Goal: Task Accomplishment & Management: Complete application form

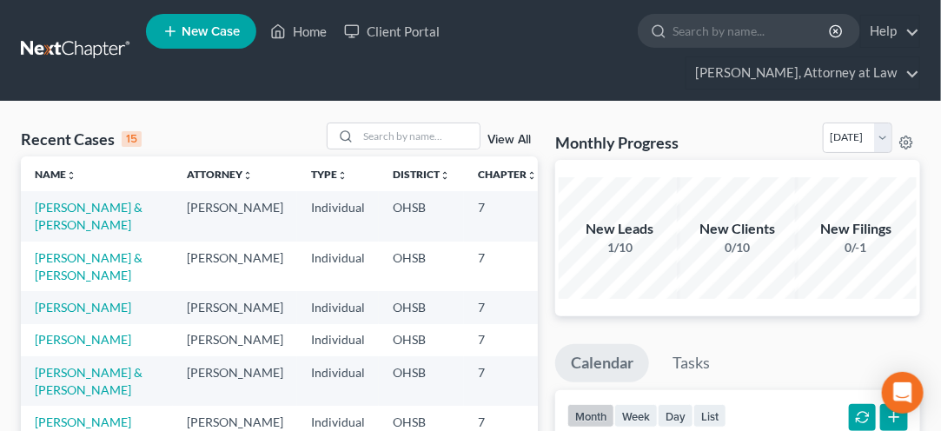
click at [52, 209] on link "[PERSON_NAME] & [PERSON_NAME]" at bounding box center [89, 216] width 108 height 32
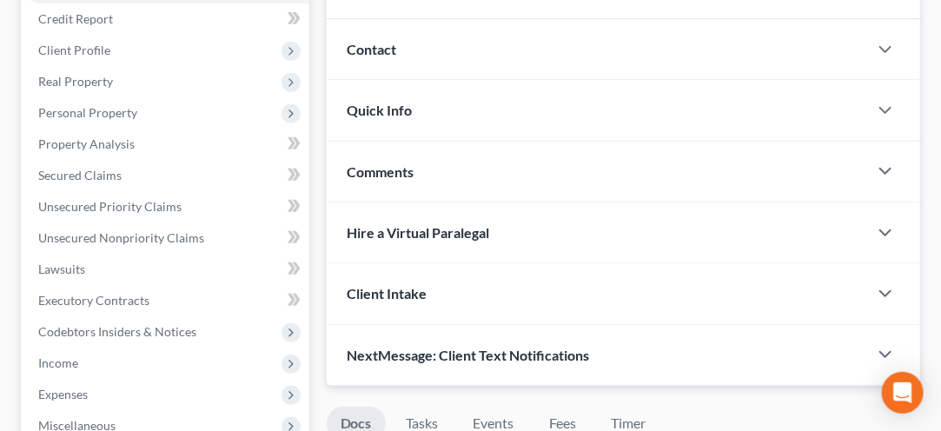
scroll to position [237, 0]
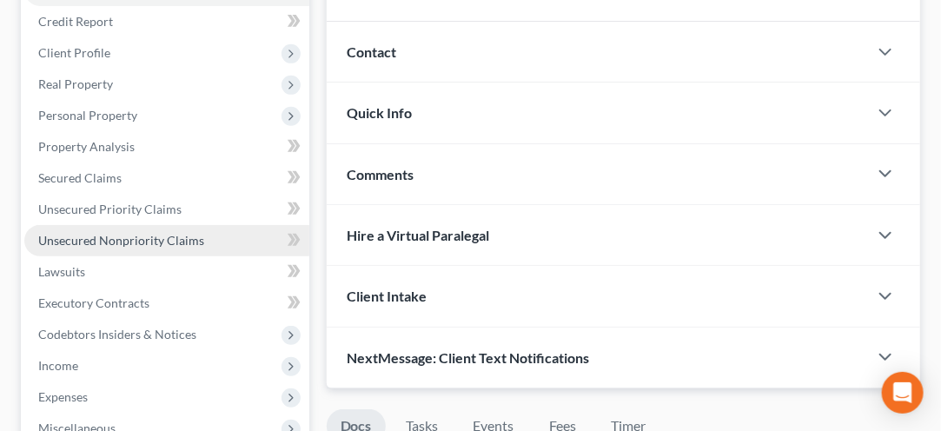
click at [136, 241] on span "Unsecured Nonpriority Claims" at bounding box center [121, 240] width 166 height 15
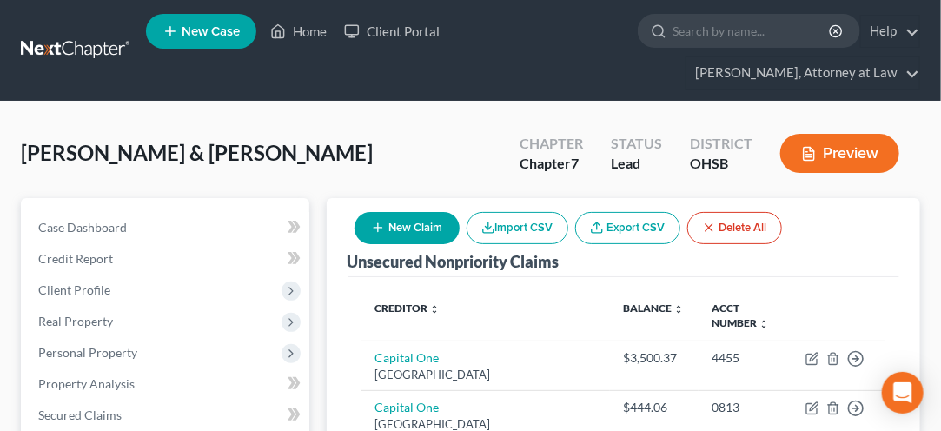
click at [411, 224] on button "New Claim" at bounding box center [406, 228] width 105 height 32
select select "2"
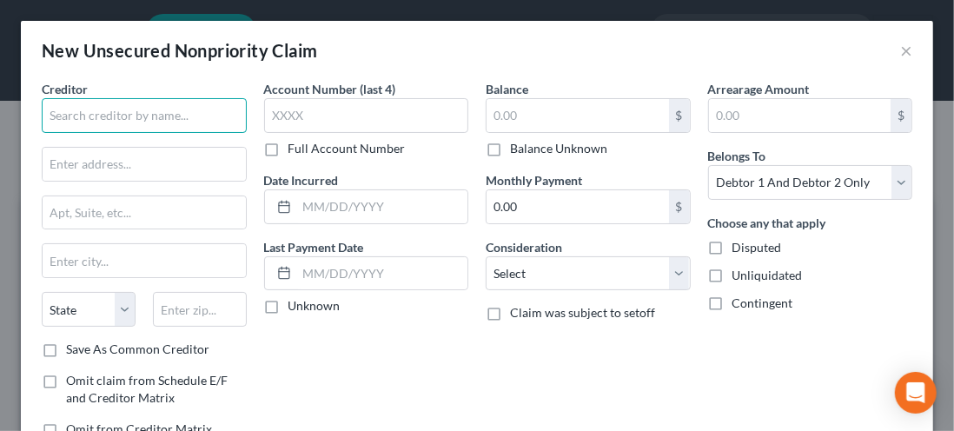
click at [102, 116] on input "text" at bounding box center [144, 115] width 205 height 35
type input "Day Air Credit Union"
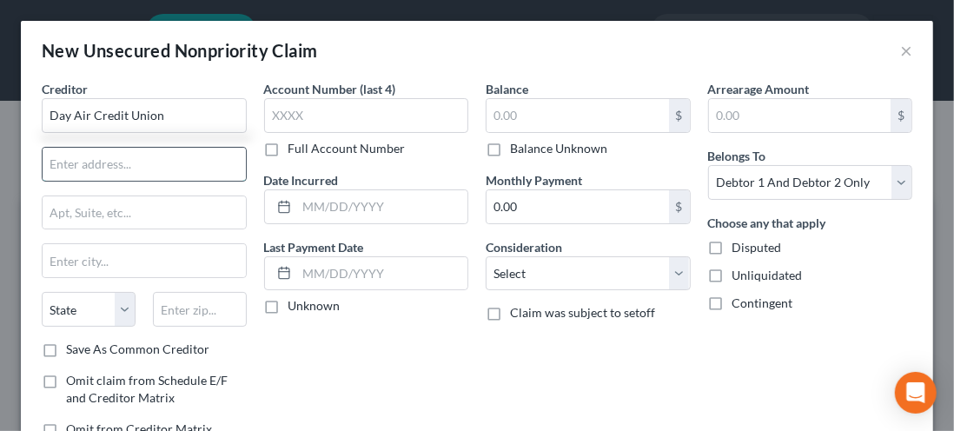
click at [77, 167] on input "text" at bounding box center [144, 164] width 203 height 33
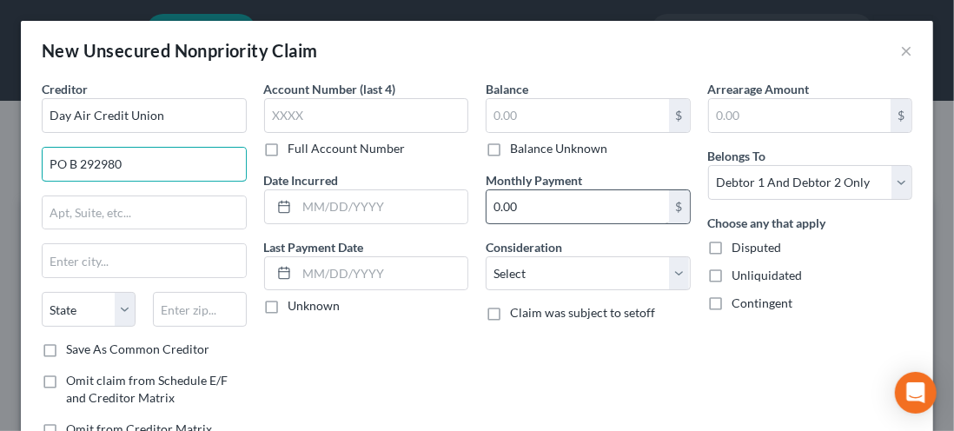
type input "PO B 292980"
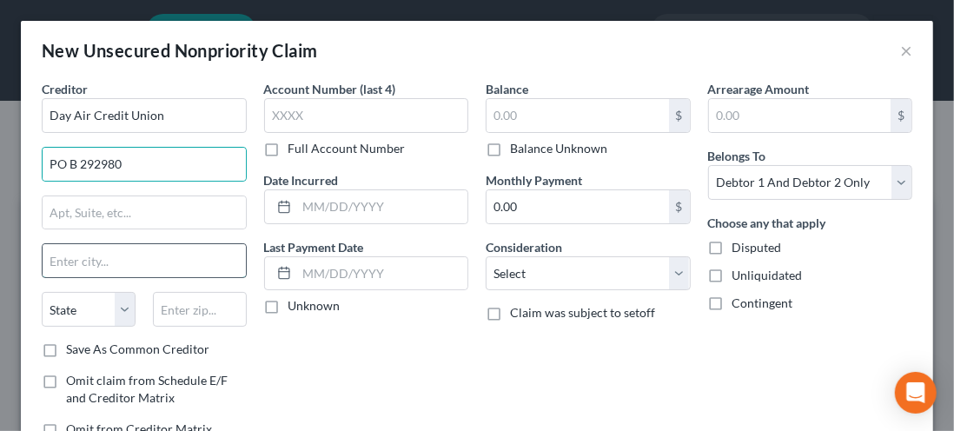
click at [80, 255] on input "text" at bounding box center [144, 260] width 203 height 33
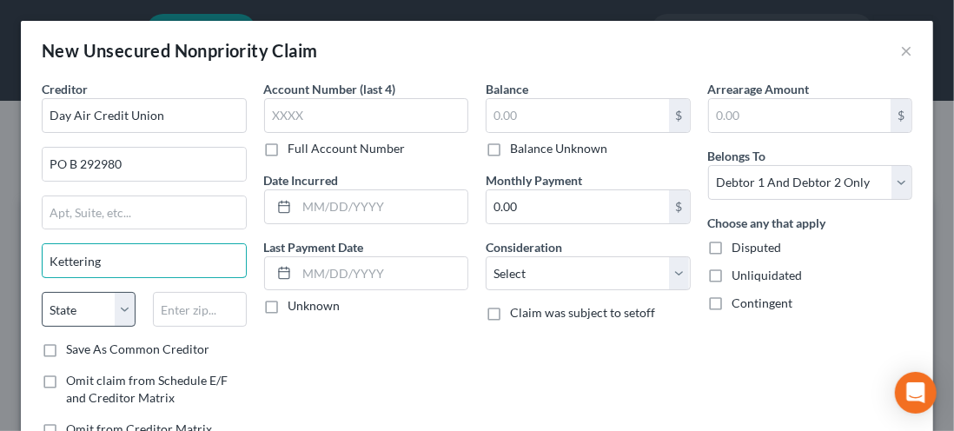
type input "Kettering"
click at [122, 301] on select "State [US_STATE] AK AR AZ CA CO CT DE DC [GEOGRAPHIC_DATA] [GEOGRAPHIC_DATA] GU…" at bounding box center [89, 309] width 94 height 35
select select "36"
click at [42, 292] on select "State [US_STATE] AK AR AZ CA CO CT DE DC [GEOGRAPHIC_DATA] [GEOGRAPHIC_DATA] GU…" at bounding box center [89, 309] width 94 height 35
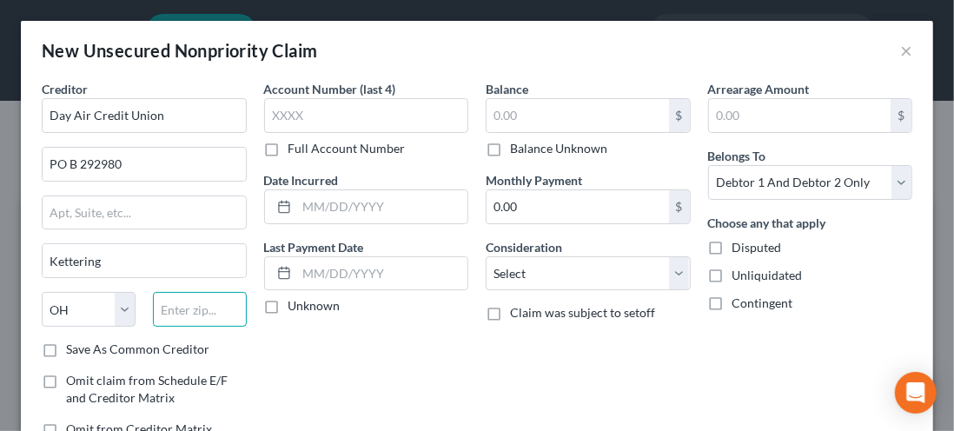
click at [178, 307] on input "text" at bounding box center [200, 309] width 94 height 35
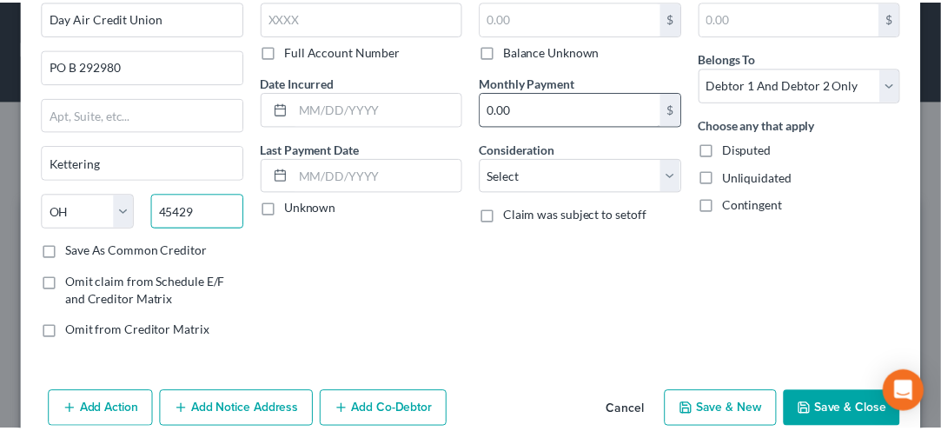
scroll to position [126, 0]
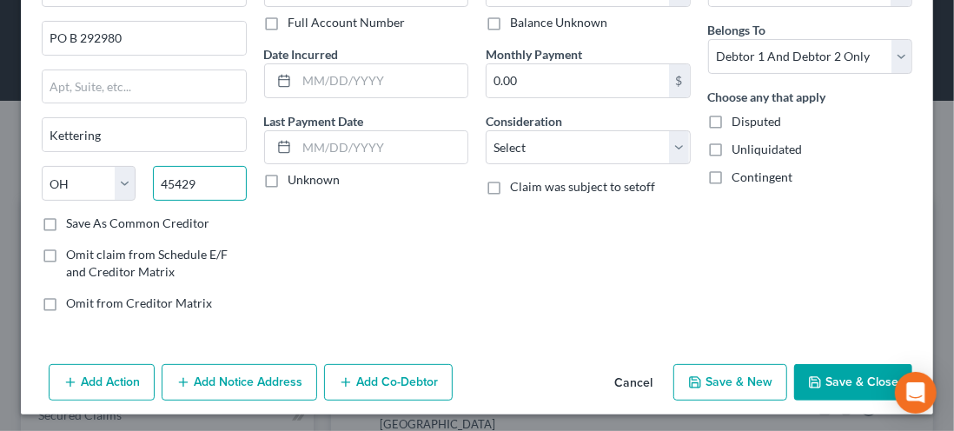
type input "45429"
click at [620, 383] on button "Cancel" at bounding box center [633, 383] width 66 height 35
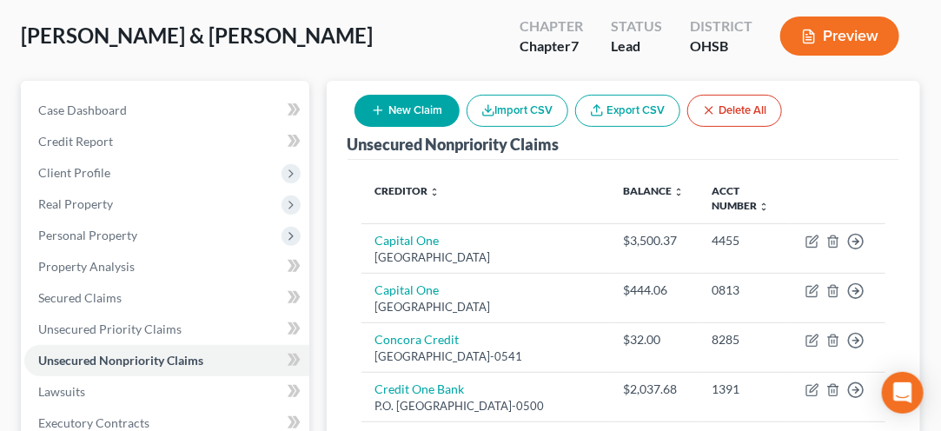
scroll to position [123, 0]
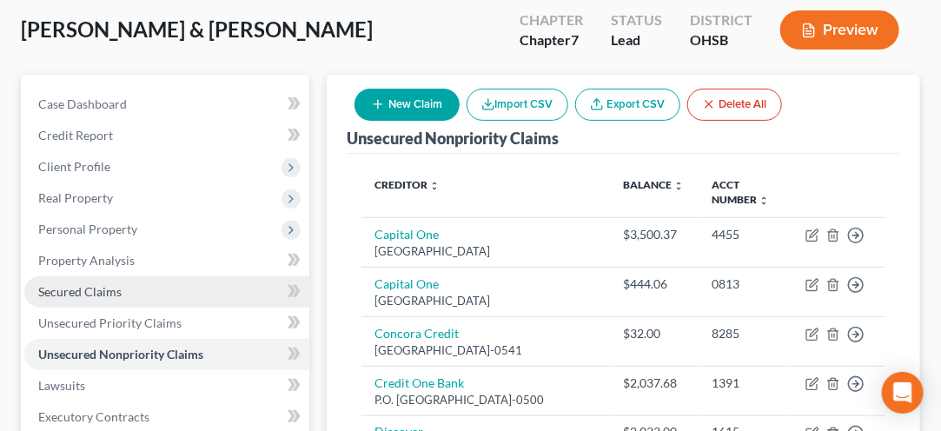
click at [182, 301] on link "Secured Claims" at bounding box center [166, 291] width 285 height 31
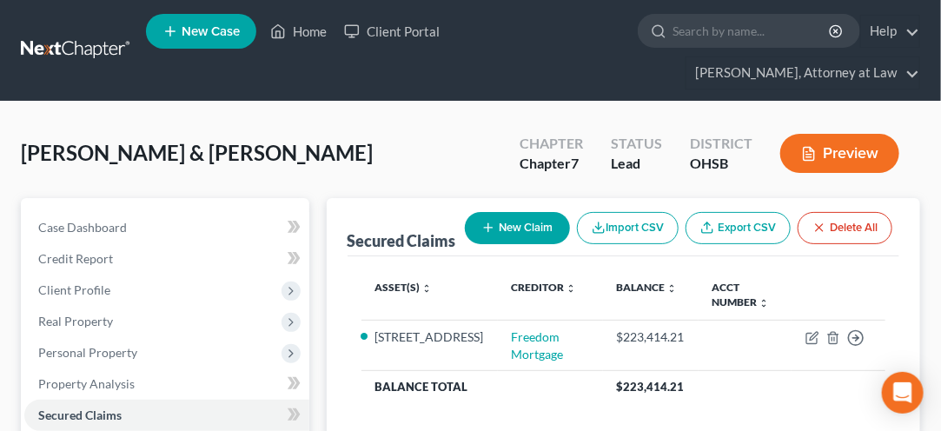
click at [523, 224] on button "New Claim" at bounding box center [517, 228] width 105 height 32
select select "2"
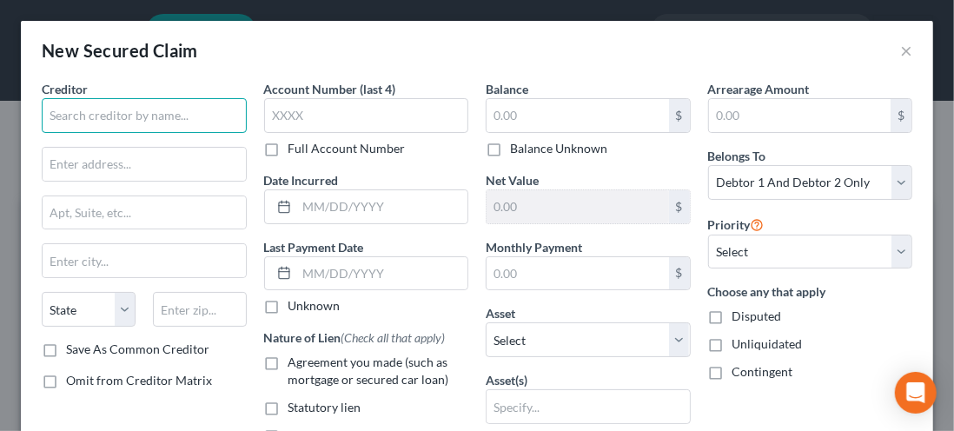
click at [92, 112] on input "text" at bounding box center [144, 115] width 205 height 35
type input "Day Air Credit Union"
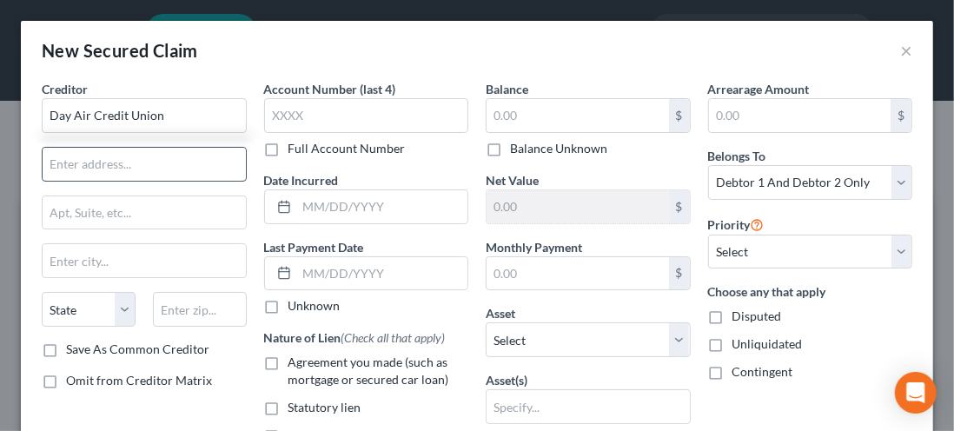
click at [57, 170] on input "text" at bounding box center [144, 164] width 203 height 33
type input "PO Box 292980"
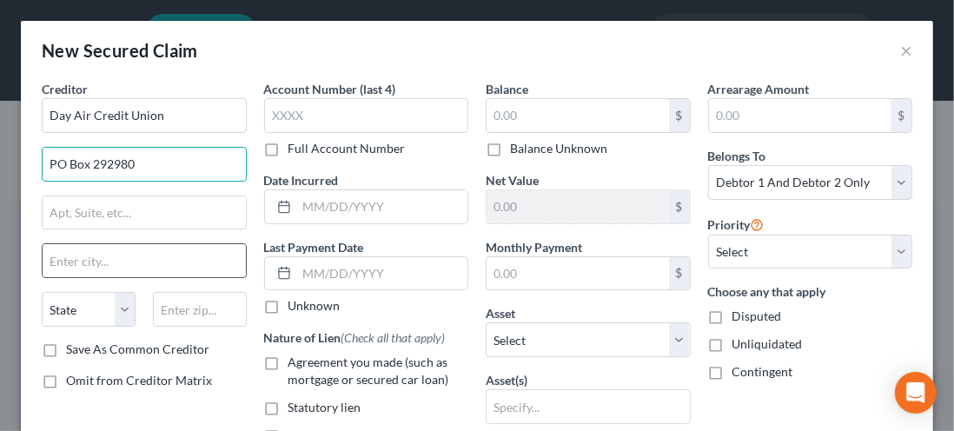
click at [77, 259] on input "text" at bounding box center [144, 260] width 203 height 33
type input "Kettering"
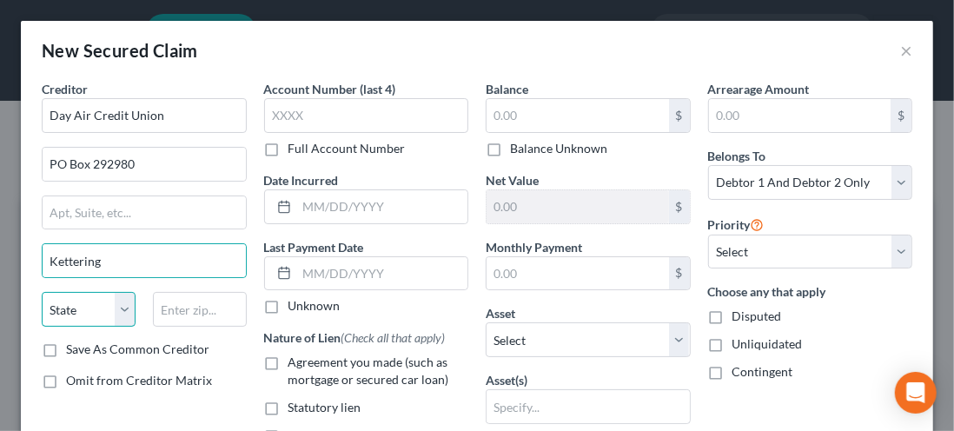
click at [61, 301] on select "State [US_STATE] AK AR AZ CA CO CT DE DC [GEOGRAPHIC_DATA] [GEOGRAPHIC_DATA] GU…" at bounding box center [89, 309] width 94 height 35
click at [116, 306] on select "State [US_STATE] AK AR AZ CA CO CT DE DC [GEOGRAPHIC_DATA] [GEOGRAPHIC_DATA] GU…" at bounding box center [89, 309] width 94 height 35
click at [110, 309] on select "State [US_STATE] AK AR AZ CA CO CT DE DC [GEOGRAPHIC_DATA] [GEOGRAPHIC_DATA] GU…" at bounding box center [89, 309] width 94 height 35
select select "36"
click at [42, 292] on select "State [US_STATE] AK AR AZ CA CO CT DE DC [GEOGRAPHIC_DATA] [GEOGRAPHIC_DATA] GU…" at bounding box center [89, 309] width 94 height 35
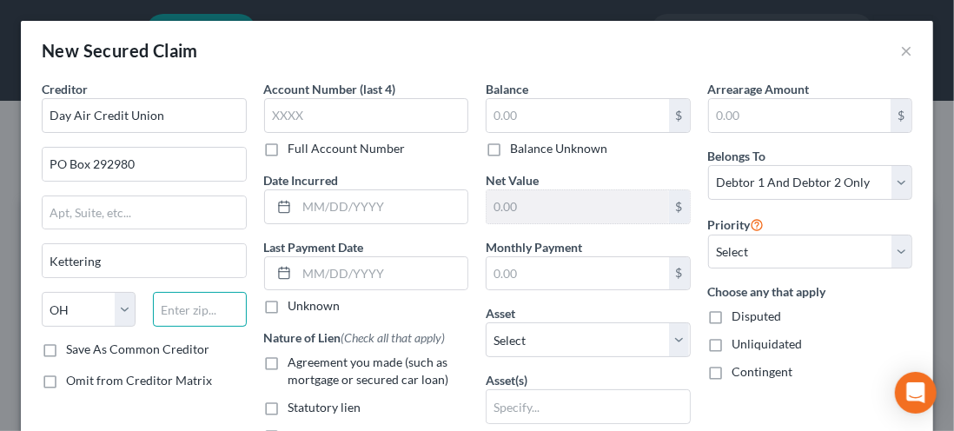
click at [182, 307] on input "text" at bounding box center [200, 309] width 94 height 35
type input "45429"
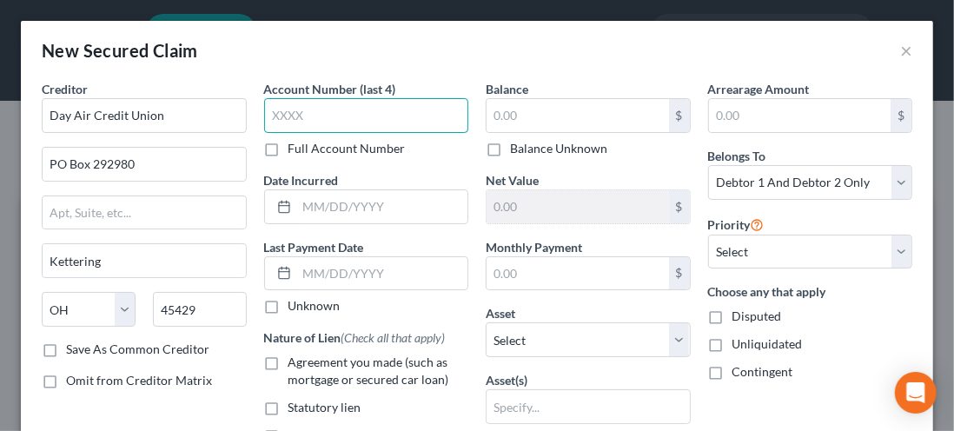
click at [297, 119] on input "text" at bounding box center [366, 115] width 205 height 35
type input "[GEOGRAPHIC_DATA]"
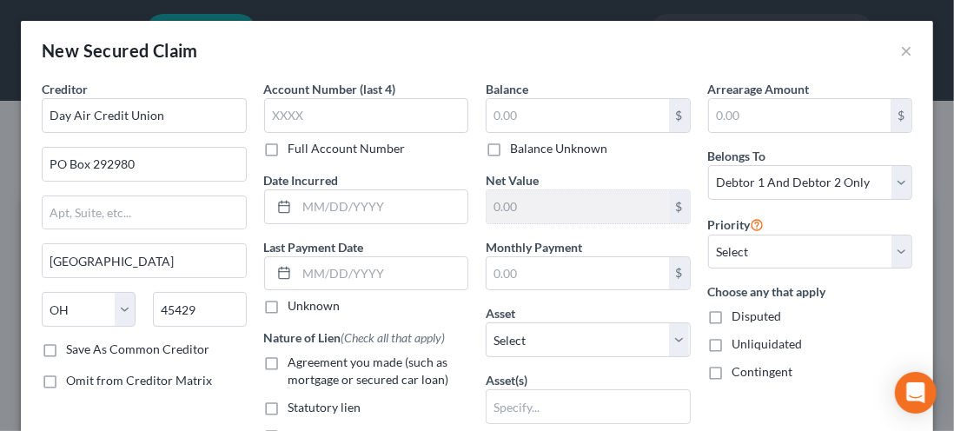
click at [66, 340] on label "Save As Common Creditor" at bounding box center [137, 348] width 143 height 17
click at [73, 340] on input "Save As Common Creditor" at bounding box center [78, 345] width 11 height 11
checkbox input "true"
click at [320, 209] on input "text" at bounding box center [382, 206] width 171 height 33
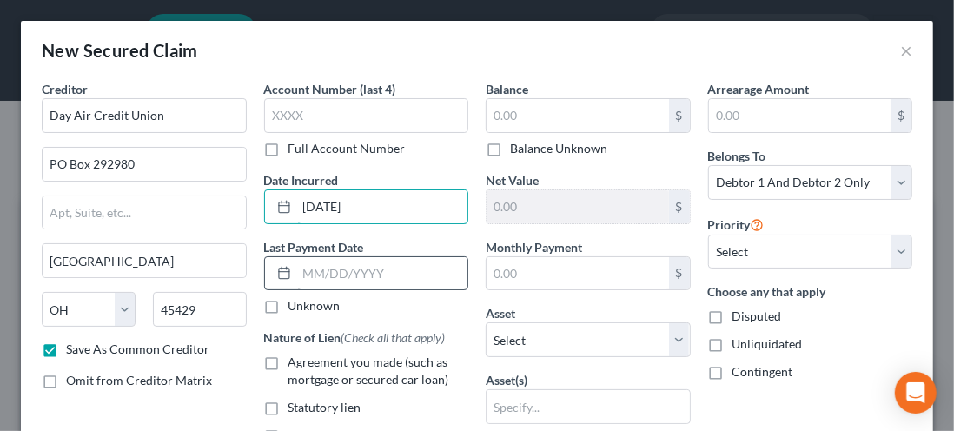
type input "[DATE]"
click at [314, 271] on input "text" at bounding box center [382, 273] width 171 height 33
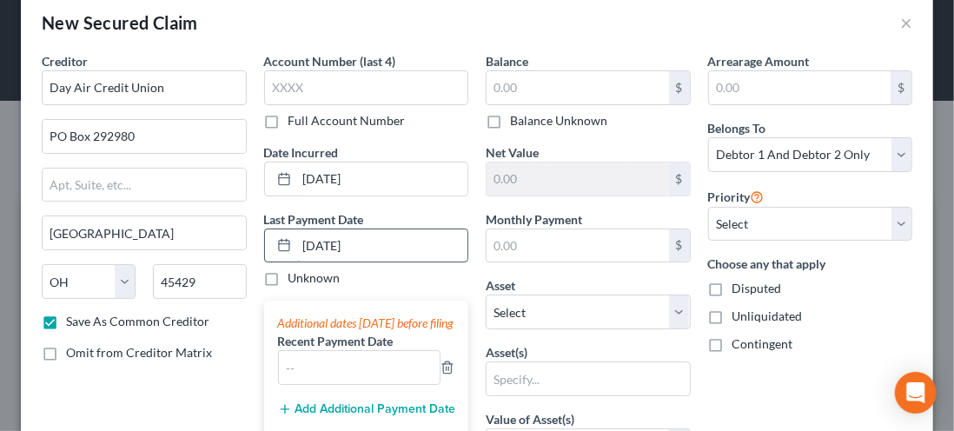
scroll to position [43, 0]
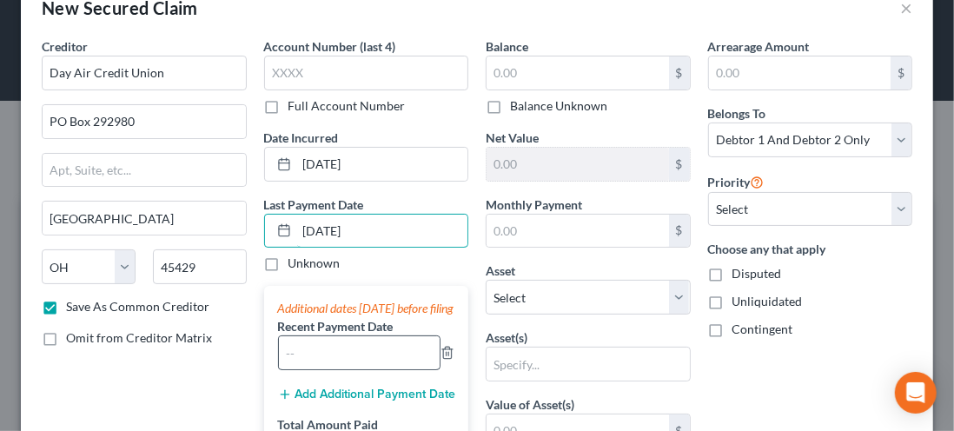
type input "[DATE]"
click at [299, 367] on input "text" at bounding box center [360, 352] width 162 height 33
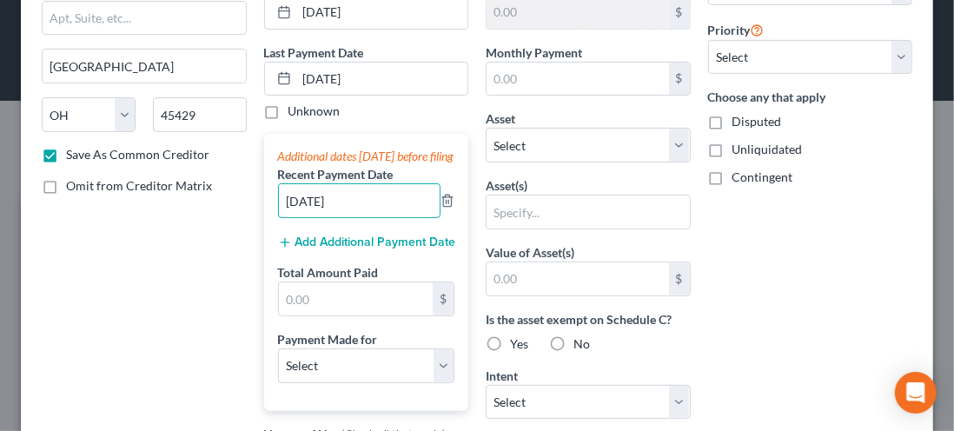
scroll to position [198, 0]
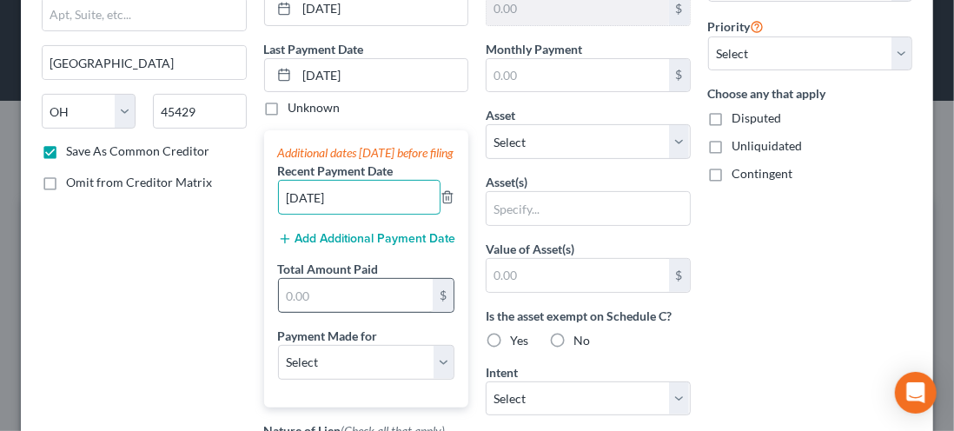
type input "[DATE]"
click at [299, 311] on input "text" at bounding box center [356, 295] width 155 height 33
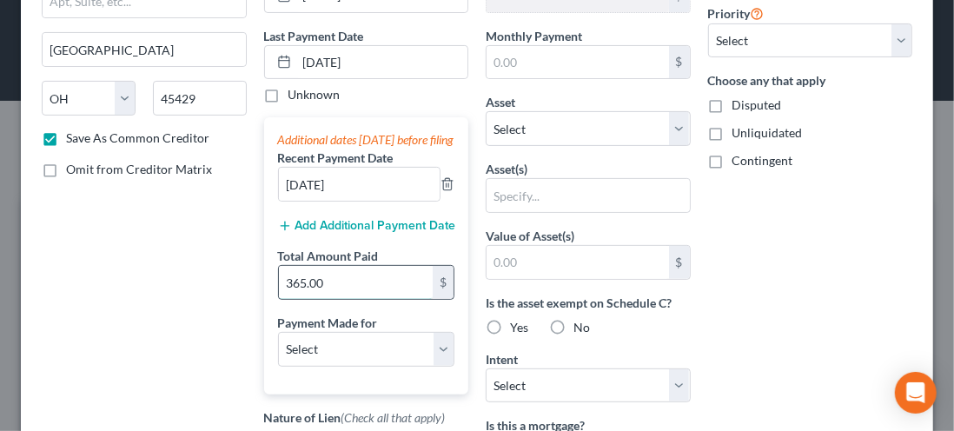
scroll to position [213, 0]
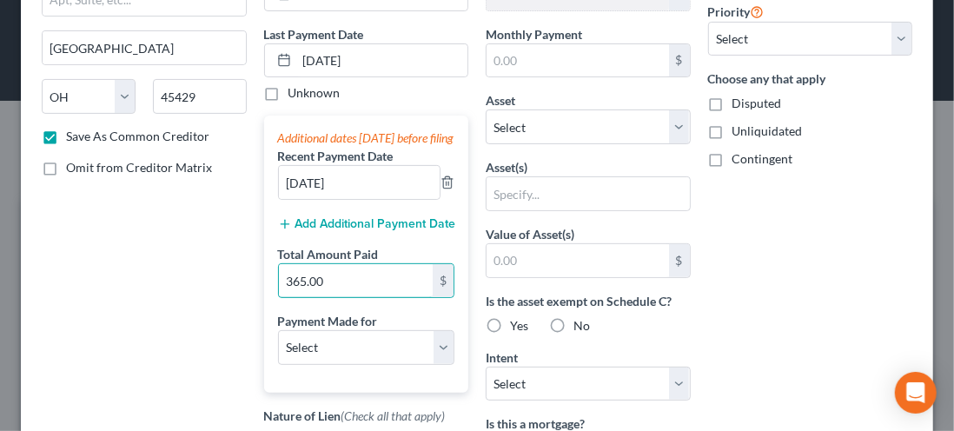
type input "365.00"
click at [444, 365] on select "Select Car Credit Card Loan Repayment Mortgage Other Suppliers Or Vendors" at bounding box center [366, 347] width 177 height 35
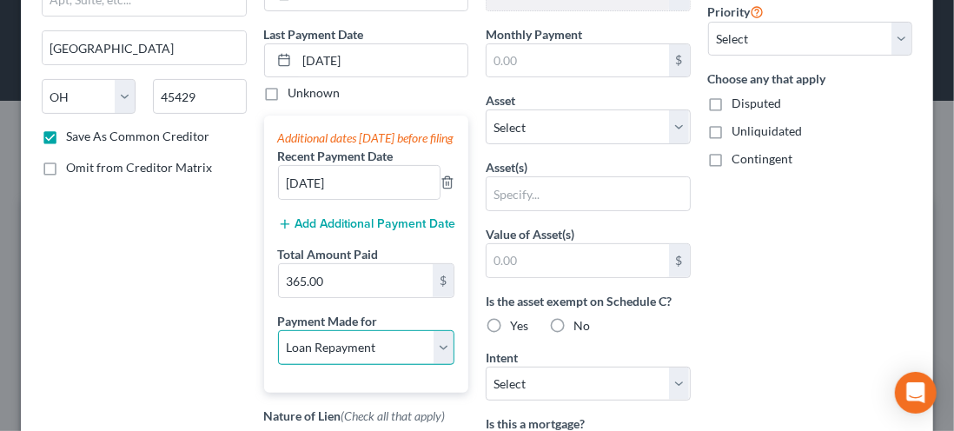
click at [278, 343] on select "Select Car Credit Card Loan Repayment Mortgage Other Suppliers Or Vendors" at bounding box center [366, 347] width 177 height 35
click at [433, 365] on select "Select Car Credit Card Loan Repayment Mortgage Other Suppliers Or Vendors" at bounding box center [366, 347] width 177 height 35
select select "4"
click at [278, 343] on select "Select Car Credit Card Loan Repayment Mortgage Other Suppliers Or Vendors" at bounding box center [366, 347] width 177 height 35
click at [299, 358] on select "Select Car Credit Card Loan Repayment Mortgage Other Suppliers Or Vendors" at bounding box center [366, 347] width 177 height 35
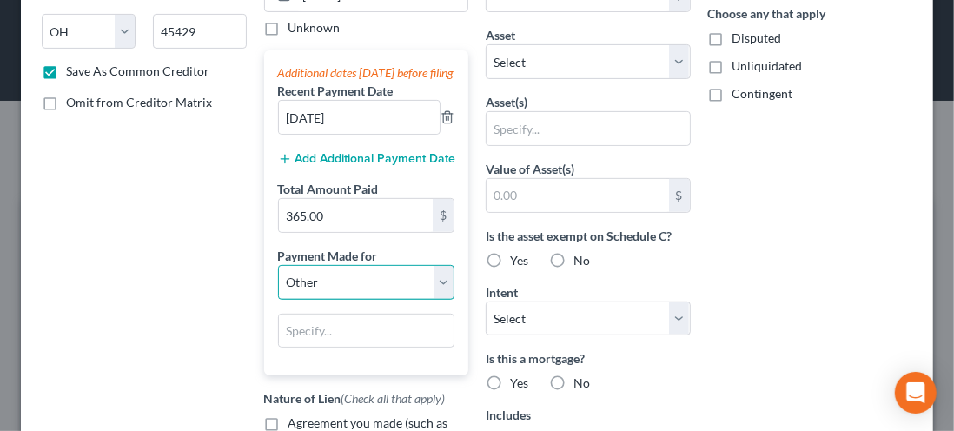
scroll to position [285, 0]
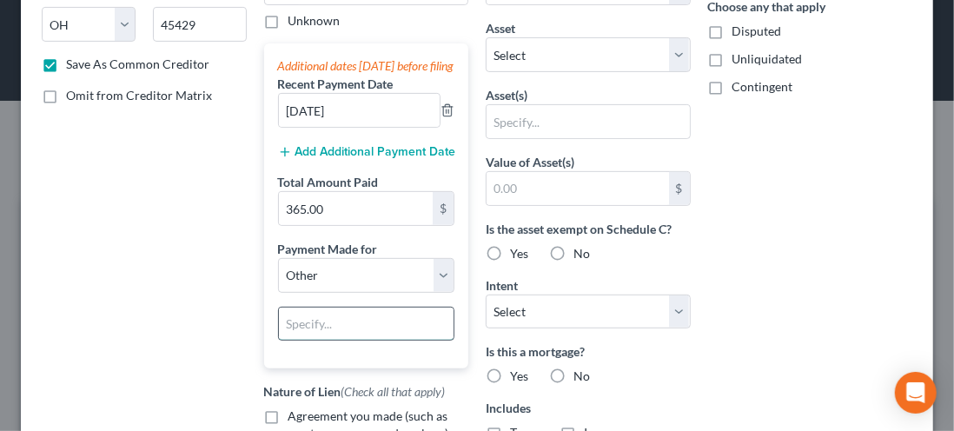
click at [286, 336] on input "text" at bounding box center [366, 323] width 175 height 33
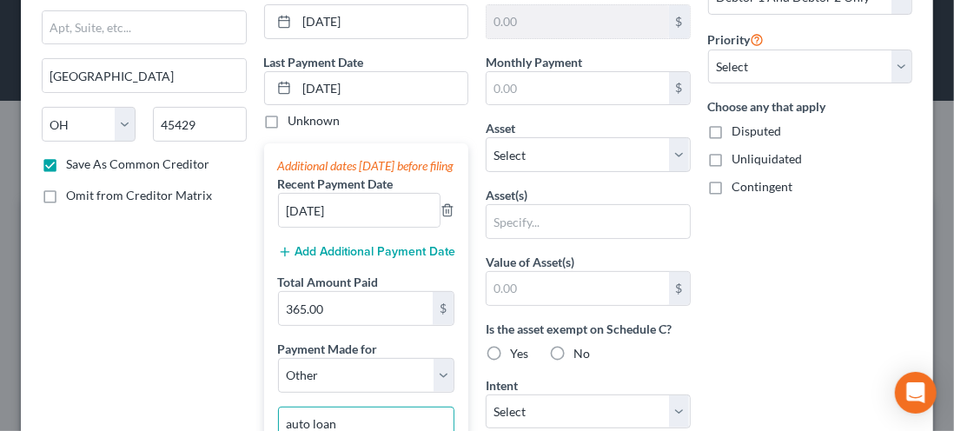
scroll to position [0, 0]
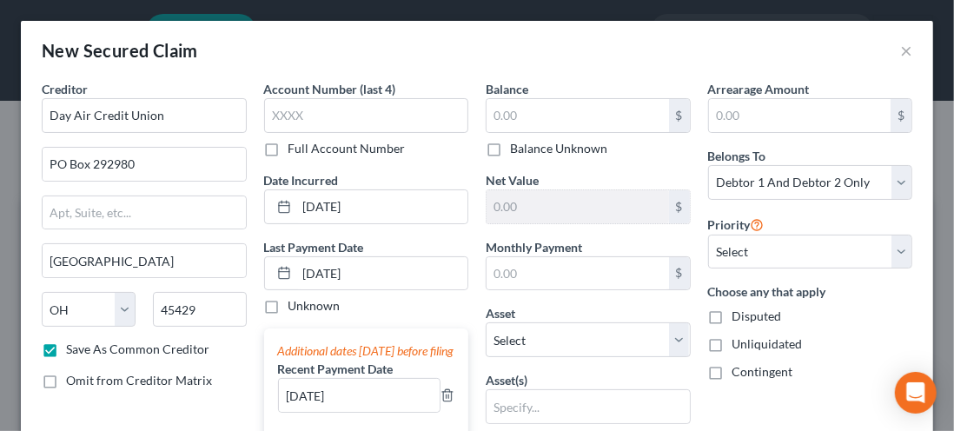
type input "auto loan"
click at [522, 109] on input "text" at bounding box center [577, 115] width 182 height 33
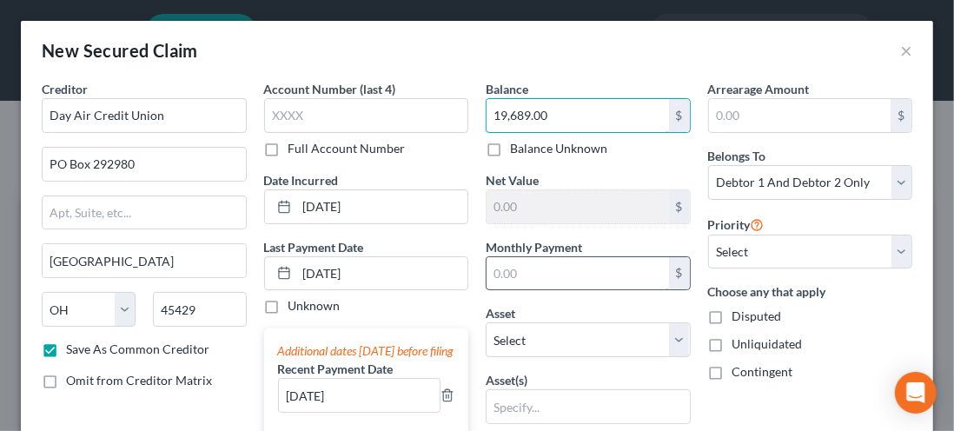
type input "19,689.00"
click at [508, 279] on input "text" at bounding box center [577, 273] width 182 height 33
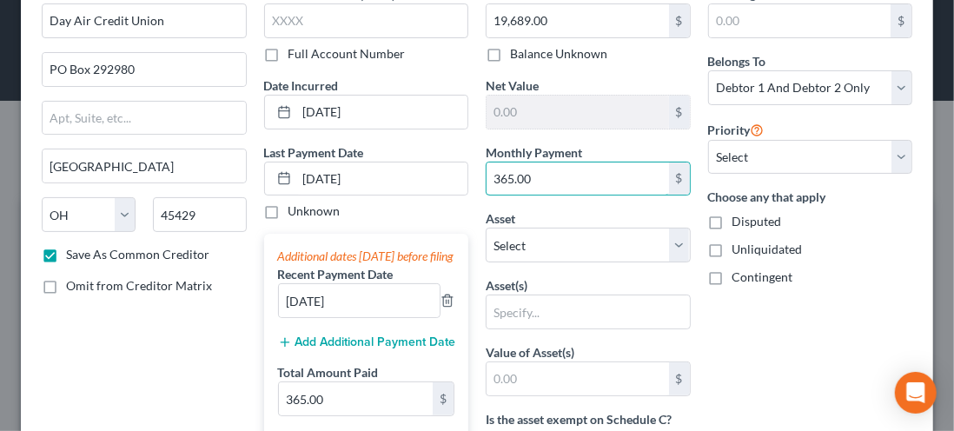
scroll to position [92, 0]
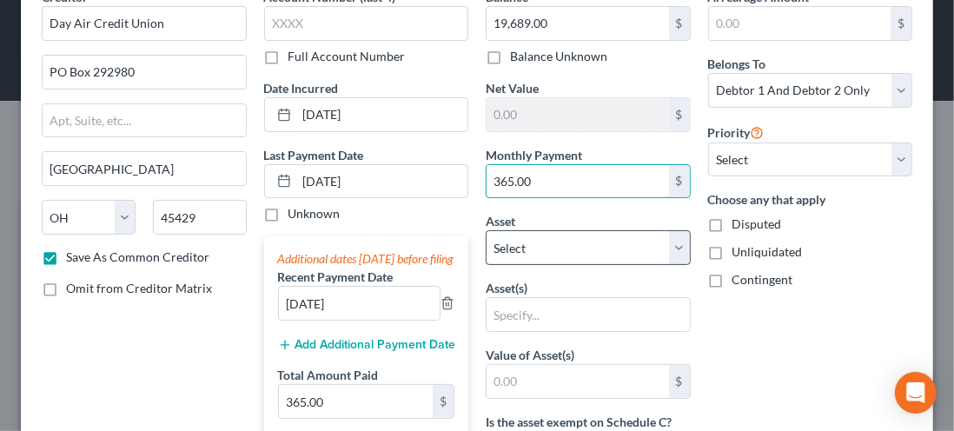
type input "365.00"
click at [664, 257] on select "Select Other Multiple Assets [STREET_ADDRESS] - $167570.0" at bounding box center [587, 247] width 205 height 35
click at [485, 230] on select "Select Other Multiple Assets [STREET_ADDRESS] - $167570.0" at bounding box center [587, 247] width 205 height 35
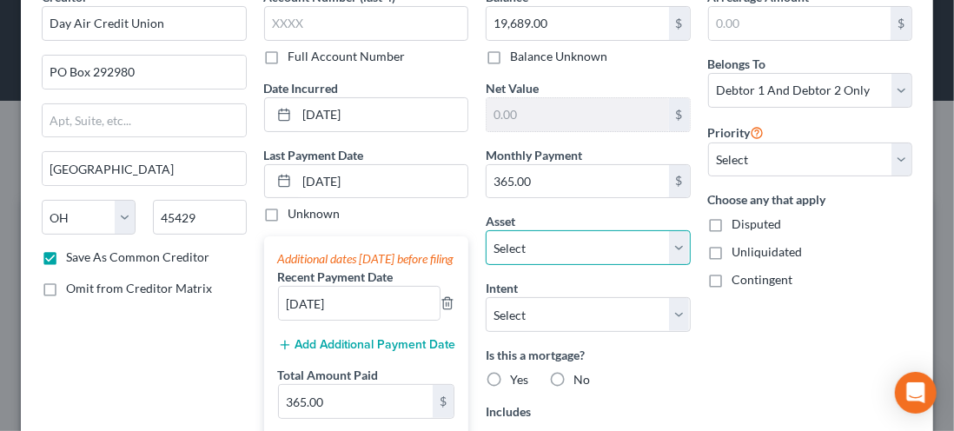
click at [666, 251] on select "Select Other Multiple Assets [STREET_ADDRESS] - $167570.0" at bounding box center [587, 247] width 205 height 35
select select "0"
click at [485, 230] on select "Select Other Multiple Assets [STREET_ADDRESS] - $167570.0" at bounding box center [587, 247] width 205 height 35
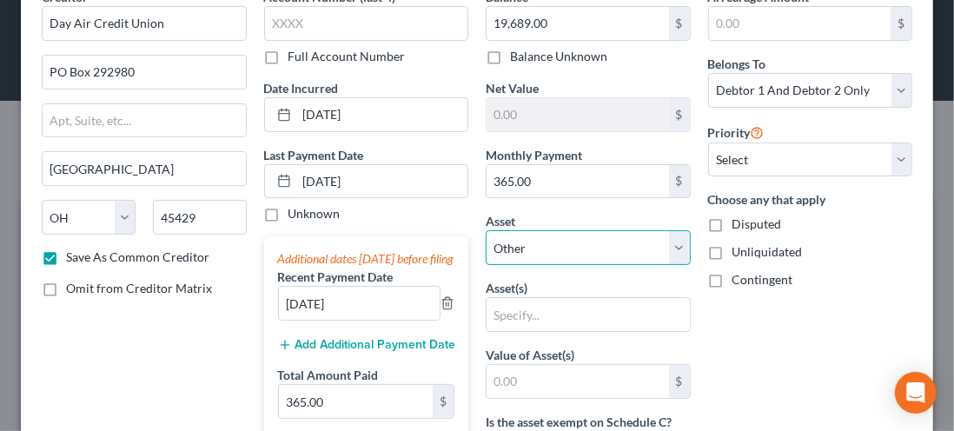
click at [674, 244] on select "Select Other Multiple Assets [STREET_ADDRESS] - $167570.0" at bounding box center [587, 247] width 205 height 35
click at [515, 240] on select "Select Other Multiple Assets [STREET_ADDRESS] - $167570.0" at bounding box center [587, 247] width 205 height 35
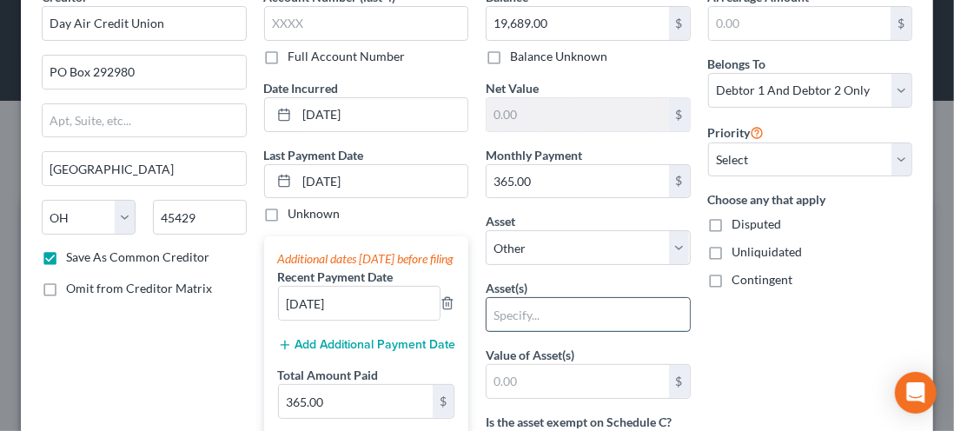
click at [496, 314] on input "text" at bounding box center [587, 314] width 203 height 33
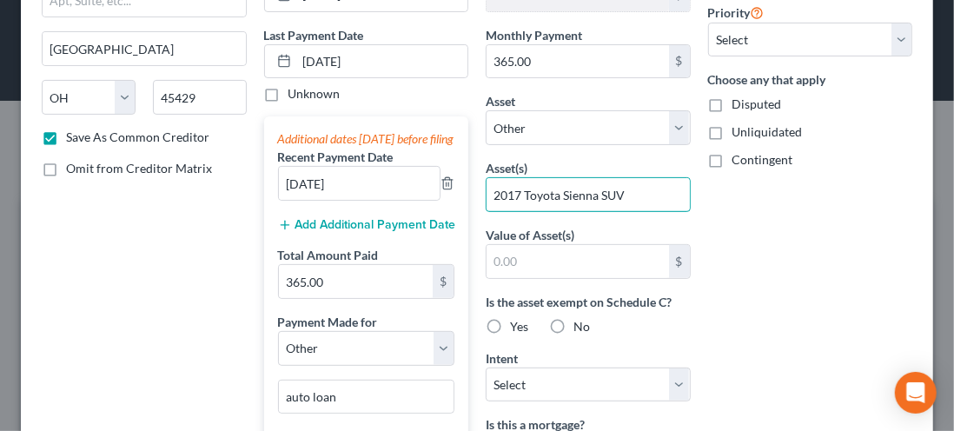
scroll to position [215, 0]
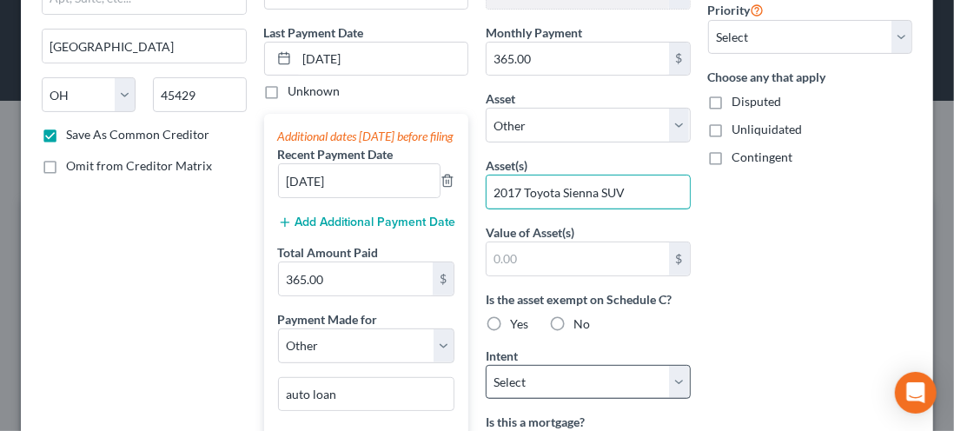
type input "2017 Toyota Sienna SUV"
click at [674, 375] on select "Select Surrender Redeem Reaffirm Avoid Other" at bounding box center [587, 382] width 205 height 35
select select "2"
click at [485, 365] on select "Select Surrender Redeem Reaffirm Avoid Other" at bounding box center [587, 382] width 205 height 35
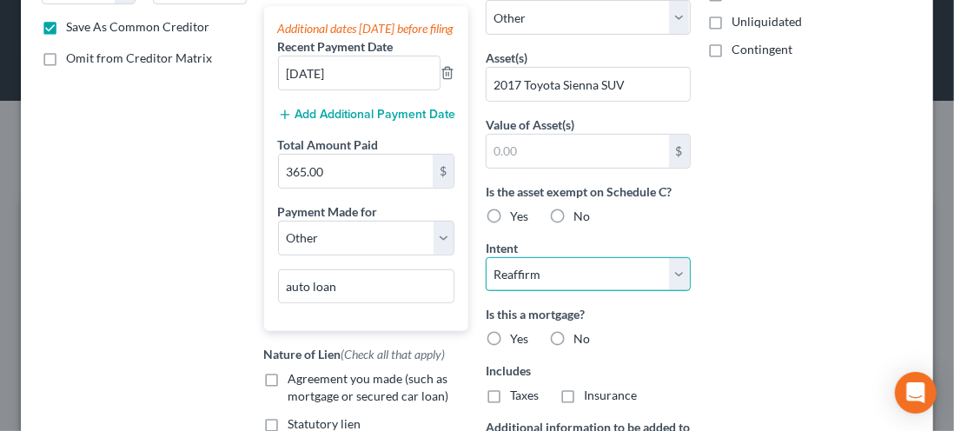
scroll to position [323, 0]
click at [573, 334] on label "No" at bounding box center [581, 337] width 17 height 17
click at [580, 334] on input "No" at bounding box center [585, 334] width 11 height 11
radio input "true"
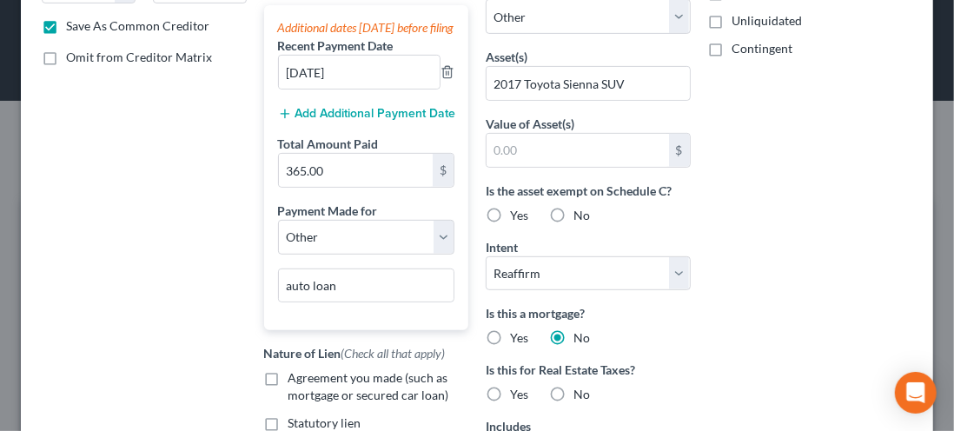
click at [573, 396] on label "No" at bounding box center [581, 394] width 17 height 17
click at [580, 396] on input "No" at bounding box center [585, 391] width 11 height 11
radio input "true"
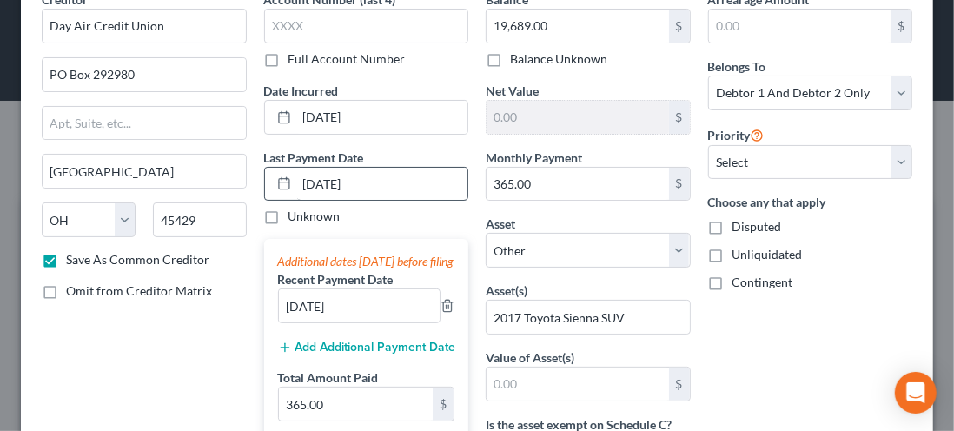
scroll to position [91, 0]
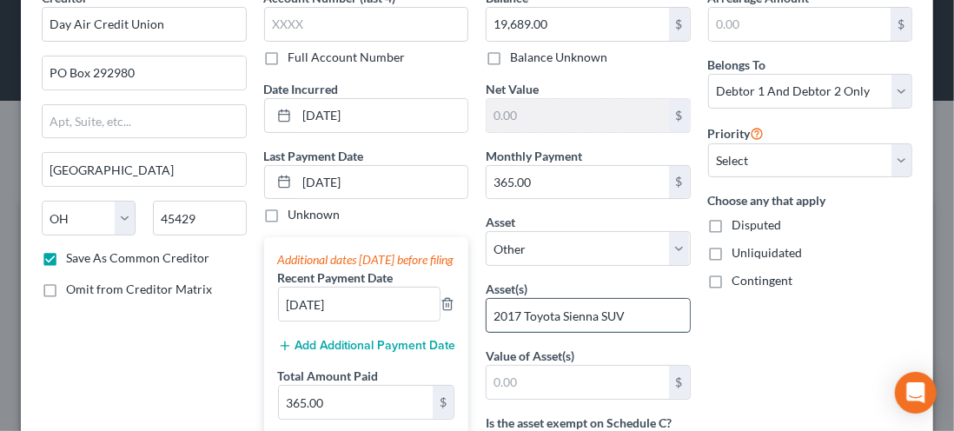
click at [618, 318] on input "2017 Toyota Sienna SUV" at bounding box center [587, 315] width 203 height 33
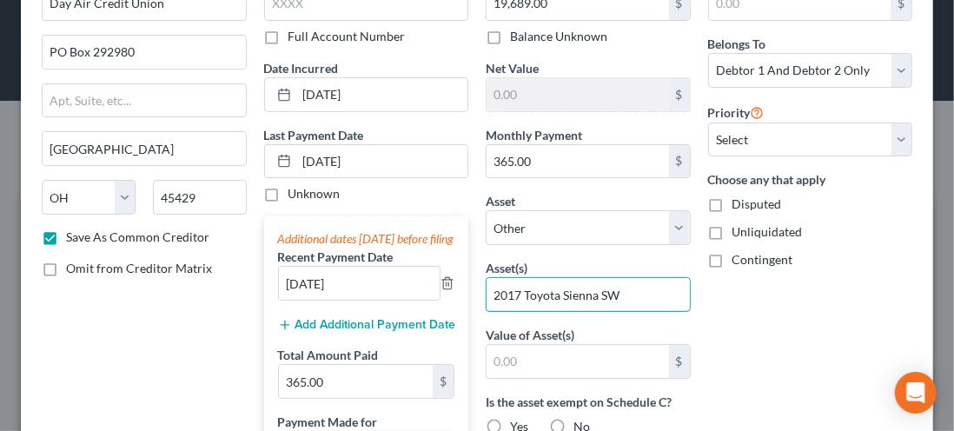
scroll to position [116, 0]
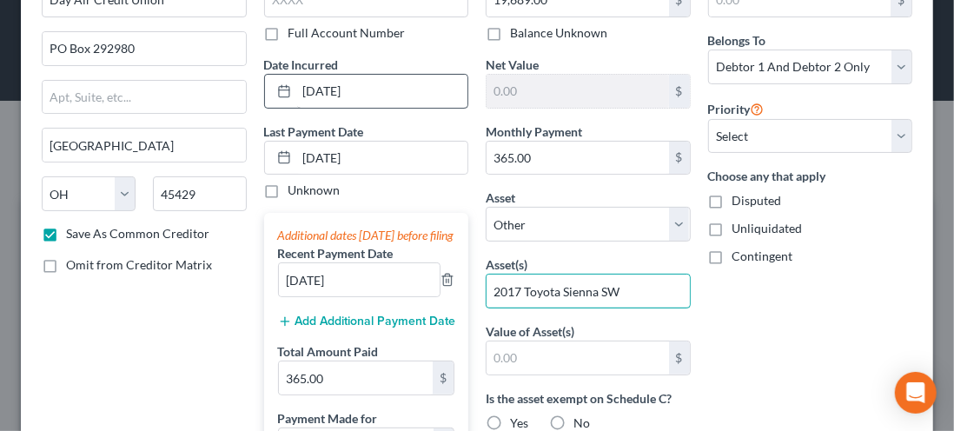
type input "2017 Toyota Sienna SW"
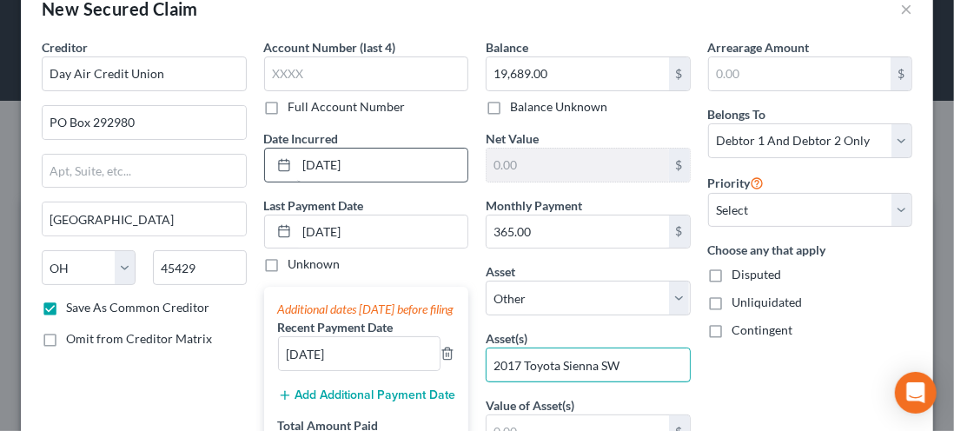
scroll to position [41, 0]
click at [509, 171] on input "text" at bounding box center [577, 165] width 182 height 33
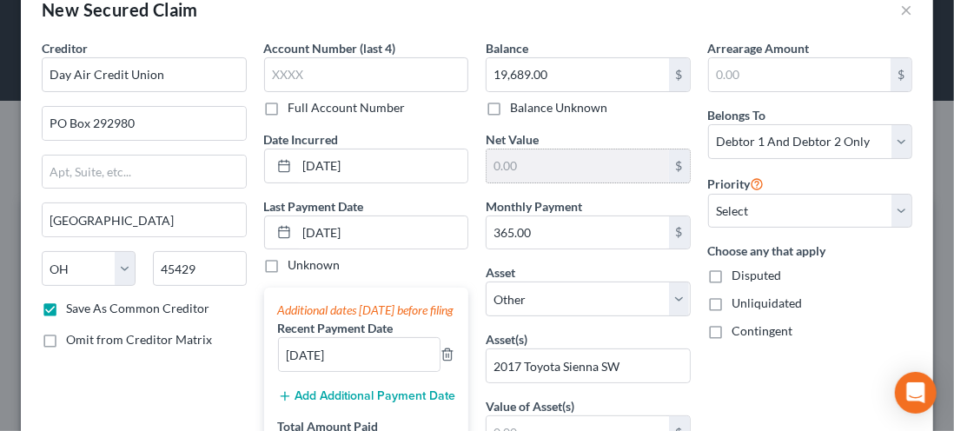
click at [506, 170] on input "text" at bounding box center [577, 165] width 182 height 33
click at [528, 177] on input "text" at bounding box center [577, 165] width 182 height 33
click at [536, 175] on input "text" at bounding box center [577, 165] width 182 height 33
drag, startPoint x: 532, startPoint y: 168, endPoint x: 514, endPoint y: 163, distance: 17.9
click at [519, 168] on input "text" at bounding box center [577, 165] width 182 height 33
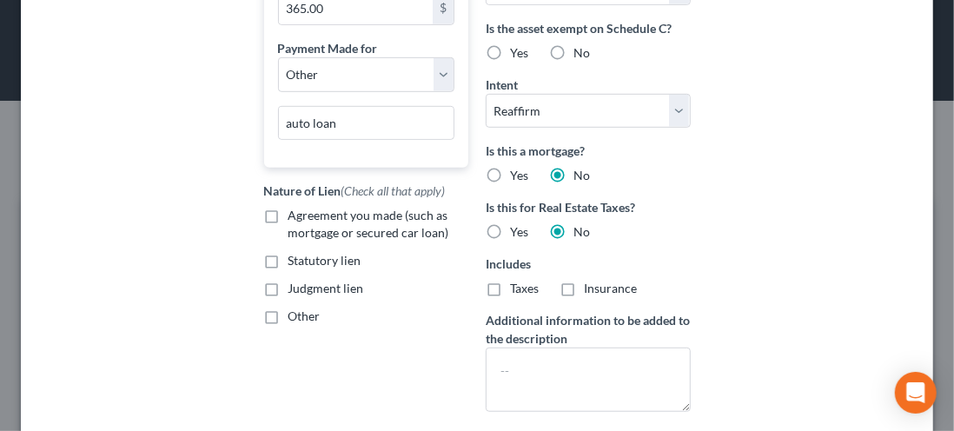
scroll to position [484, 0]
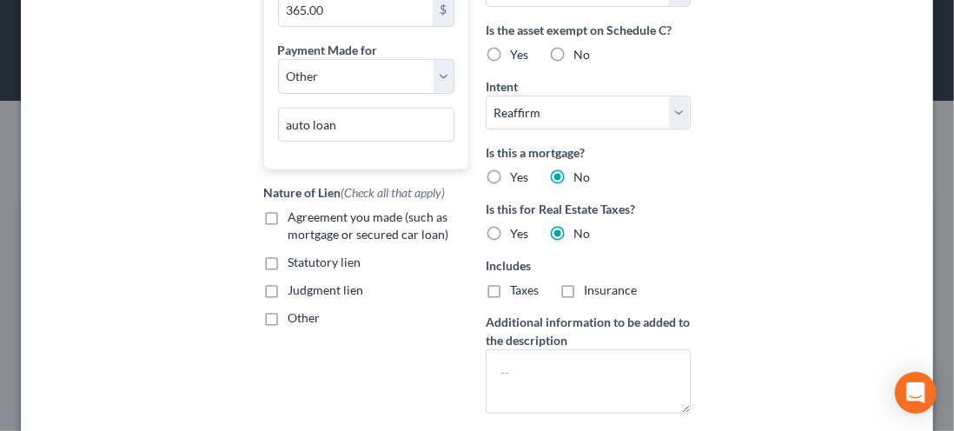
click at [288, 236] on label "Agreement you made (such as mortgage or secured car loan)" at bounding box center [378, 225] width 181 height 35
click at [295, 220] on input "Agreement you made (such as mortgage or secured car loan)" at bounding box center [300, 213] width 11 height 11
checkbox input "true"
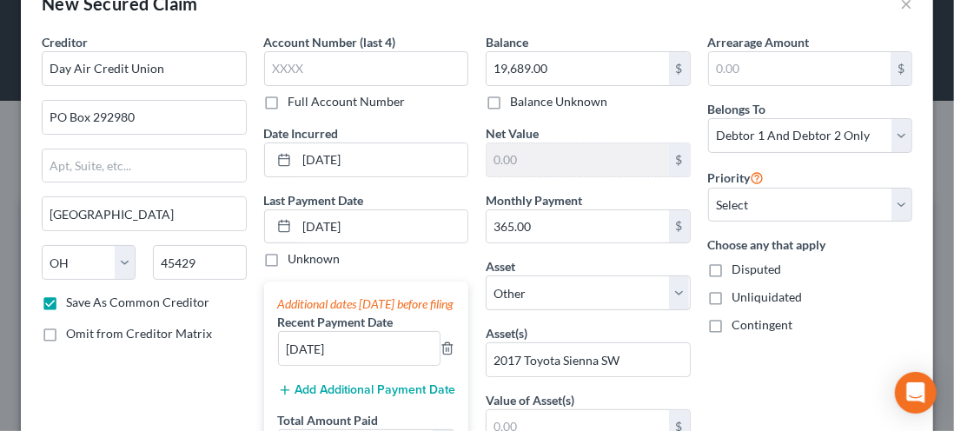
scroll to position [45, 0]
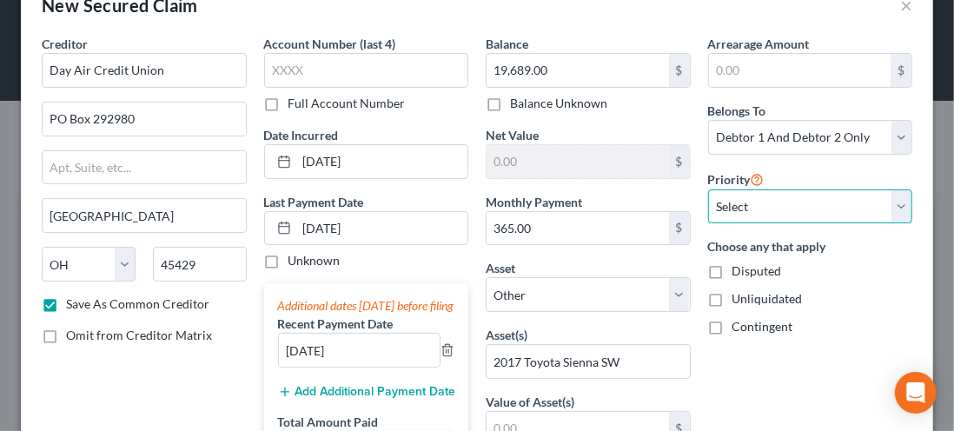
click at [881, 205] on select "Select 1st 2nd 3rd 4th 5th 6th 7th 8th 9th 10th 11th 12th 13th 14th 15th 16th 1…" at bounding box center [810, 206] width 205 height 35
select select "0"
click at [708, 189] on select "Select 1st 2nd 3rd 4th 5th 6th 7th 8th 9th 10th 11th 12th 13th 14th 15th 16th 1…" at bounding box center [810, 206] width 205 height 35
click at [508, 165] on input "text" at bounding box center [577, 161] width 182 height 33
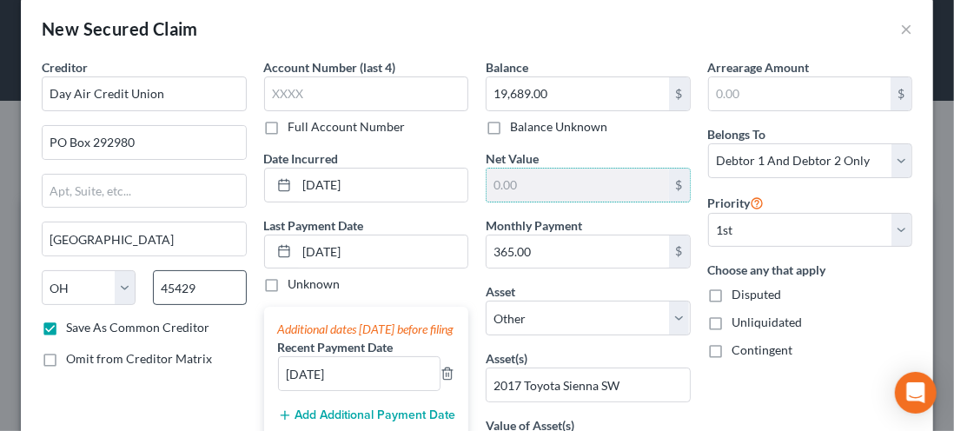
scroll to position [0, 0]
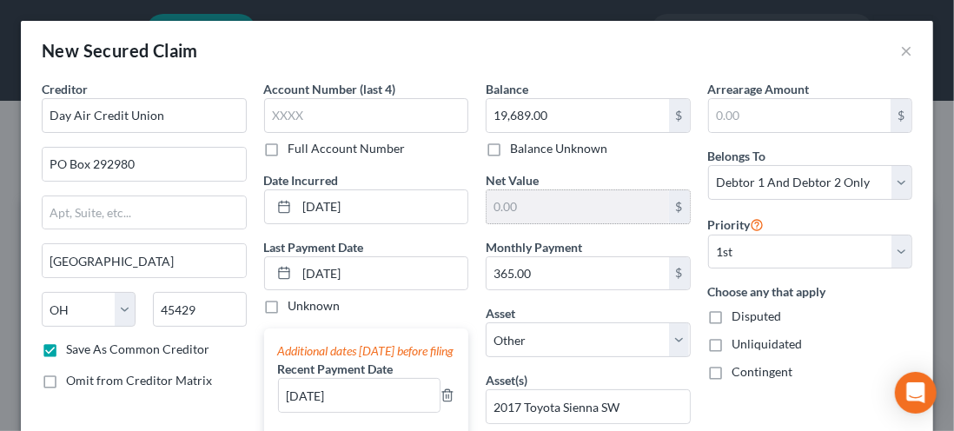
click at [566, 208] on input "text" at bounding box center [577, 206] width 182 height 33
drag, startPoint x: 562, startPoint y: 224, endPoint x: 551, endPoint y: 220, distance: 12.1
drag, startPoint x: 551, startPoint y: 220, endPoint x: 620, endPoint y: 52, distance: 181.5
click at [620, 52] on div "New Secured Claim ×" at bounding box center [477, 50] width 912 height 59
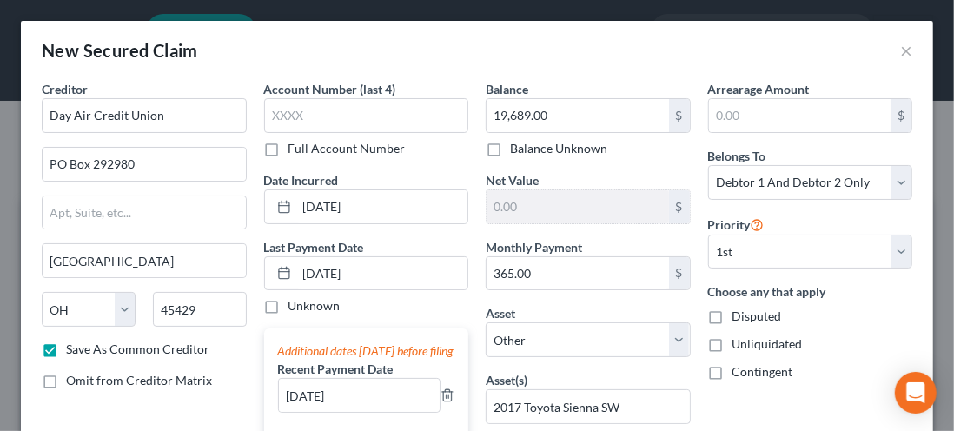
drag, startPoint x: 559, startPoint y: 200, endPoint x: 684, endPoint y: 59, distance: 187.7
drag, startPoint x: 684, startPoint y: 59, endPoint x: 591, endPoint y: 69, distance: 92.7
drag, startPoint x: 591, startPoint y: 69, endPoint x: 545, endPoint y: 48, distance: 51.7
drag, startPoint x: 545, startPoint y: 48, endPoint x: 623, endPoint y: 54, distance: 78.4
click at [623, 54] on div "New Secured Claim ×" at bounding box center [477, 50] width 912 height 59
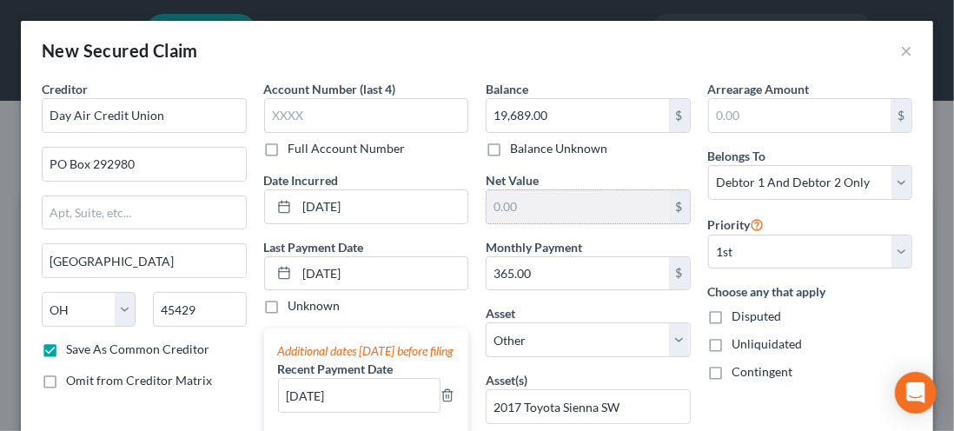
click at [529, 200] on input "text" at bounding box center [577, 206] width 182 height 33
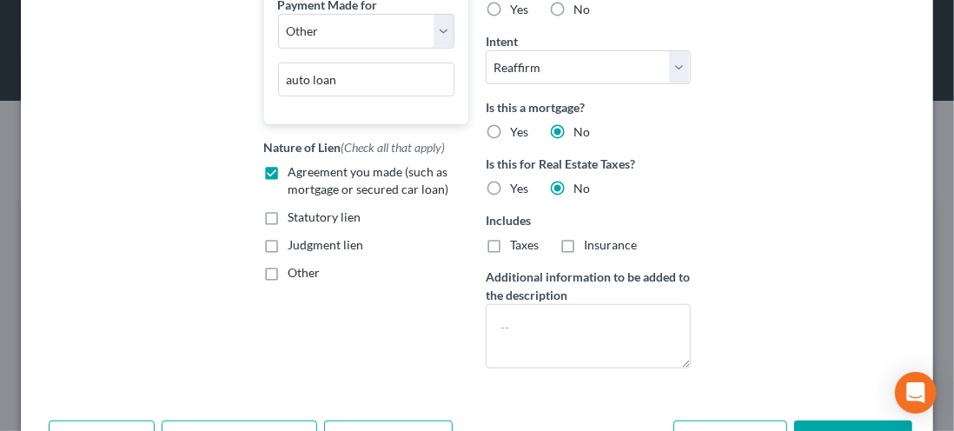
scroll to position [584, 0]
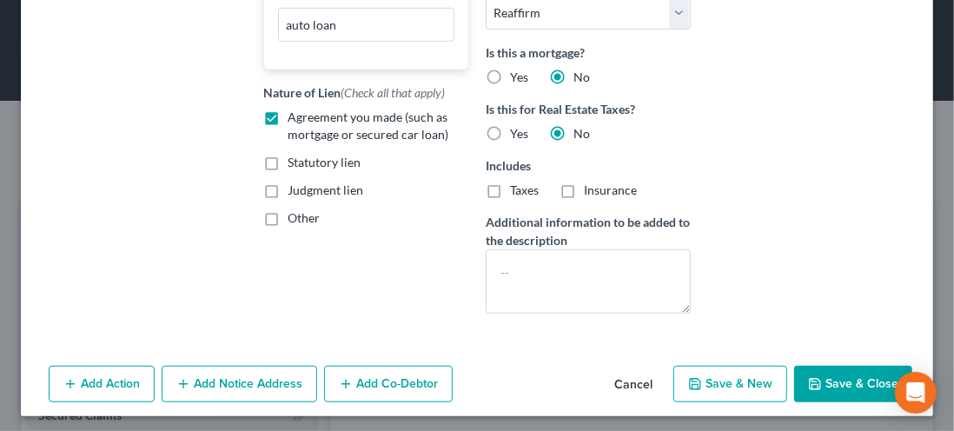
click at [717, 390] on button "Save & New" at bounding box center [730, 384] width 114 height 36
checkbox input "false"
select select
select select "2"
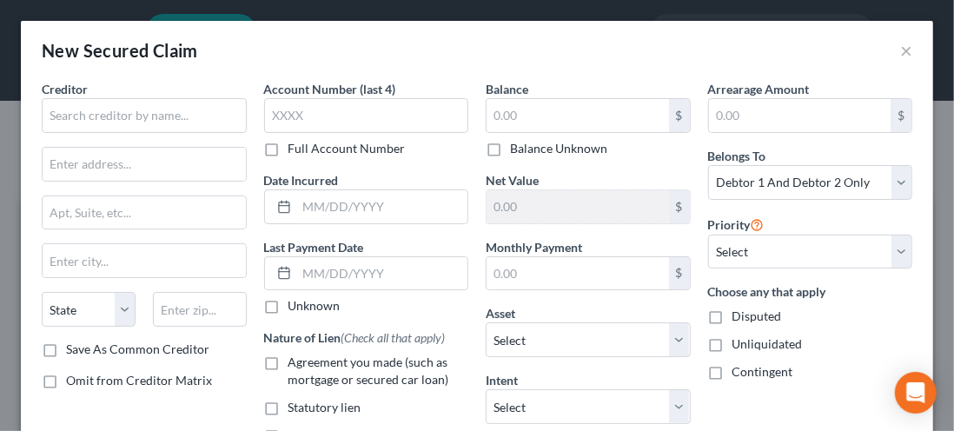
scroll to position [467, 0]
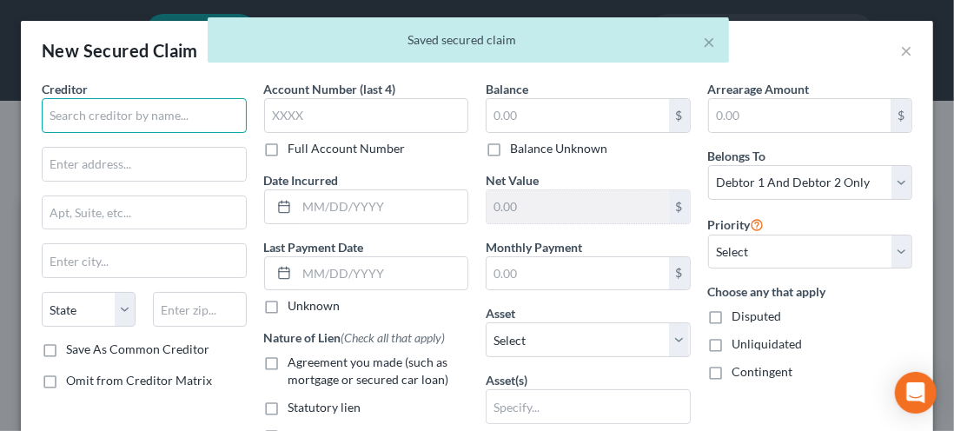
click at [76, 117] on input "text" at bounding box center [144, 115] width 205 height 35
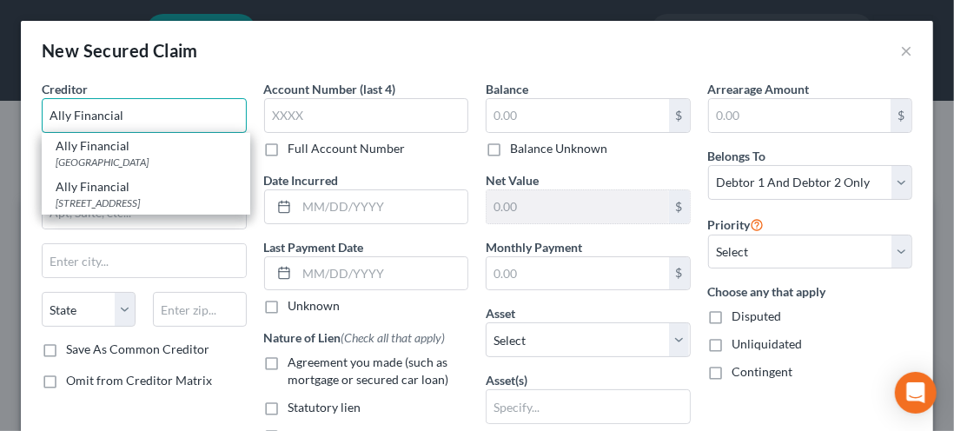
type input "Ally Financial"
click at [254, 43] on div "New Secured Claim ×" at bounding box center [477, 50] width 912 height 59
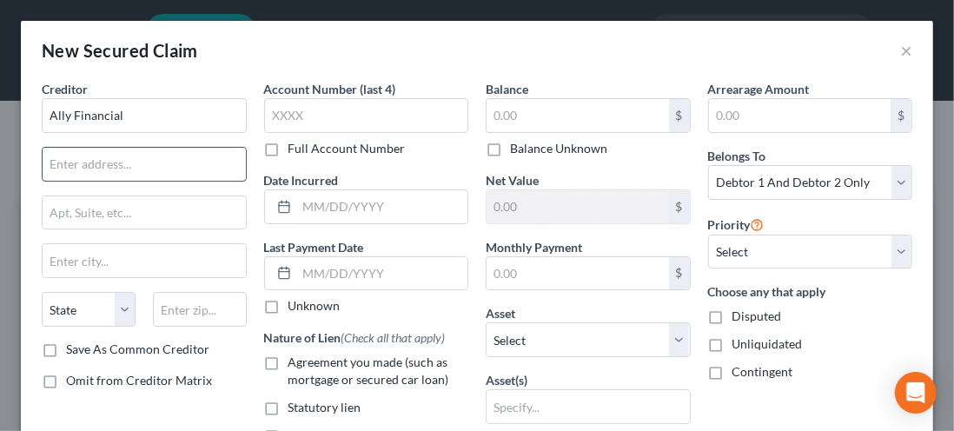
click at [70, 168] on input "text" at bounding box center [144, 164] width 203 height 33
type input "PO Box 380901"
click at [59, 261] on input "text" at bounding box center [144, 260] width 203 height 33
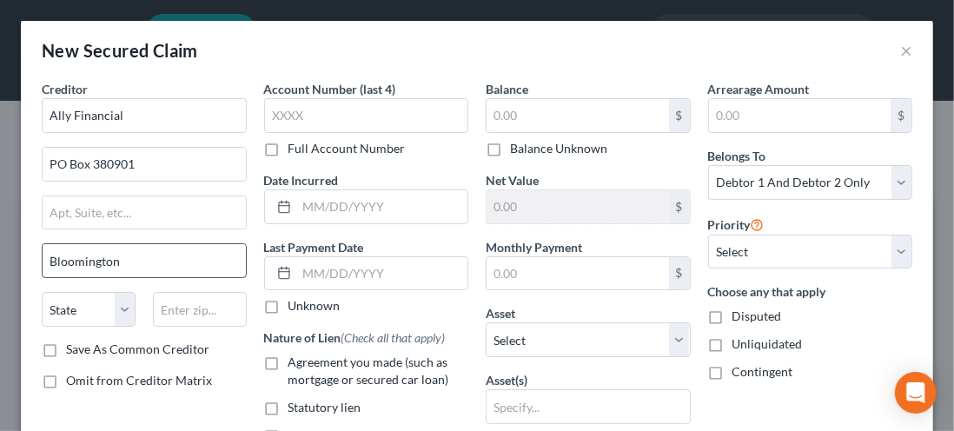
type input "Bloomington"
click at [116, 314] on select "State [US_STATE] AK AR AZ CA CO CT DE DC [GEOGRAPHIC_DATA] [GEOGRAPHIC_DATA] GU…" at bounding box center [89, 309] width 94 height 35
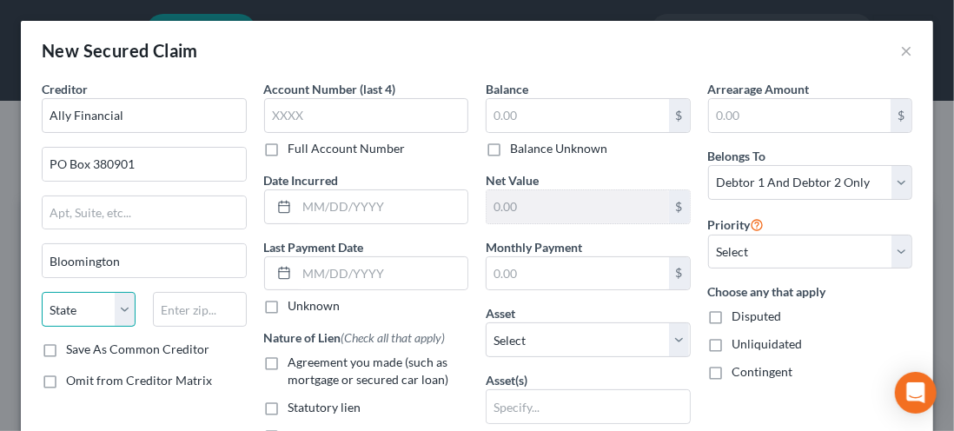
select select "24"
click at [42, 292] on select "State [US_STATE] AK AR AZ CA CO CT DE DC [GEOGRAPHIC_DATA] [GEOGRAPHIC_DATA] GU…" at bounding box center [89, 309] width 94 height 35
click at [182, 312] on input "text" at bounding box center [200, 309] width 94 height 35
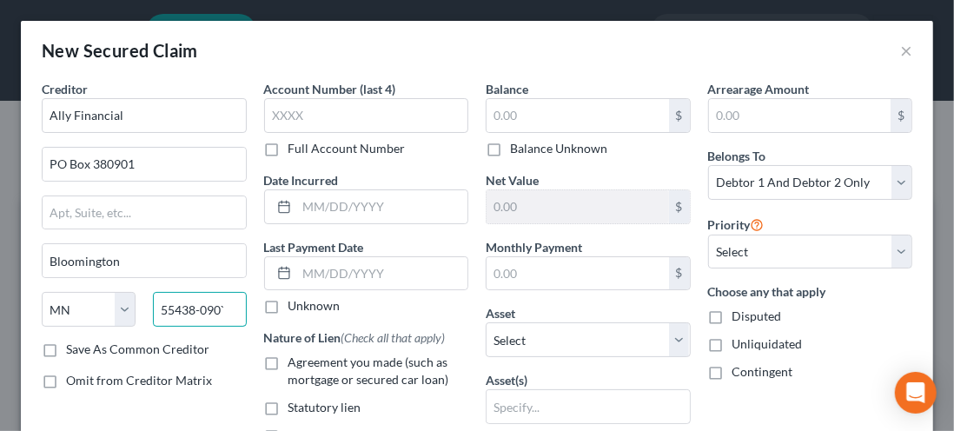
type input "55438-090`"
click at [66, 340] on label "Save As Common Creditor" at bounding box center [137, 348] width 143 height 17
click at [73, 340] on input "Save As Common Creditor" at bounding box center [78, 345] width 11 height 11
checkbox input "true"
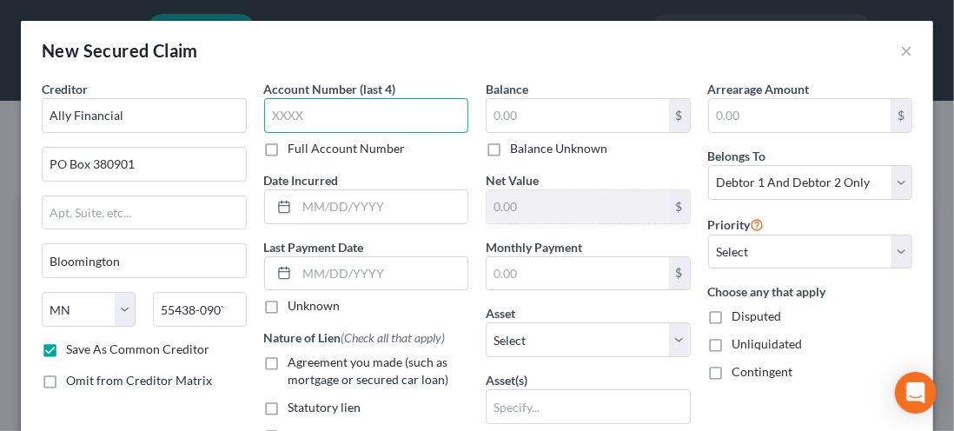
click at [300, 122] on input "text" at bounding box center [366, 115] width 205 height 35
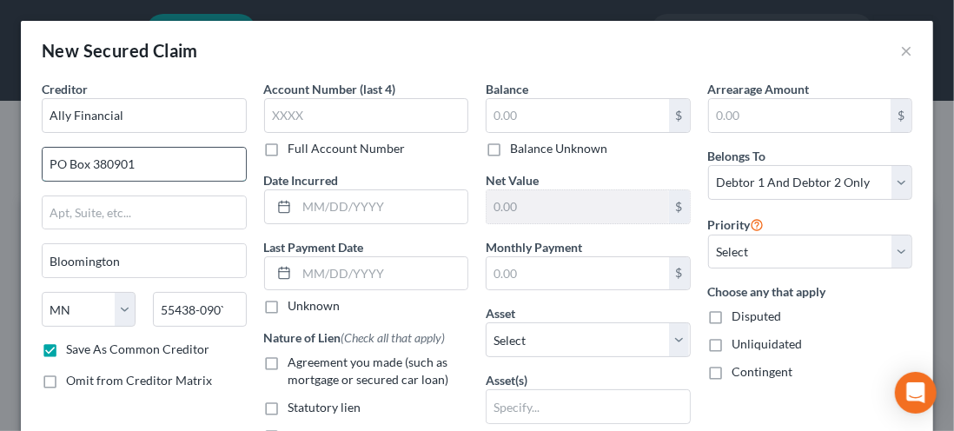
click at [155, 168] on input "PO Box 380901" at bounding box center [144, 164] width 203 height 33
type input "P"
click at [141, 265] on input "Bloomington" at bounding box center [144, 260] width 203 height 33
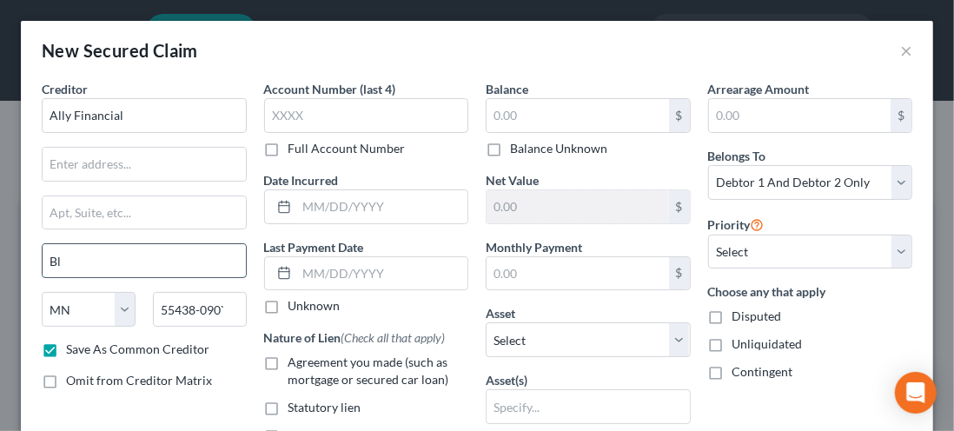
type input "B"
click at [94, 304] on select "State [US_STATE] AK AR AZ CA CO CT DE DC [GEOGRAPHIC_DATA] [GEOGRAPHIC_DATA] GU…" at bounding box center [89, 309] width 94 height 35
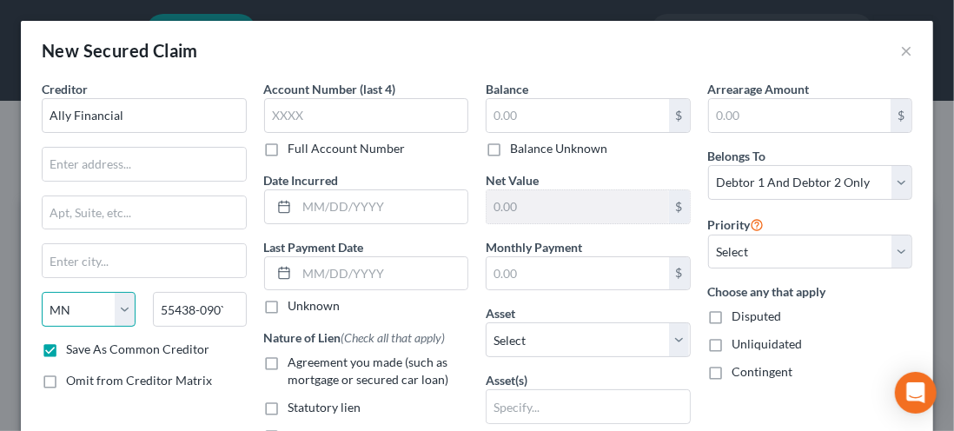
select select "21"
click at [42, 292] on select "State [US_STATE] AK AR AZ CA CO CT DE DC [GEOGRAPHIC_DATA] [GEOGRAPHIC_DATA] GU…" at bounding box center [89, 309] width 94 height 35
click at [231, 302] on input "55438-090`" at bounding box center [200, 309] width 94 height 35
type input "5"
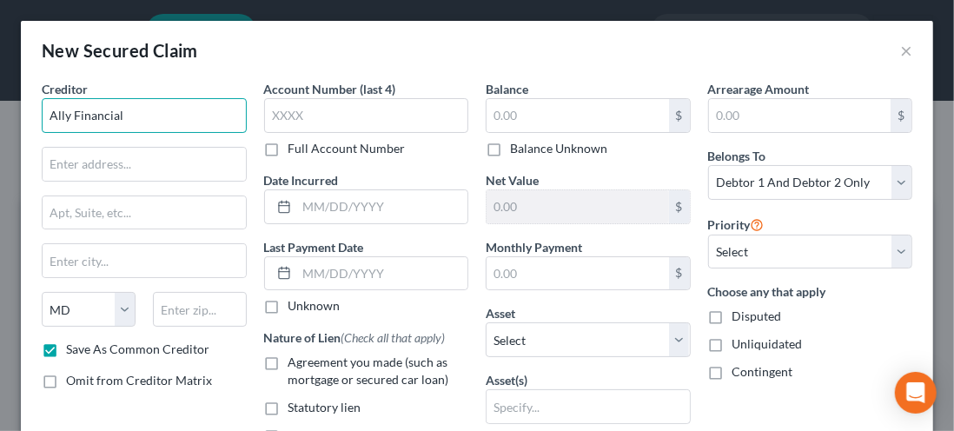
click at [76, 117] on input "Ally Financial" at bounding box center [144, 115] width 205 height 35
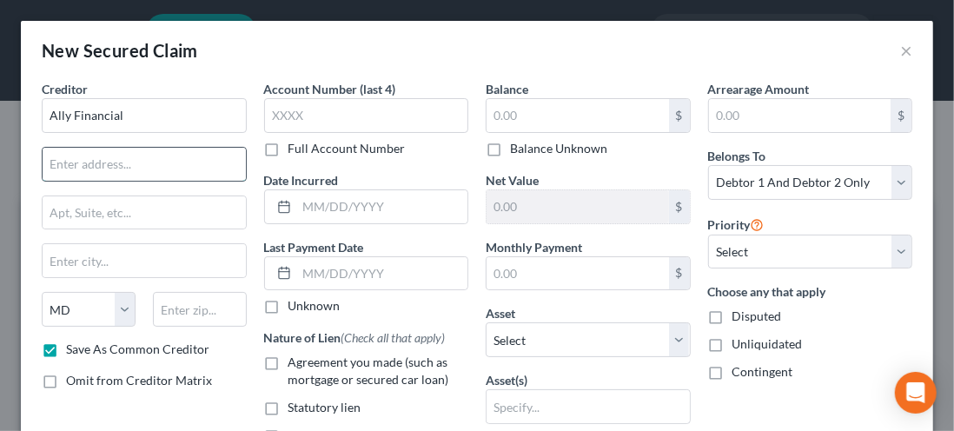
click at [63, 168] on input "text" at bounding box center [144, 164] width 203 height 33
click at [130, 121] on input "Ally Financial" at bounding box center [144, 115] width 205 height 35
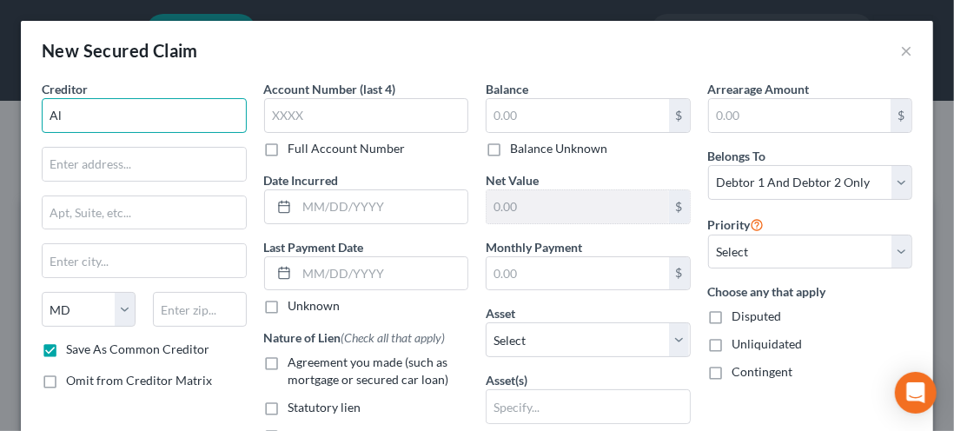
type input "A"
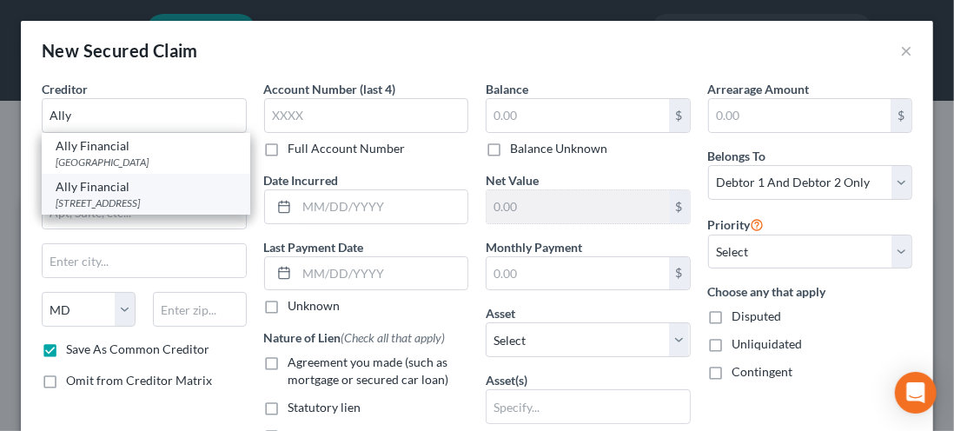
click at [94, 210] on div "[STREET_ADDRESS]" at bounding box center [146, 202] width 181 height 15
type input "Ally Financial"
type input "PO Box 8138"
type input "[GEOGRAPHIC_DATA]"
type input "21030"
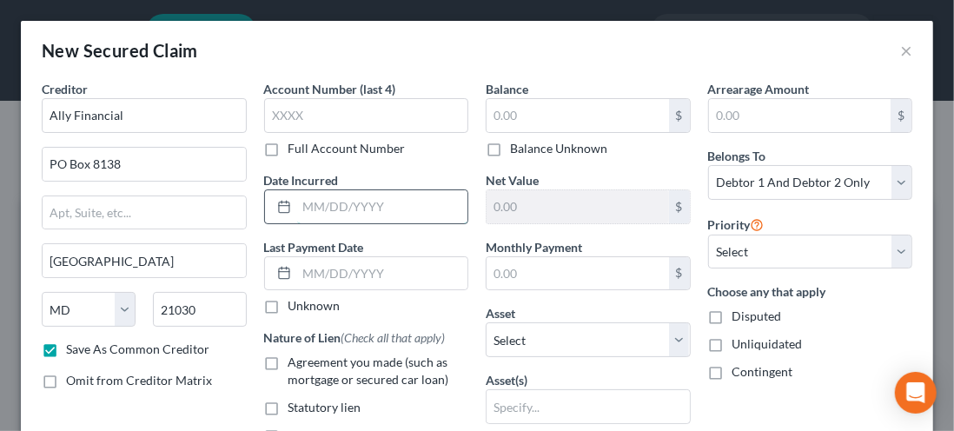
click at [317, 204] on input "text" at bounding box center [382, 206] width 171 height 33
type input "[DATE]"
click at [340, 273] on input "text" at bounding box center [382, 273] width 171 height 33
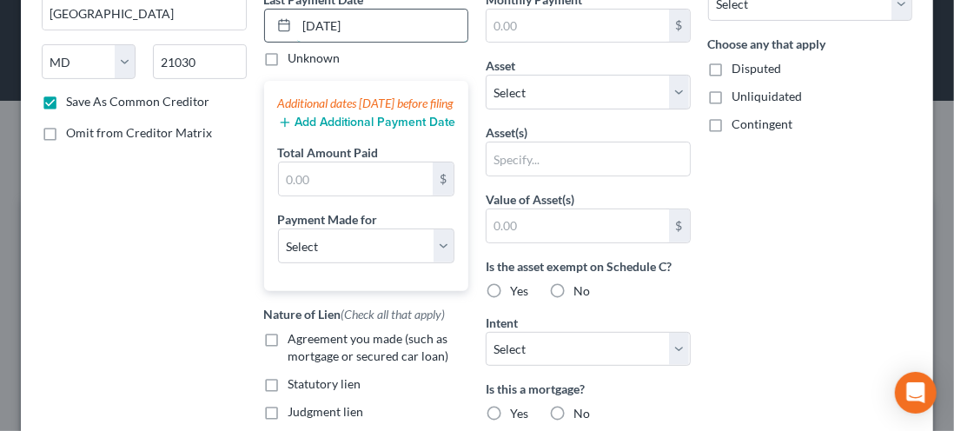
scroll to position [268, 0]
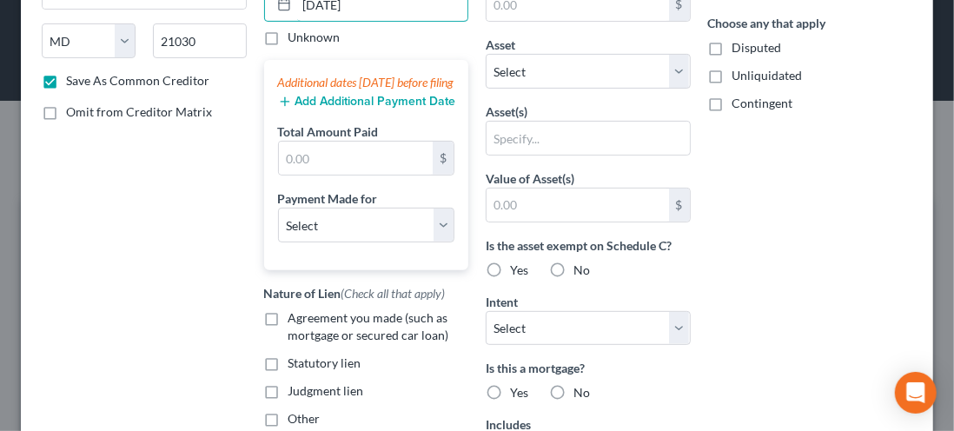
type input "[DATE]"
click at [245, 276] on div "Creditor * Ally Financial PO Box 8138 [GEOGRAPHIC_DATA] [US_STATE][GEOGRAPHIC_D…" at bounding box center [144, 199] width 222 height 775
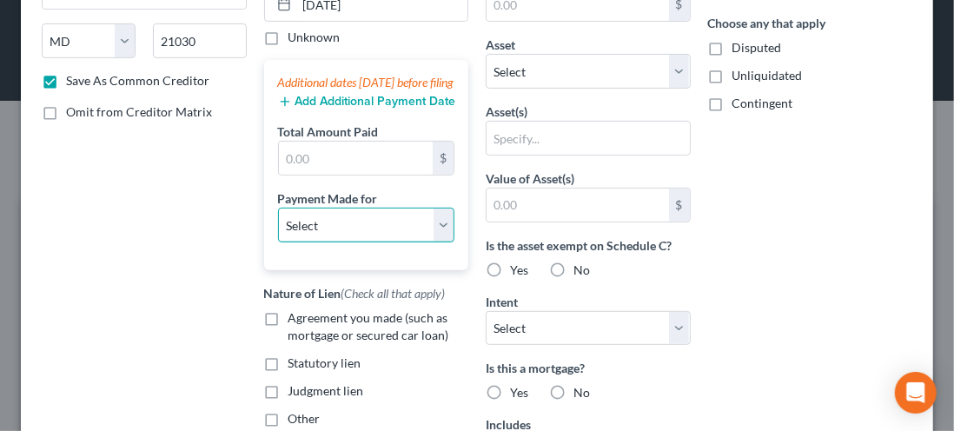
click at [433, 242] on select "Select Car Credit Card Loan Repayment Mortgage Other Suppliers Or Vendors" at bounding box center [366, 225] width 177 height 35
select select "0"
click at [278, 221] on select "Select Car Credit Card Loan Repayment Mortgage Other Suppliers Or Vendors" at bounding box center [366, 225] width 177 height 35
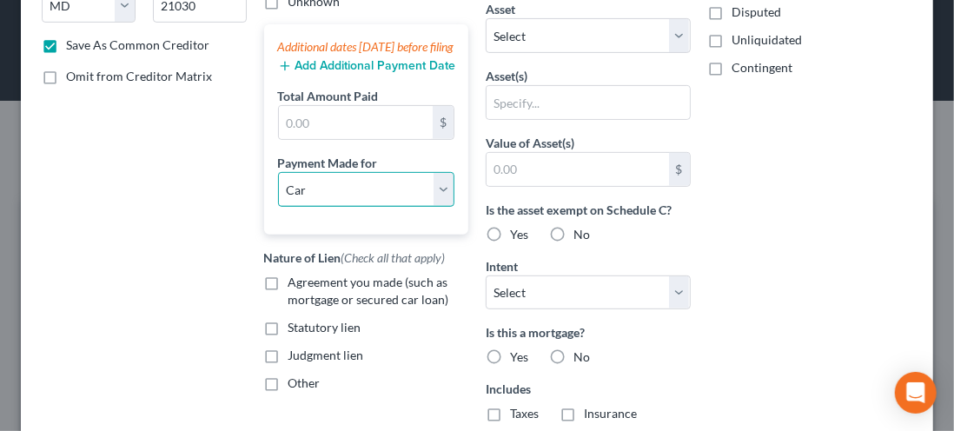
scroll to position [305, 0]
click at [288, 303] on label "Agreement you made (such as mortgage or secured car loan)" at bounding box center [378, 290] width 181 height 35
click at [295, 284] on input "Agreement you made (such as mortgage or secured car loan)" at bounding box center [300, 278] width 11 height 11
checkbox input "true"
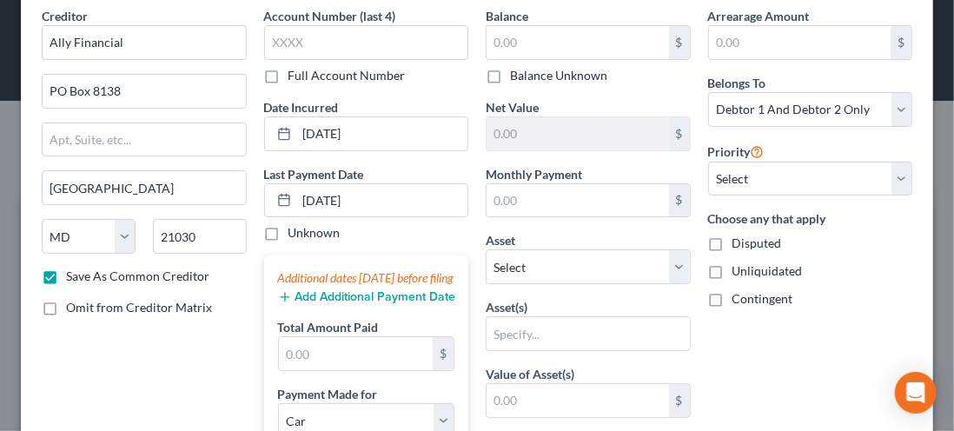
scroll to position [0, 0]
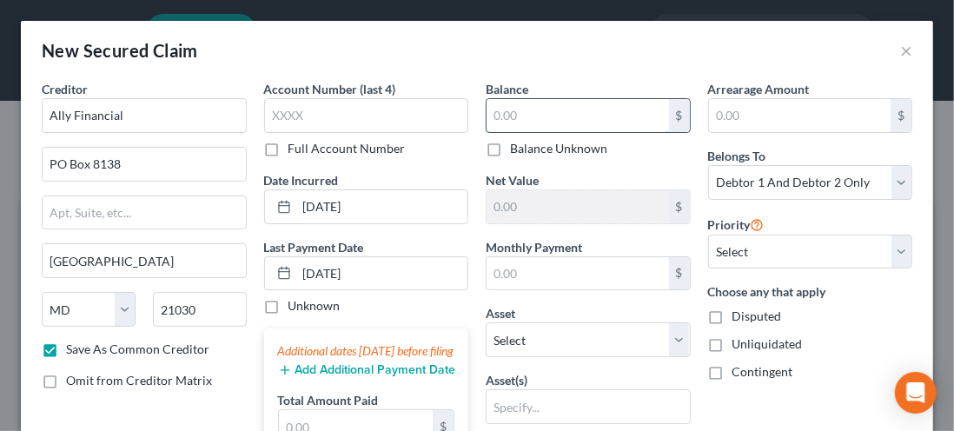
click at [516, 116] on input "text" at bounding box center [577, 115] width 182 height 33
type input "6,486.00"
click at [525, 205] on input "text" at bounding box center [577, 206] width 182 height 33
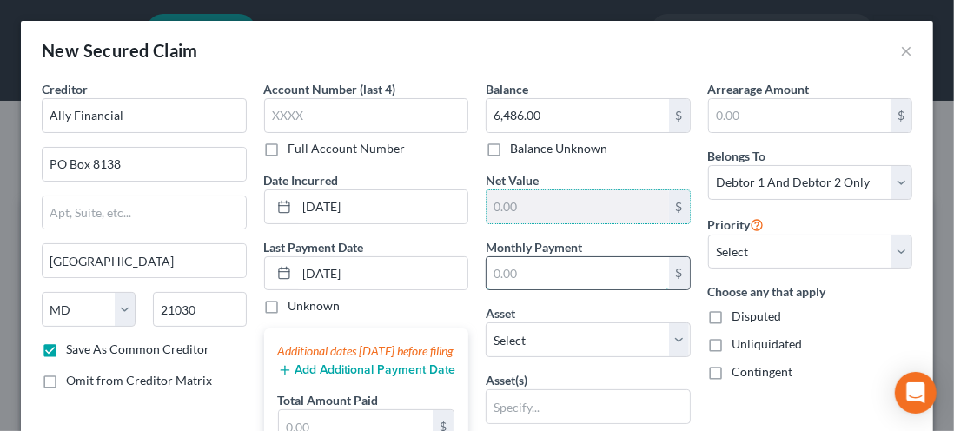
click at [573, 278] on input "text" at bounding box center [577, 273] width 182 height 33
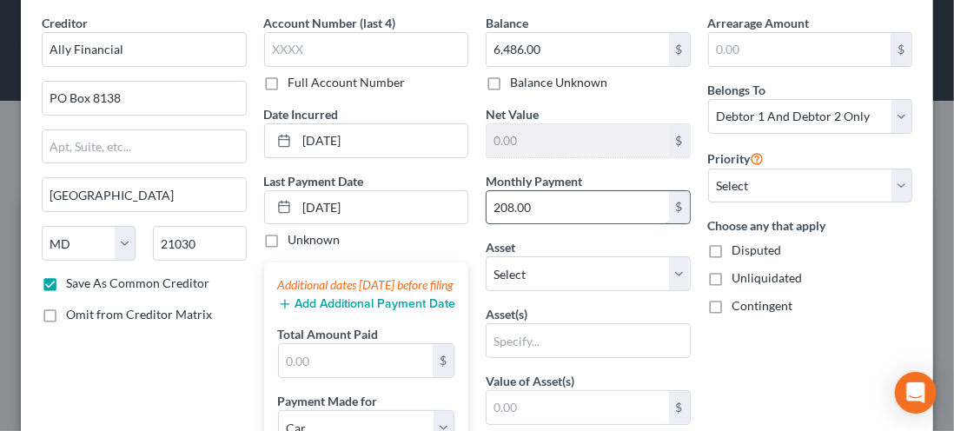
scroll to position [69, 0]
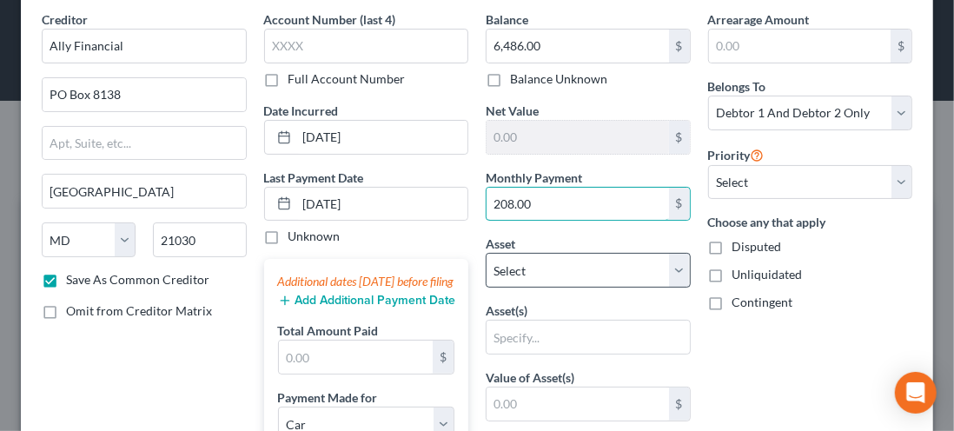
type input "208.00"
click at [671, 279] on select "Select Other Multiple Assets [STREET_ADDRESS] - $167570.0" at bounding box center [587, 270] width 205 height 35
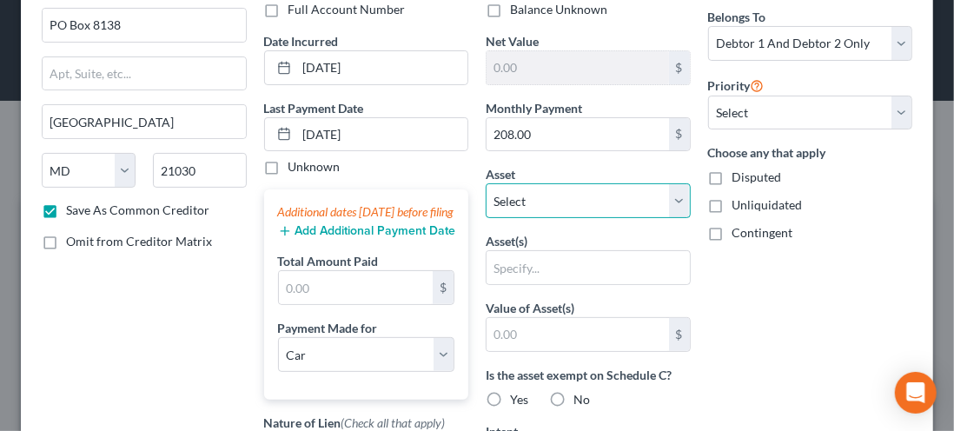
scroll to position [142, 0]
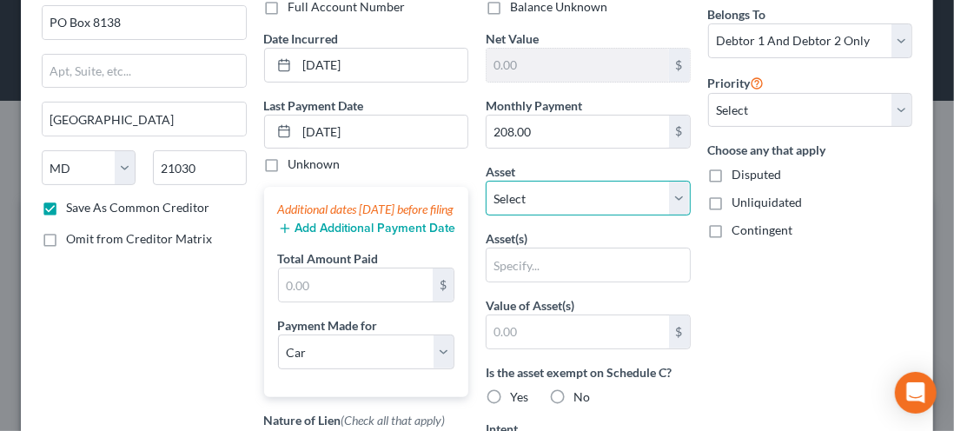
click at [667, 201] on select "Select Other Multiple Assets [STREET_ADDRESS] - $167570.0" at bounding box center [587, 198] width 205 height 35
click at [511, 199] on select "Select Other Multiple Assets [STREET_ADDRESS] - $167570.0" at bounding box center [587, 198] width 205 height 35
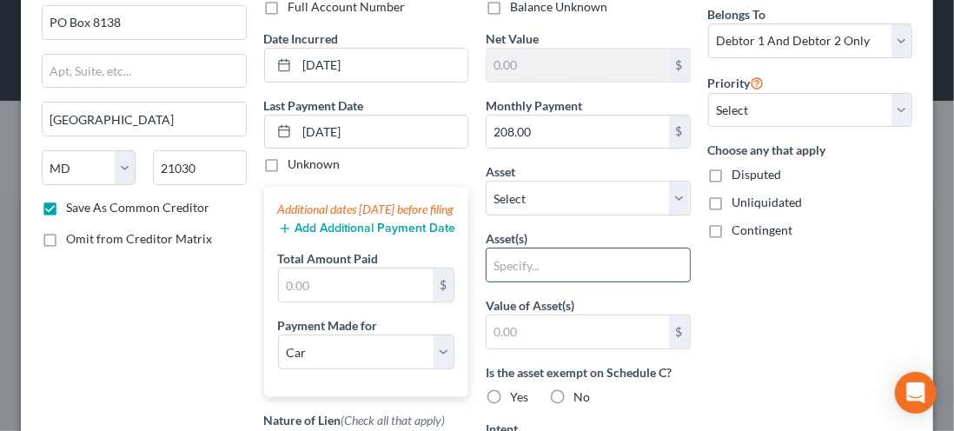
click at [499, 255] on input "text" at bounding box center [587, 264] width 203 height 33
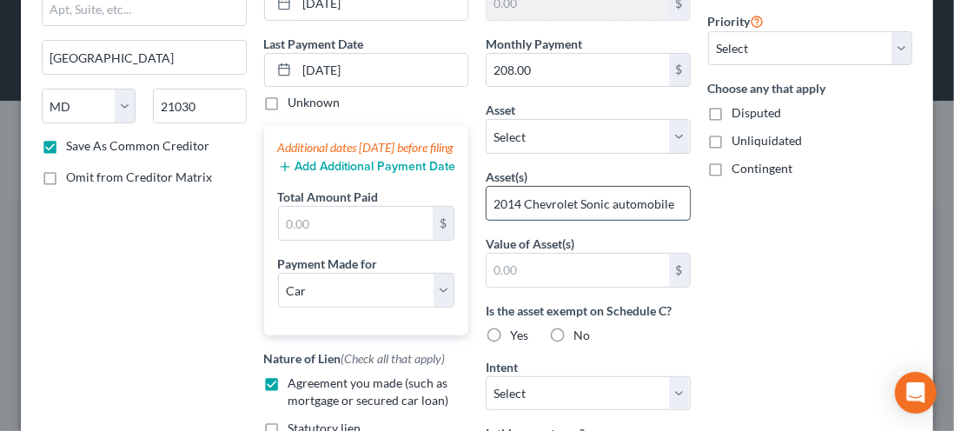
scroll to position [207, 0]
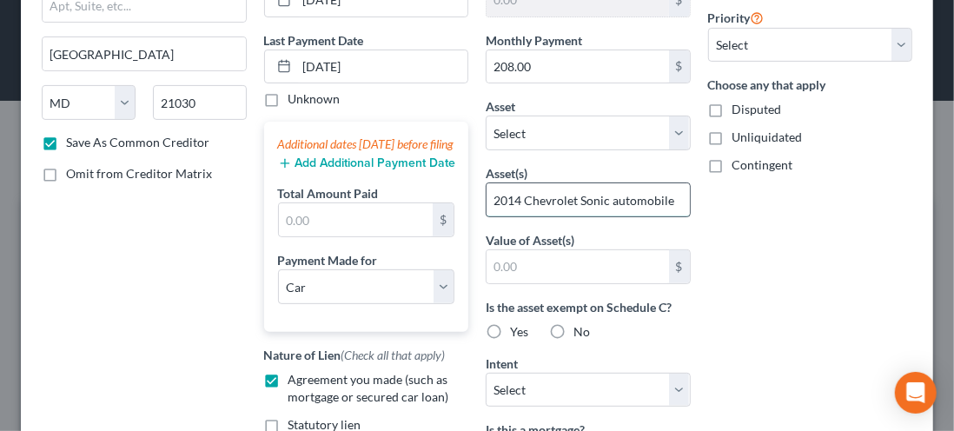
type input "2014 Chevrolet Sonic automobile"
click at [510, 265] on input "text" at bounding box center [577, 266] width 182 height 33
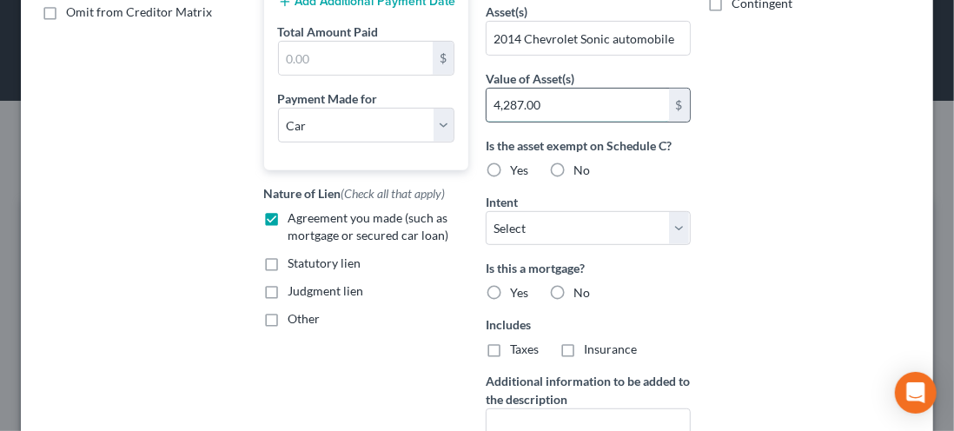
scroll to position [377, 0]
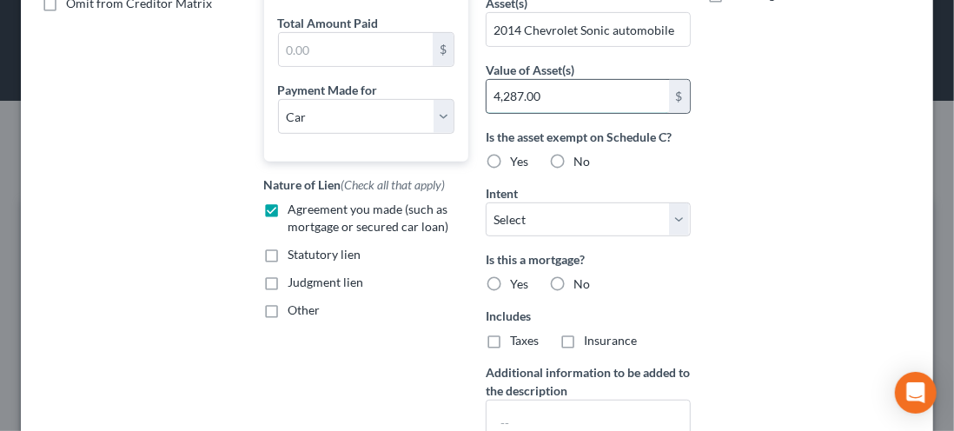
type input "4,287.00"
click at [655, 220] on select "Select Surrender Redeem Reaffirm Avoid Other" at bounding box center [587, 219] width 205 height 35
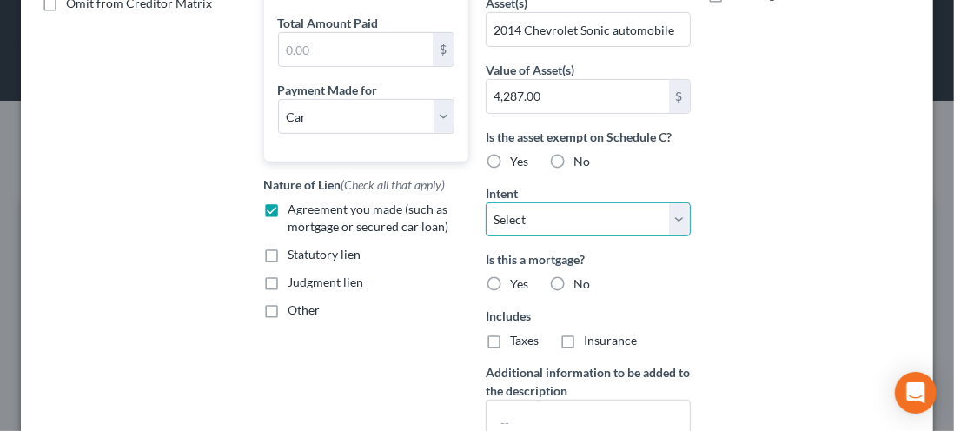
select select "2"
click at [485, 202] on select "Select Surrender Redeem Reaffirm Avoid Other" at bounding box center [587, 219] width 205 height 35
click at [573, 278] on label "No" at bounding box center [581, 283] width 17 height 17
click at [580, 278] on input "No" at bounding box center [585, 280] width 11 height 11
radio input "true"
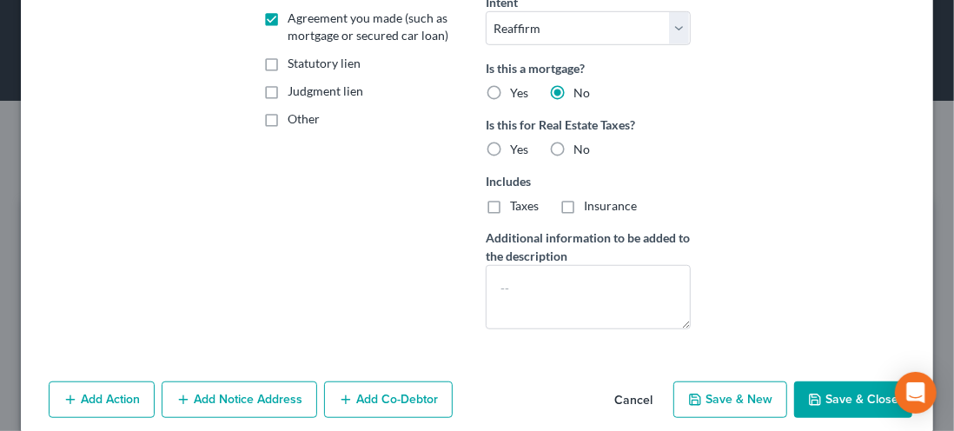
scroll to position [584, 0]
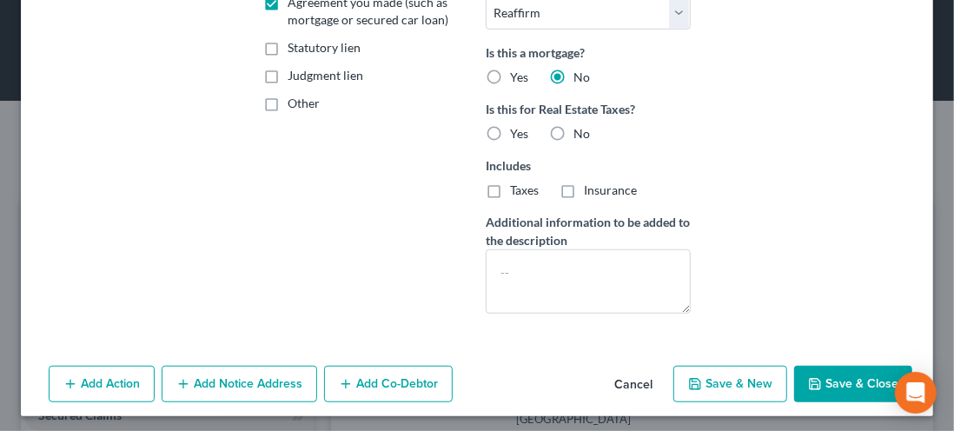
click at [716, 386] on button "Save & New" at bounding box center [730, 384] width 114 height 36
checkbox input "false"
select select
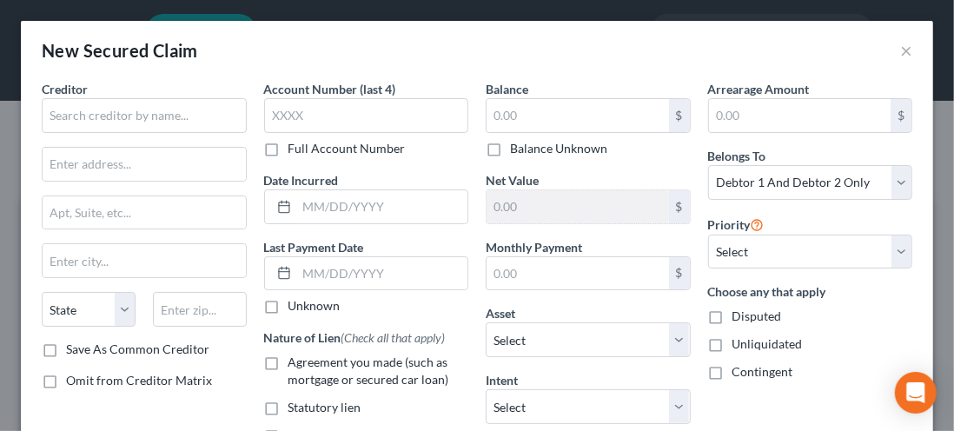
scroll to position [401, 0]
click at [889, 181] on select "Select Debtor 1 Only Debtor 2 Only Debtor 1 And Debtor 2 Only At Least One Of T…" at bounding box center [810, 182] width 205 height 35
select select "0"
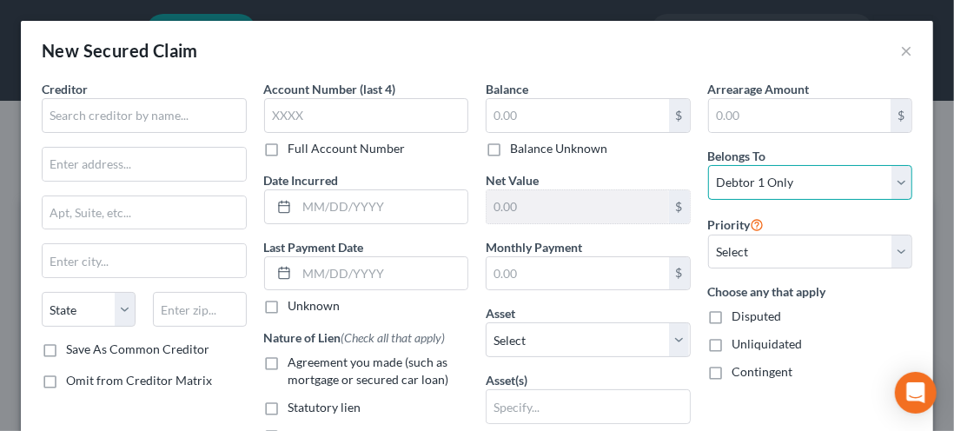
click at [708, 165] on select "Select Debtor 1 Only Debtor 2 Only Debtor 1 And Debtor 2 Only At Least One Of T…" at bounding box center [810, 182] width 205 height 35
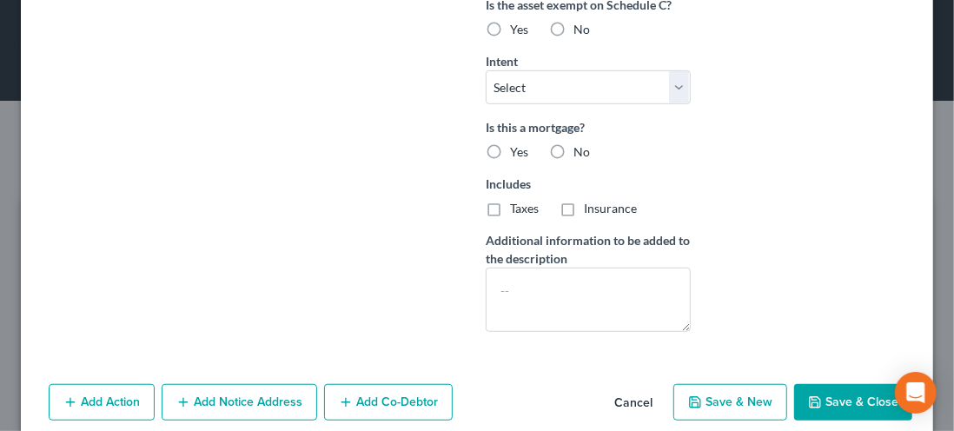
scroll to position [527, 0]
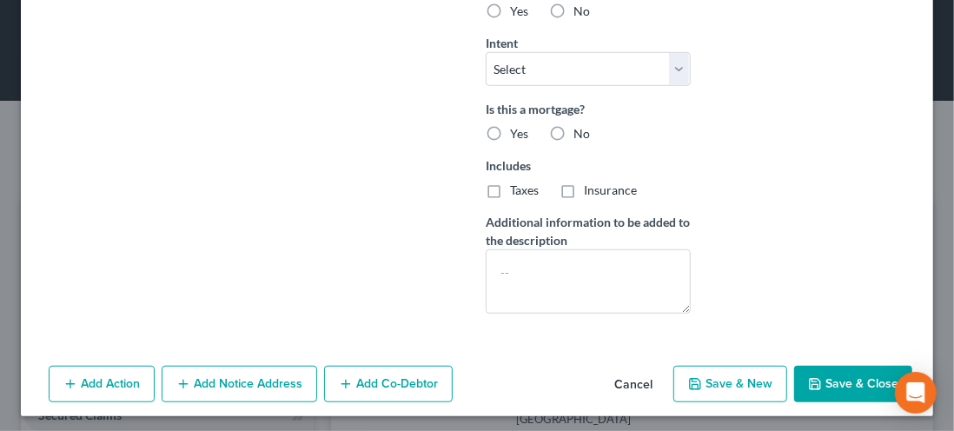
click at [834, 376] on button "Save & Close" at bounding box center [853, 384] width 118 height 36
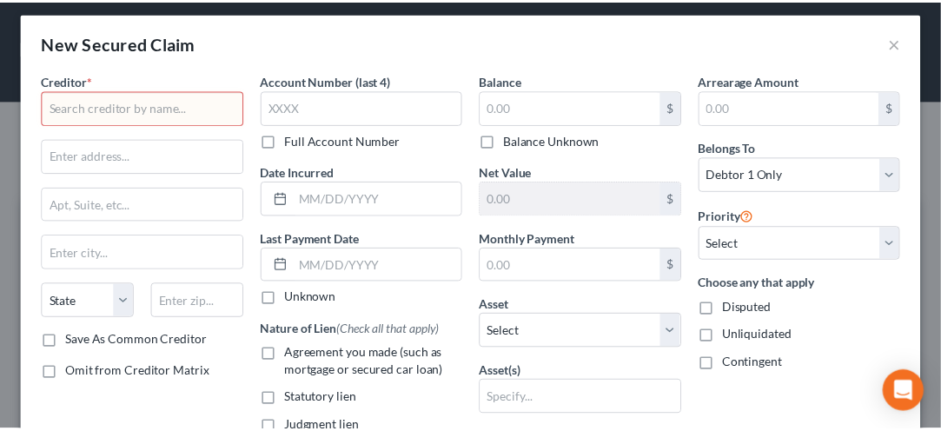
scroll to position [0, 0]
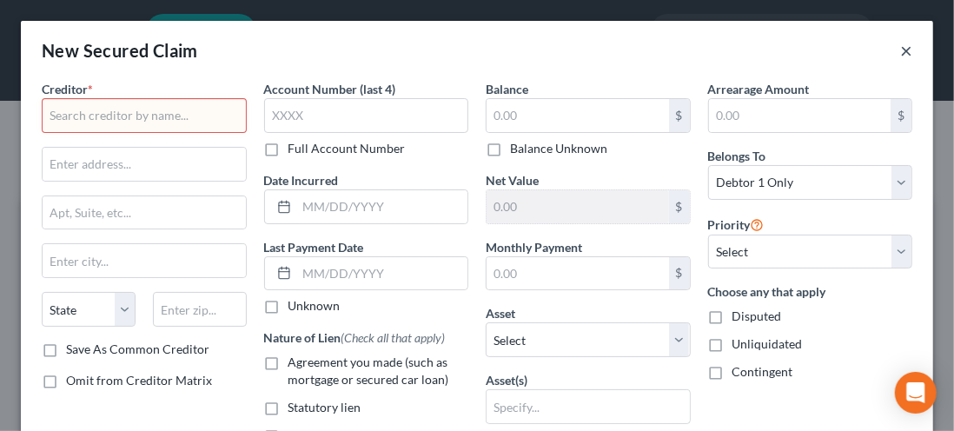
click at [900, 56] on button "×" at bounding box center [906, 50] width 12 height 21
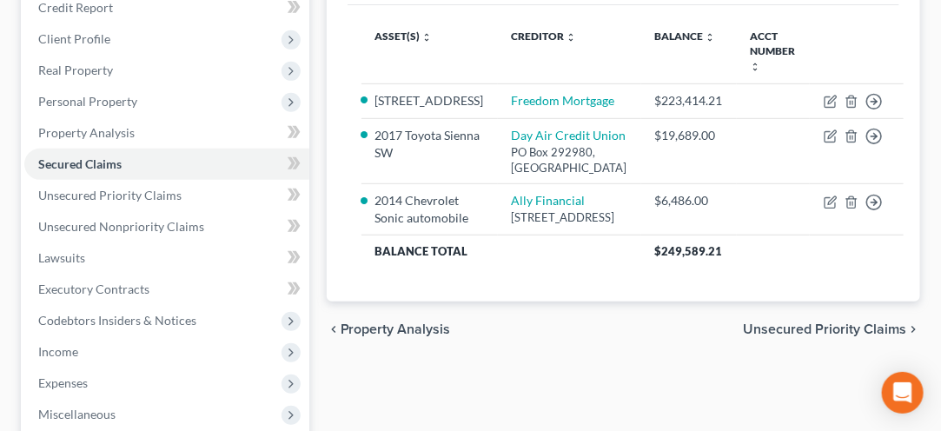
scroll to position [251, 0]
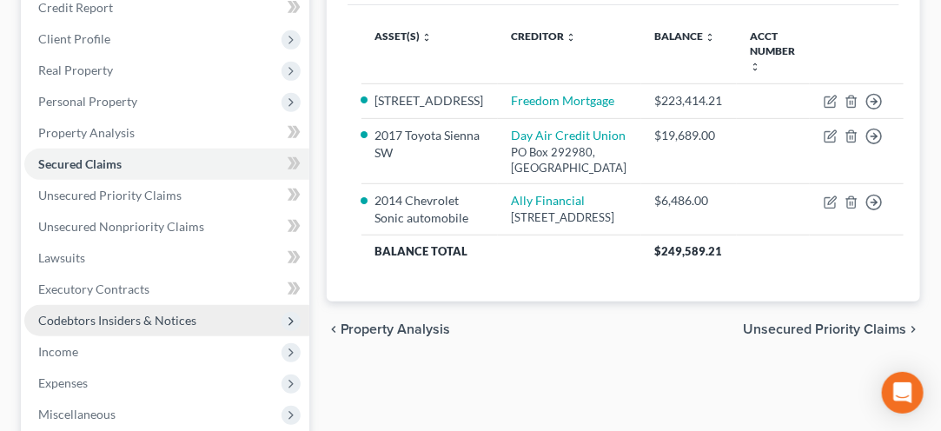
click at [260, 318] on span "Codebtors Insiders & Notices" at bounding box center [166, 320] width 285 height 31
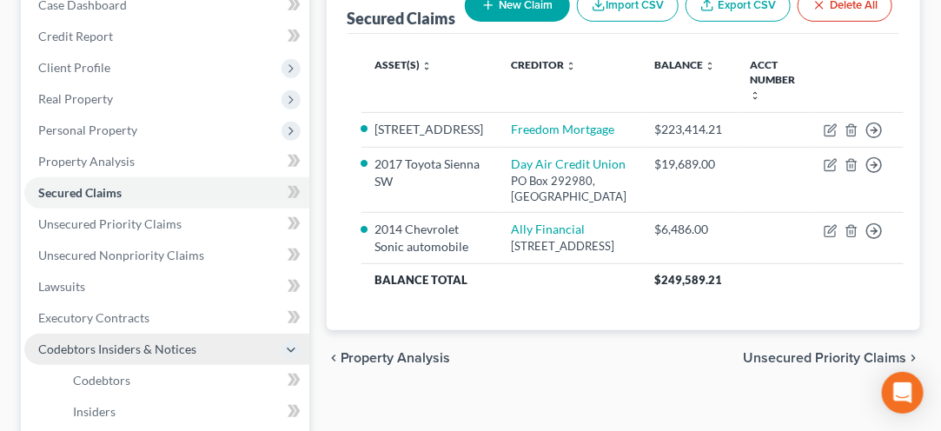
scroll to position [202, 0]
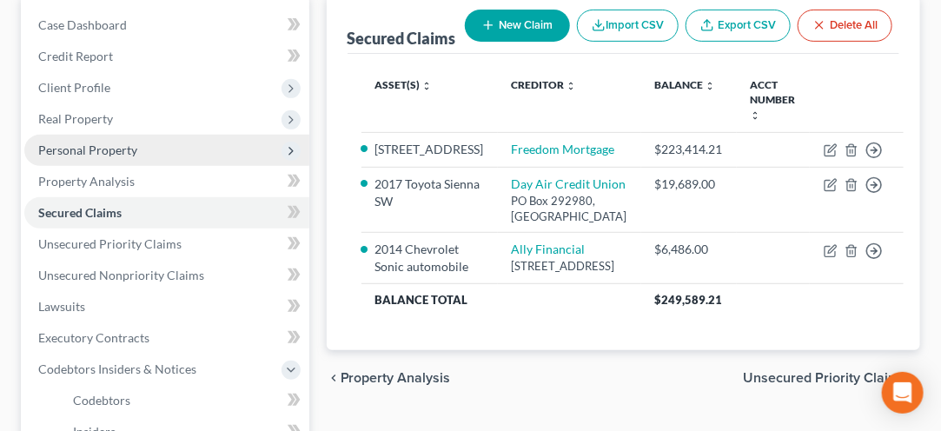
click at [71, 152] on span "Personal Property" at bounding box center [87, 149] width 99 height 15
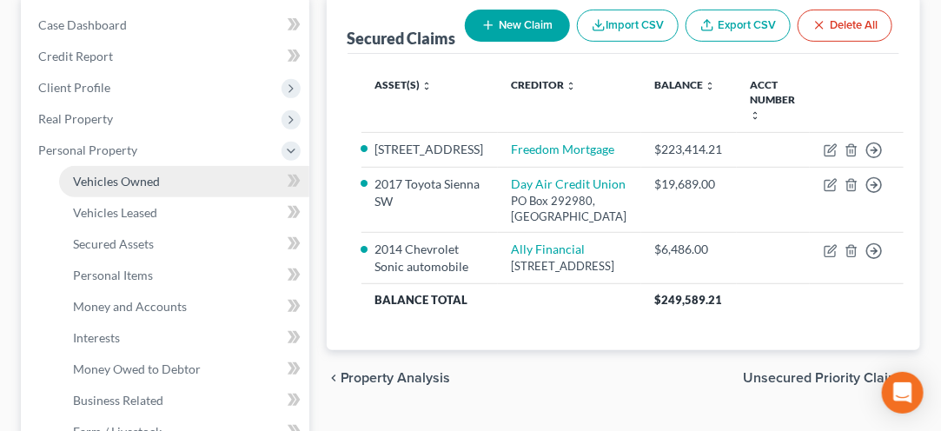
click at [93, 184] on span "Vehicles Owned" at bounding box center [116, 181] width 87 height 15
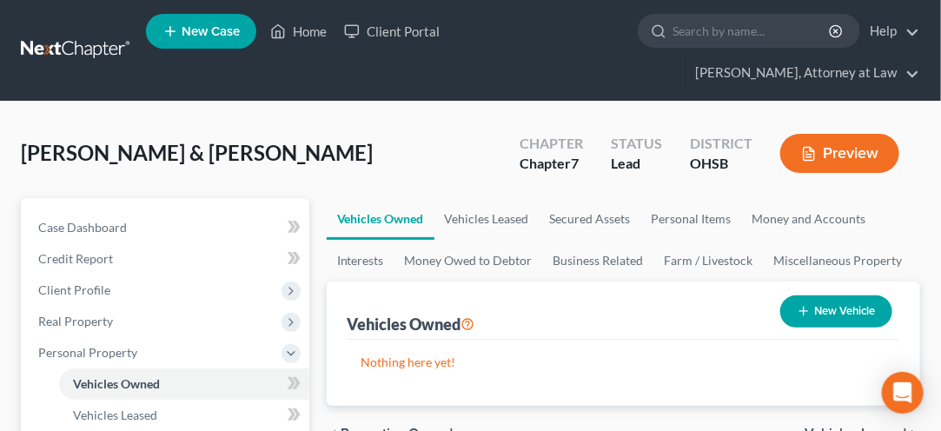
click at [837, 310] on button "New Vehicle" at bounding box center [836, 311] width 112 height 32
select select "0"
select select "2"
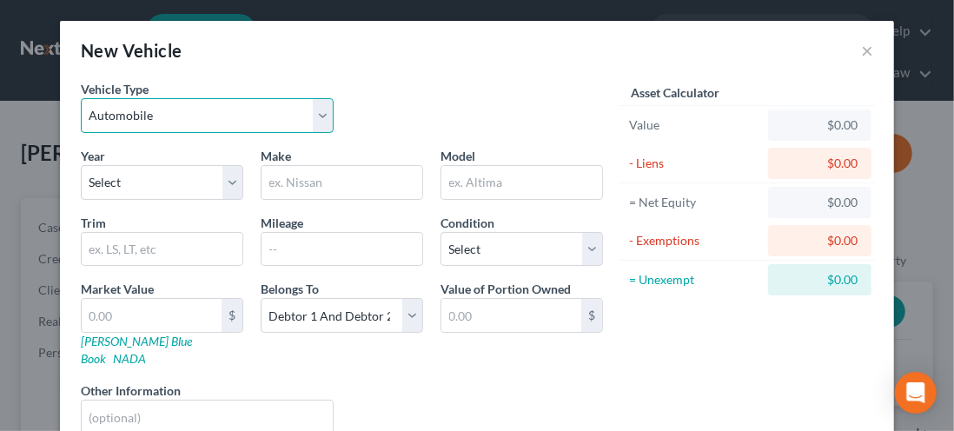
click at [318, 119] on select "Select Automobile Truck Trailer Watercraft Aircraft Motor Home Atv Other Vehicle" at bounding box center [207, 115] width 253 height 35
click at [81, 98] on select "Select Automobile Truck Trailer Watercraft Aircraft Motor Home Atv Other Vehicle" at bounding box center [207, 115] width 253 height 35
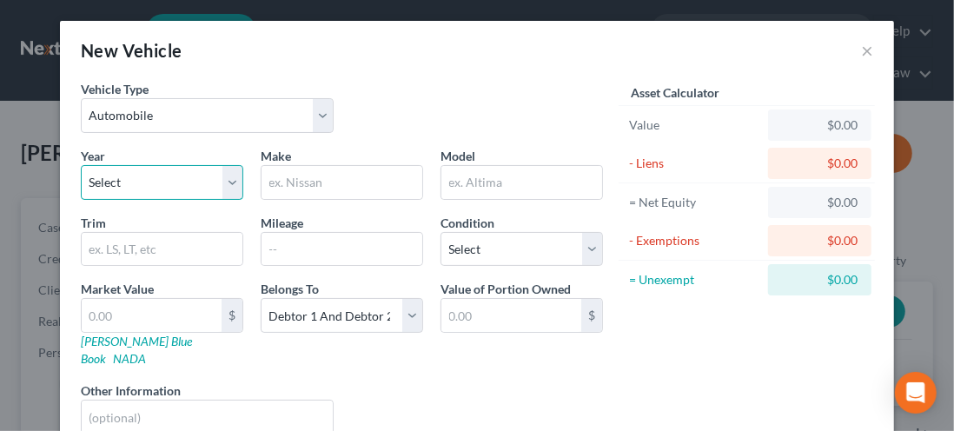
click at [214, 186] on select "Select 2026 2025 2024 2023 2022 2021 2020 2019 2018 2017 2016 2015 2014 2013 20…" at bounding box center [162, 182] width 162 height 35
select select "21"
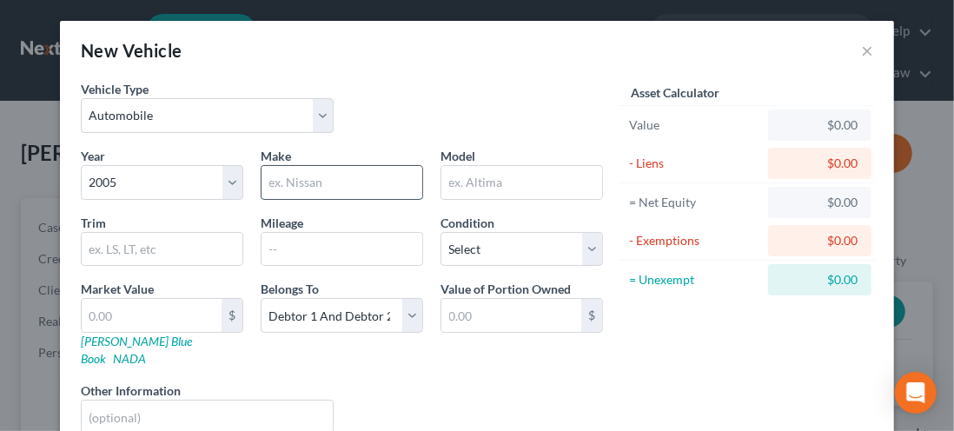
click at [313, 184] on input "text" at bounding box center [341, 182] width 161 height 33
type input "Honda"
click at [495, 188] on input "text" at bounding box center [521, 182] width 161 height 33
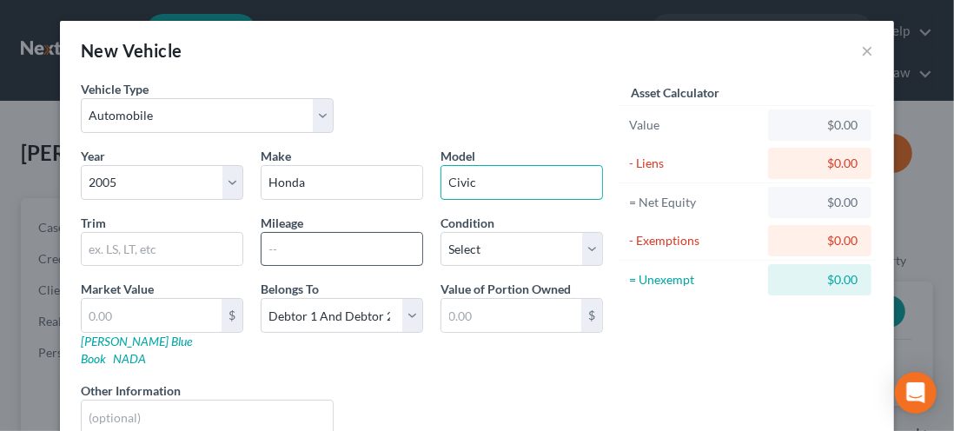
type input "Civic"
click at [303, 247] on input "text" at bounding box center [341, 249] width 161 height 33
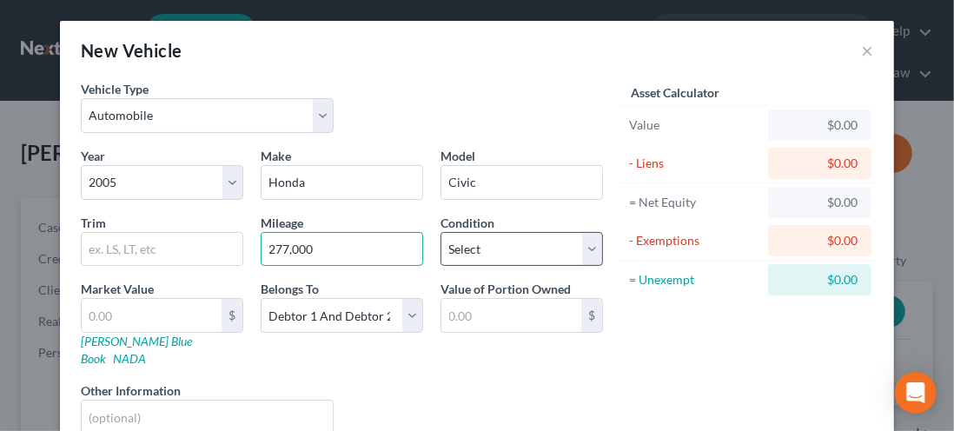
type input "277,000"
click at [580, 255] on select "Select Excellent Very Good Good Fair Poor" at bounding box center [521, 249] width 162 height 35
select select "2"
click at [440, 232] on select "Select Excellent Very Good Good Fair Poor" at bounding box center [521, 249] width 162 height 35
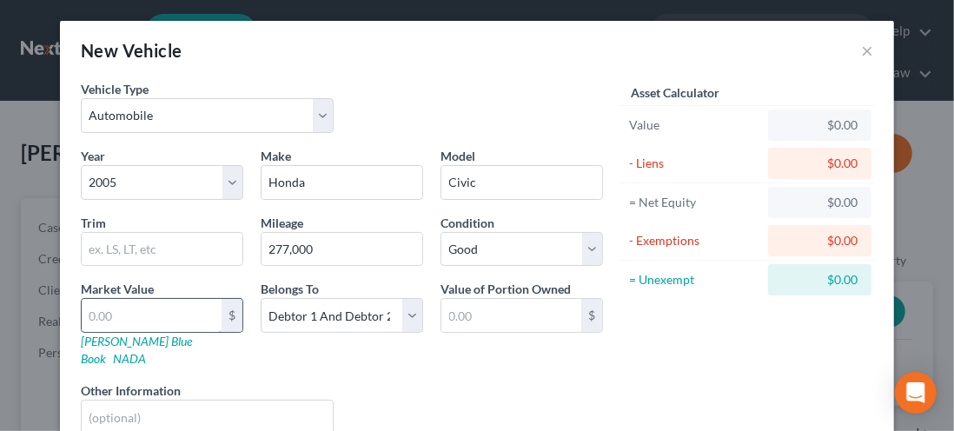
click at [99, 315] on input "text" at bounding box center [152, 315] width 140 height 33
type input "2"
type input "2.00"
type input "24"
type input "24.00"
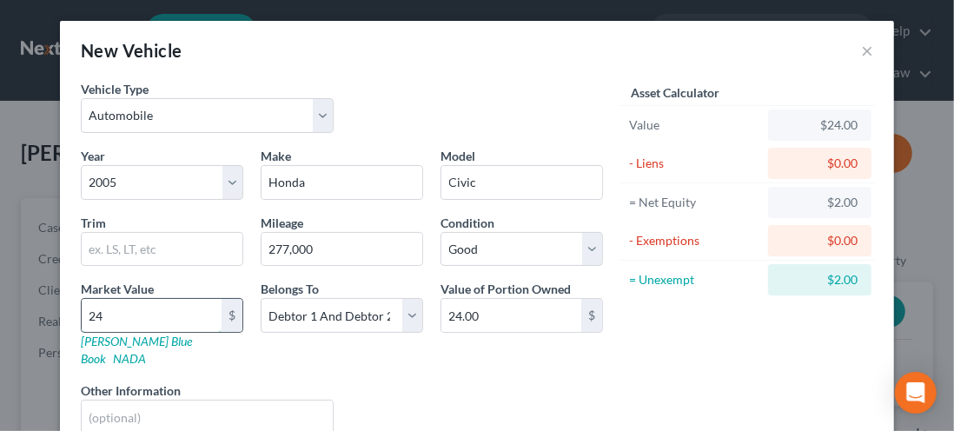
type input "248"
type input "248.00"
type input "2484"
type input "2,484.00"
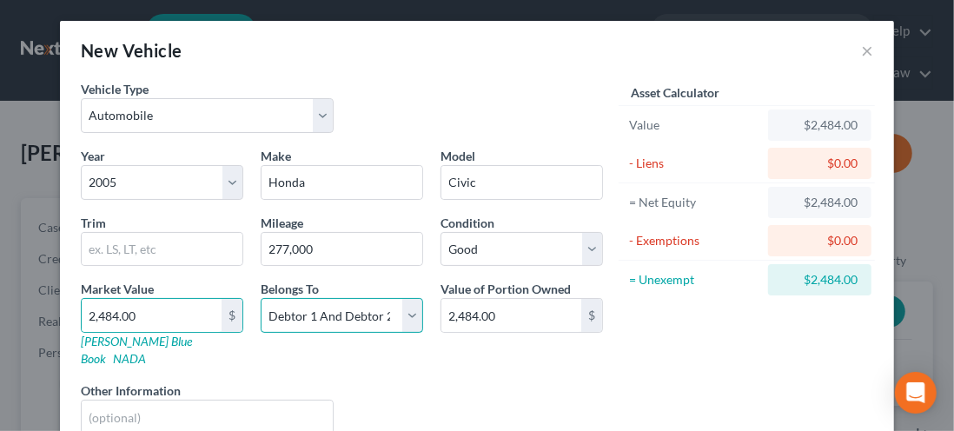
click at [407, 320] on select "Select Debtor 1 Only Debtor 2 Only Debtor 1 And Debtor 2 Only At Least One Of T…" at bounding box center [342, 315] width 162 height 35
select select "0"
click at [261, 298] on select "Select Debtor 1 Only Debtor 2 Only Debtor 1 And Debtor 2 Only At Least One Of T…" at bounding box center [342, 315] width 162 height 35
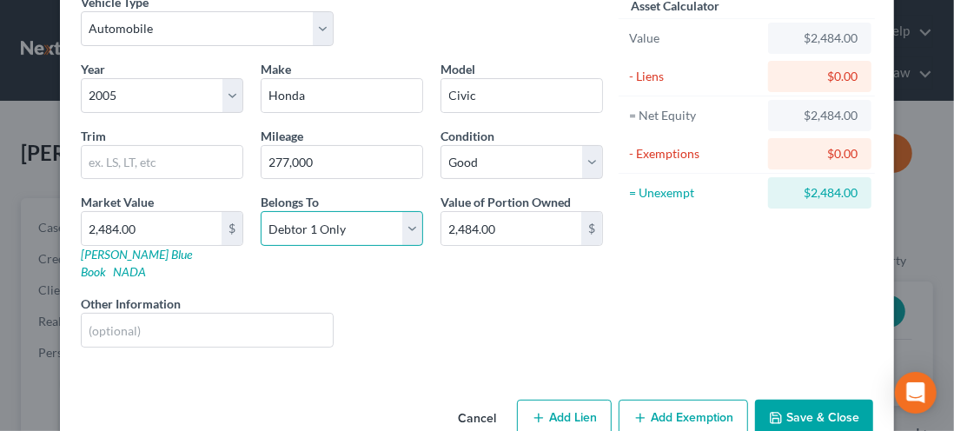
scroll to position [105, 0]
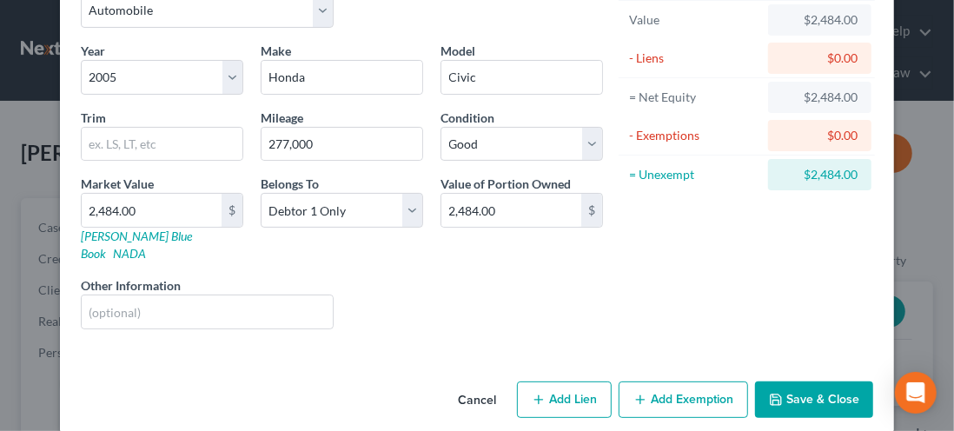
click at [672, 381] on button "Add Exemption" at bounding box center [682, 399] width 129 height 36
select select "2"
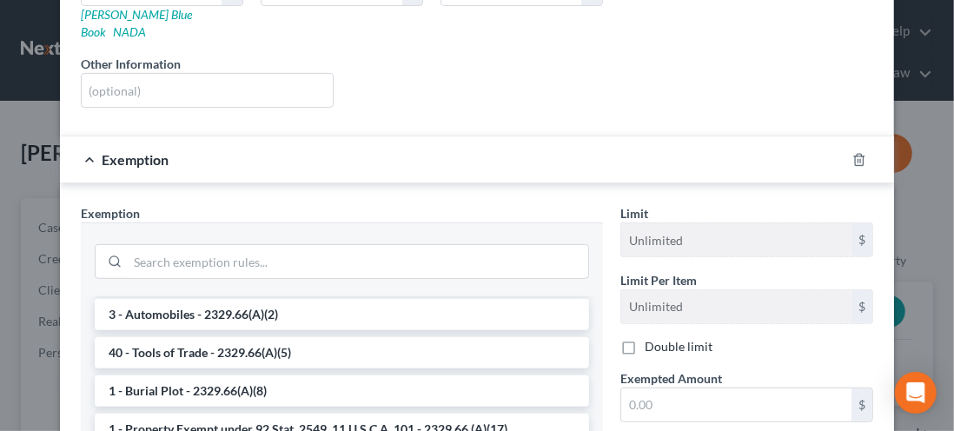
scroll to position [77, 0]
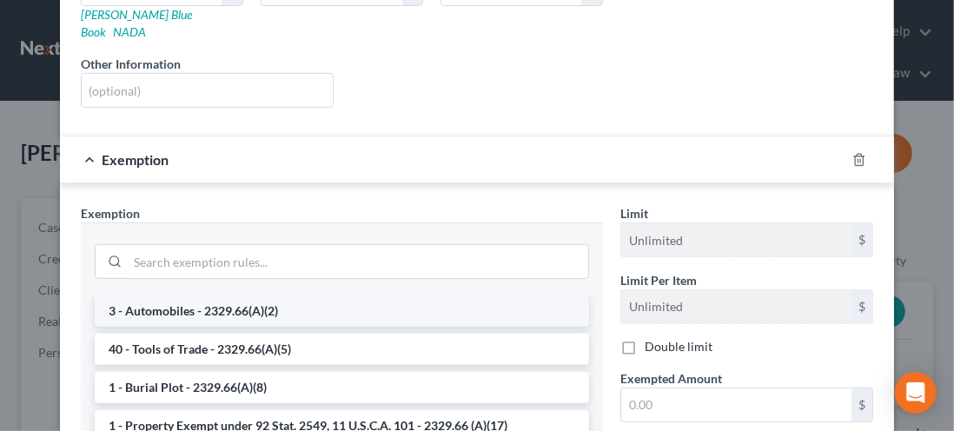
click at [126, 295] on li "3 - Automobiles - 2329.66(A)(2)" at bounding box center [342, 310] width 494 height 31
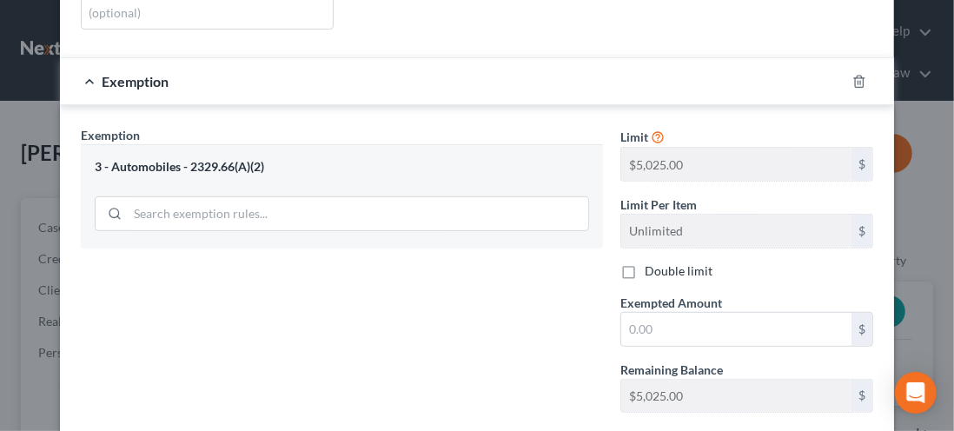
scroll to position [407, 0]
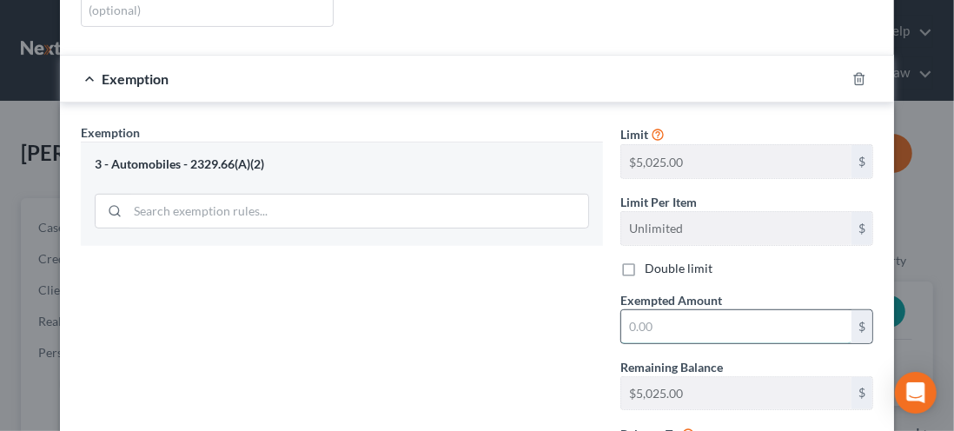
click at [657, 310] on input "text" at bounding box center [736, 326] width 230 height 33
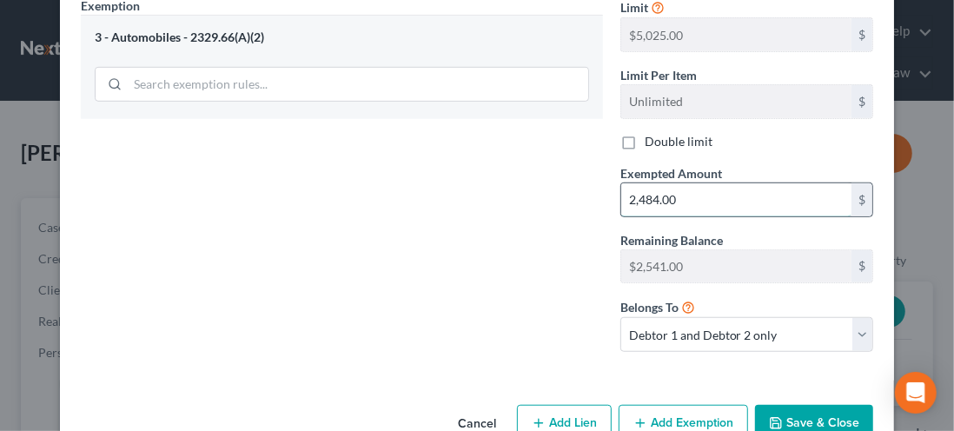
scroll to position [553, 0]
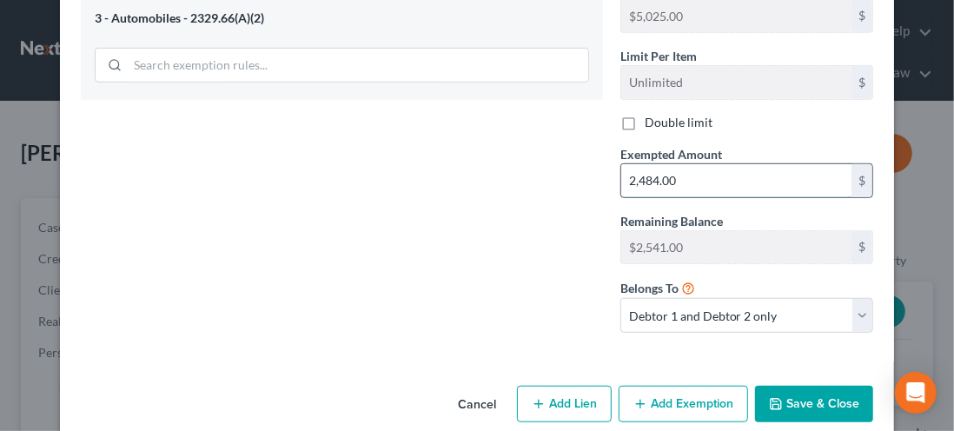
type input "2,484.00"
click at [846, 298] on select "Debtor 1 only Debtor 2 only Debtor 1 and Debtor 2 only" at bounding box center [746, 315] width 253 height 35
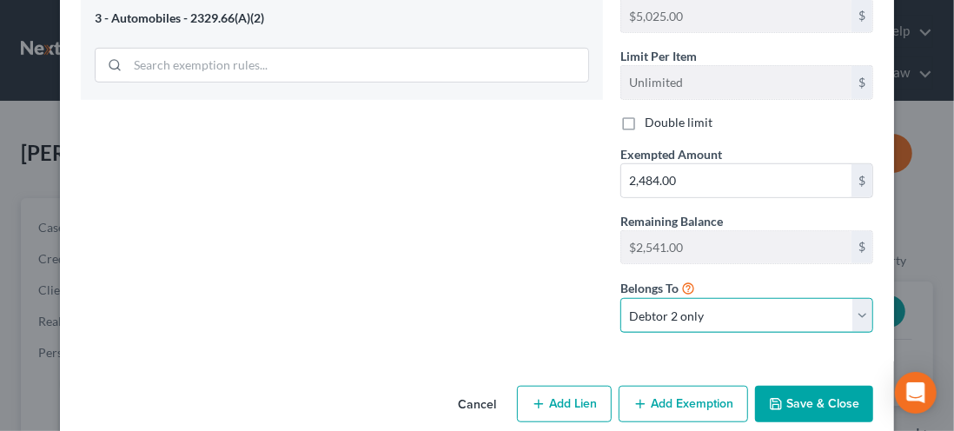
click at [620, 298] on select "Debtor 1 only Debtor 2 only Debtor 1 and Debtor 2 only" at bounding box center [746, 315] width 253 height 35
click at [856, 298] on select "Debtor 1 only Debtor 2 only Debtor 1 and Debtor 2 only" at bounding box center [746, 315] width 253 height 35
select select "0"
click at [620, 298] on select "Debtor 1 only Debtor 2 only Debtor 1 and Debtor 2 only" at bounding box center [746, 315] width 253 height 35
click at [797, 386] on button "Save & Close" at bounding box center [814, 404] width 118 height 36
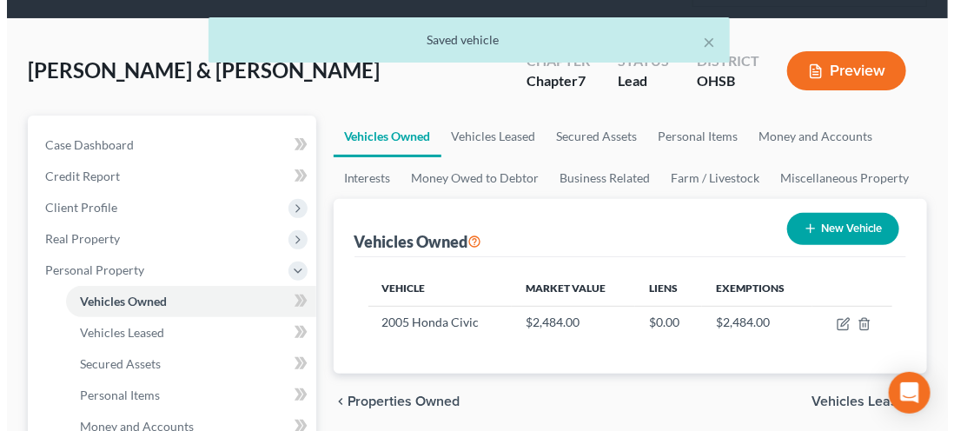
scroll to position [85, 0]
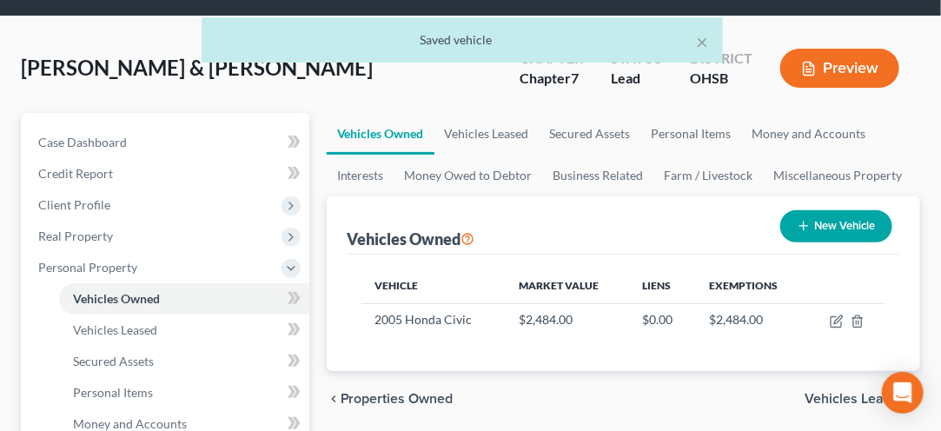
click at [829, 240] on button "New Vehicle" at bounding box center [836, 226] width 112 height 32
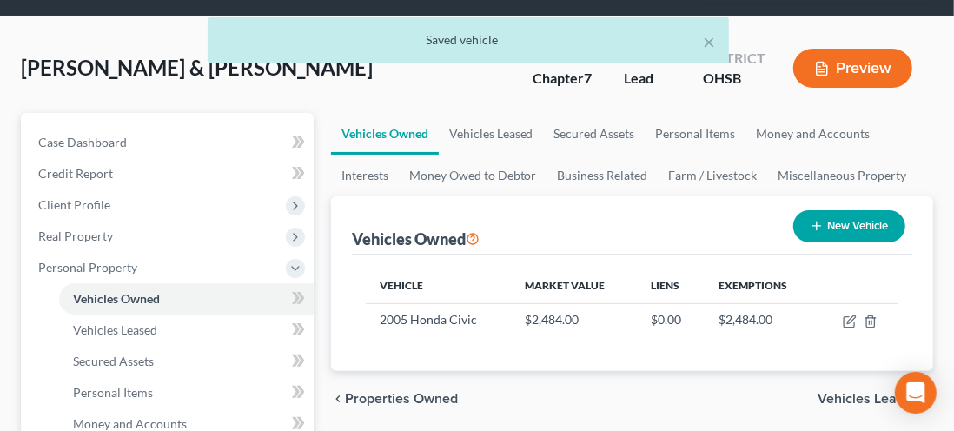
select select "0"
select select "2"
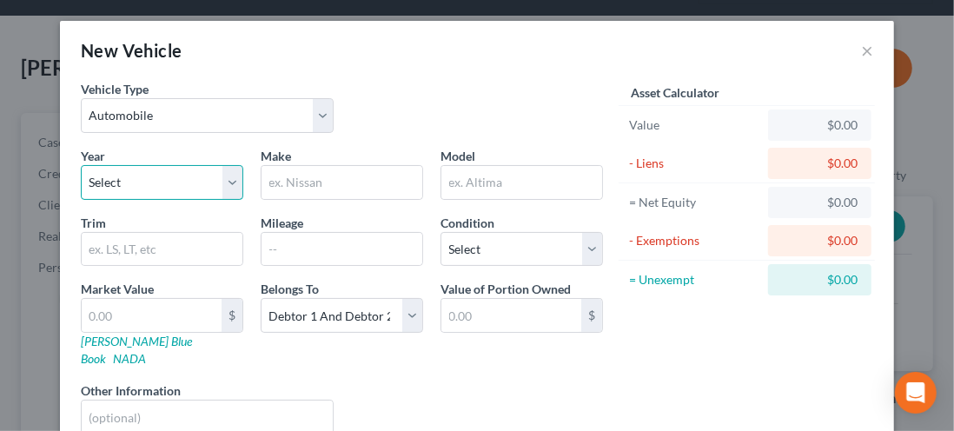
click at [232, 184] on select "Select 2026 2025 2024 2023 2022 2021 2020 2019 2018 2017 2016 2015 2014 2013 20…" at bounding box center [162, 182] width 162 height 35
select select "12"
click at [81, 165] on select "Select 2026 2025 2024 2023 2022 2021 2020 2019 2018 2017 2016 2015 2014 2013 20…" at bounding box center [162, 182] width 162 height 35
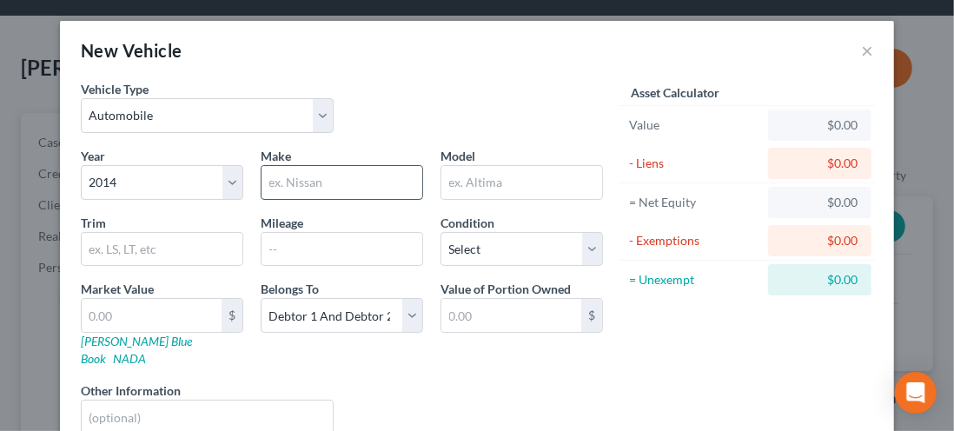
click at [301, 174] on input "text" at bounding box center [341, 182] width 161 height 33
type input "Chevrolet"
click at [492, 174] on input "text" at bounding box center [521, 182] width 161 height 33
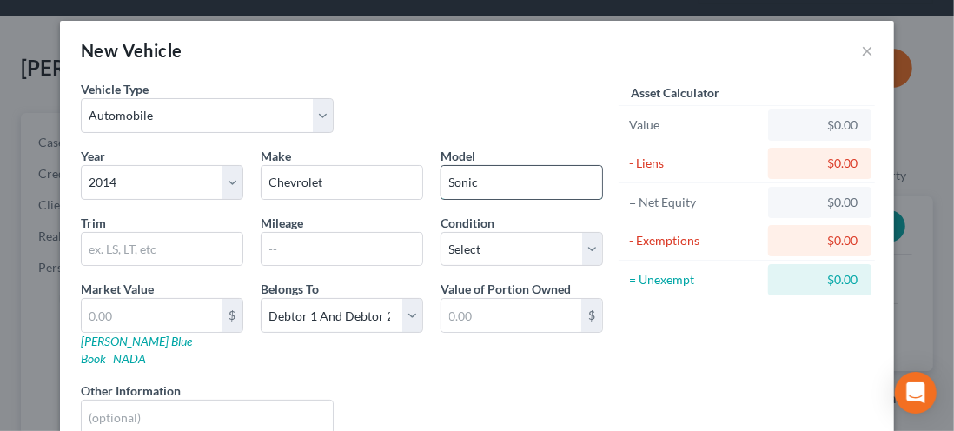
type input "Sonic"
click at [288, 251] on input "text" at bounding box center [341, 249] width 161 height 33
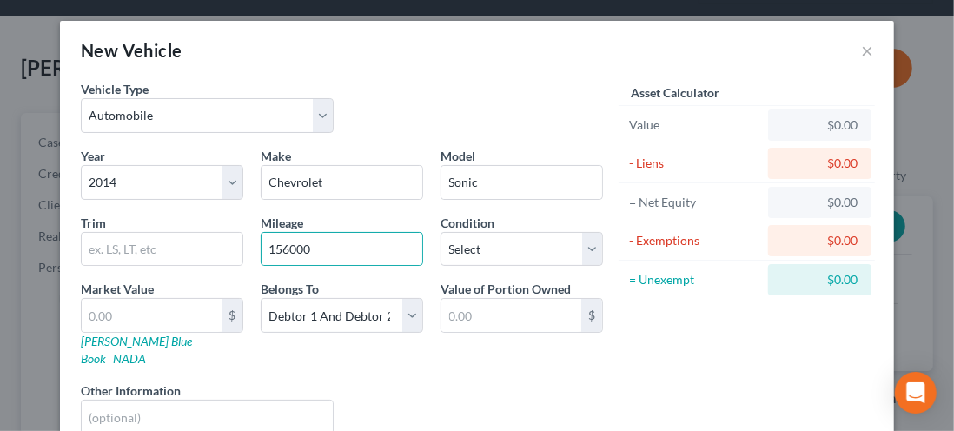
click at [377, 280] on div "Belongs To * Select Debtor 1 Only Debtor 2 Only Debtor 1 And Debtor 2 Only At L…" at bounding box center [342, 324] width 180 height 88
click at [285, 248] on input "156000" at bounding box center [341, 249] width 161 height 33
type input "156,000"
click at [578, 238] on select "Select Excellent Very Good Good Fair Poor" at bounding box center [521, 249] width 162 height 35
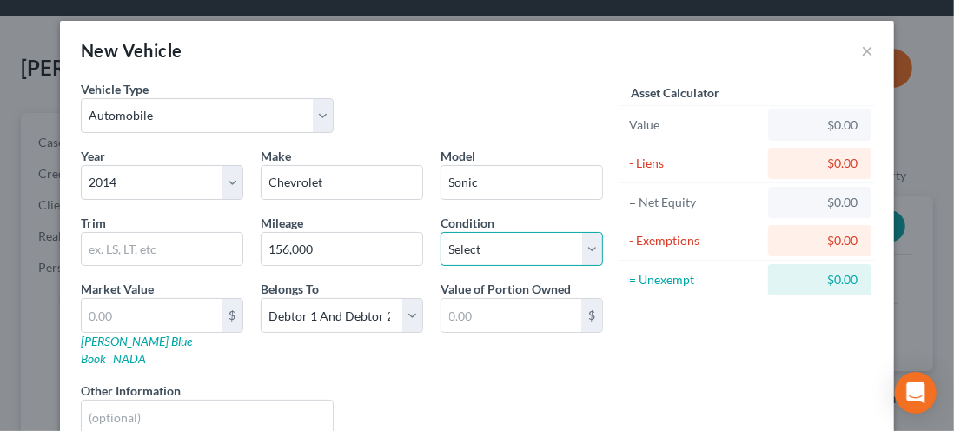
select select "2"
click at [440, 232] on select "Select Excellent Very Good Good Fair Poor" at bounding box center [521, 249] width 162 height 35
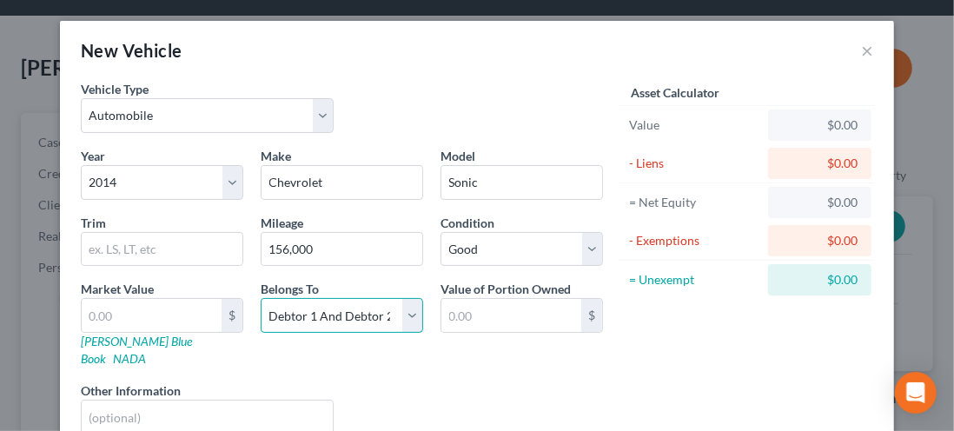
click at [400, 315] on select "Select Debtor 1 Only Debtor 2 Only Debtor 1 And Debtor 2 Only At Least One Of T…" at bounding box center [342, 315] width 162 height 35
select select "0"
click at [261, 298] on select "Select Debtor 1 Only Debtor 2 Only Debtor 1 And Debtor 2 Only At Least One Of T…" at bounding box center [342, 315] width 162 height 35
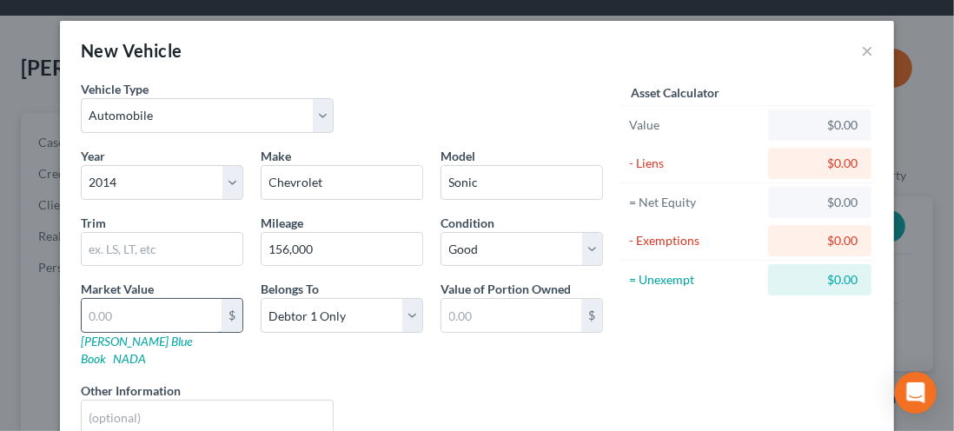
click at [102, 317] on input "text" at bounding box center [152, 315] width 140 height 33
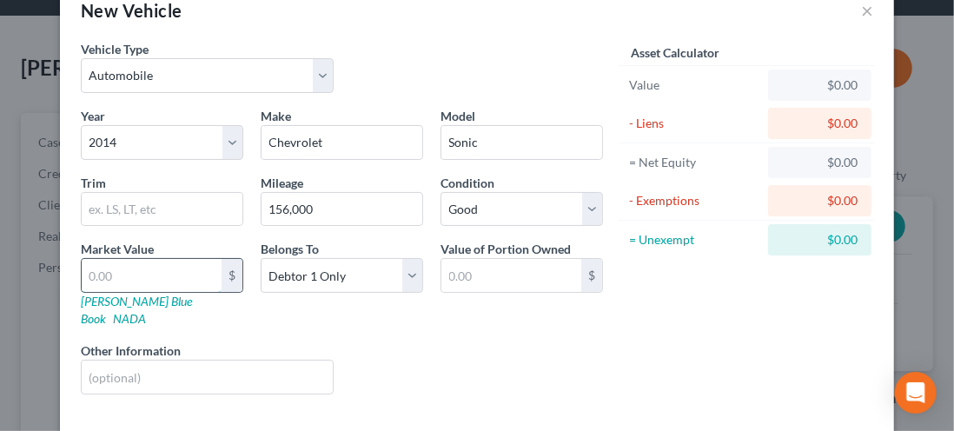
scroll to position [0, 0]
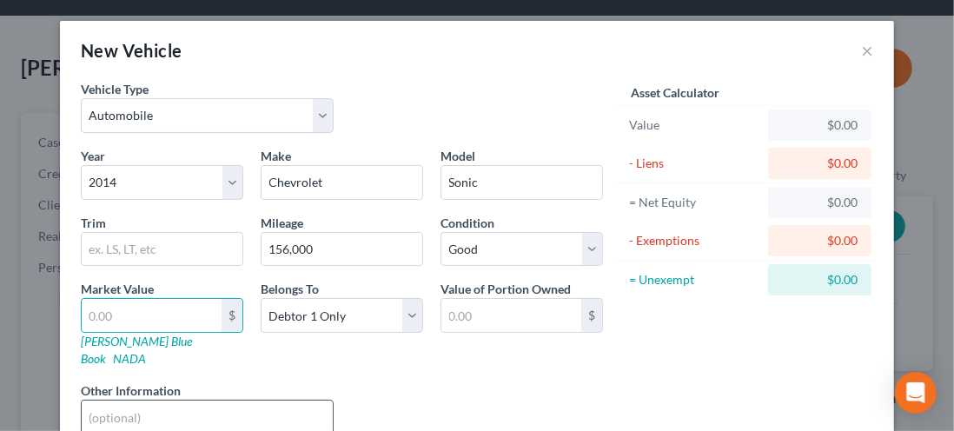
click at [261, 400] on input "text" at bounding box center [207, 416] width 251 height 33
click at [429, 393] on div "Liens Select" at bounding box center [477, 407] width 270 height 53
click at [98, 309] on input "text" at bounding box center [152, 315] width 140 height 33
click at [116, 313] on input "text" at bounding box center [152, 315] width 140 height 33
type input "4"
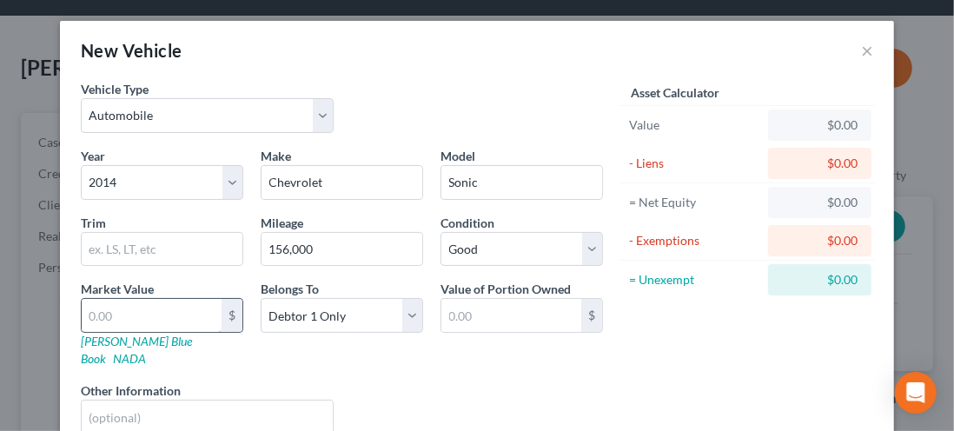
type input "4.00"
type input "42"
type input "42.00"
type input "428"
type input "428.00"
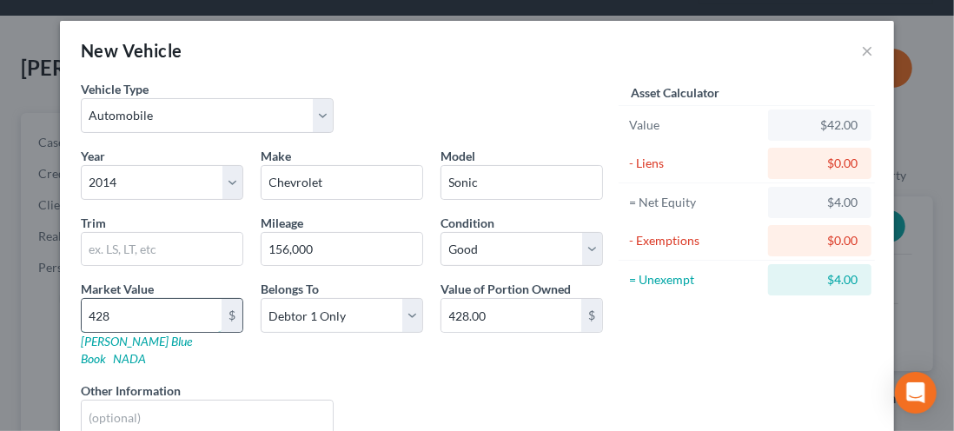
type input "4287"
type input "4,287.00"
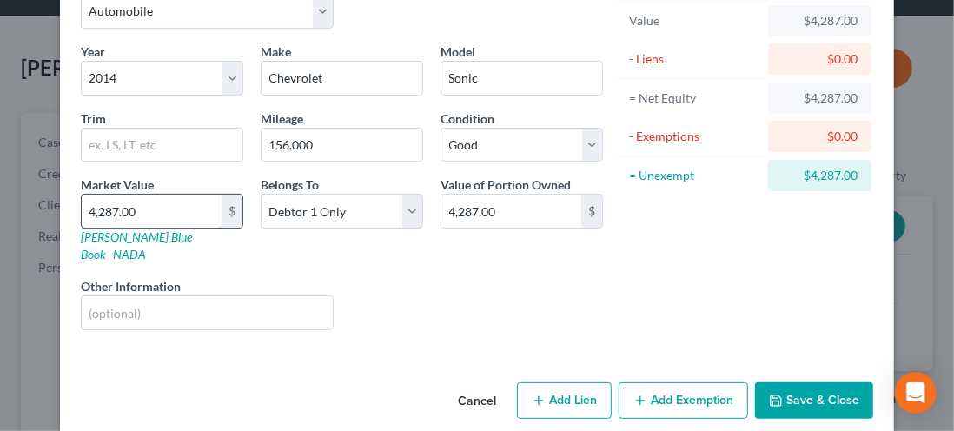
scroll to position [105, 0]
type input "4,287.00"
click at [550, 392] on button "Add Lien" at bounding box center [564, 399] width 95 height 36
select select "0"
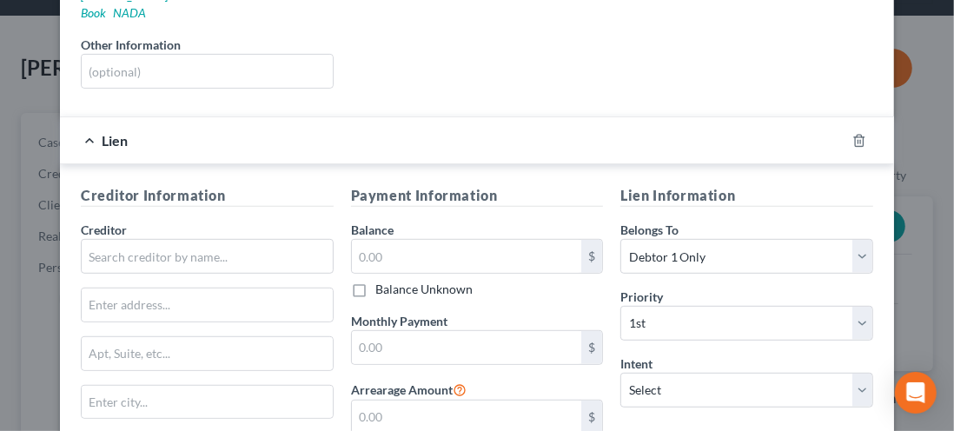
scroll to position [349, 0]
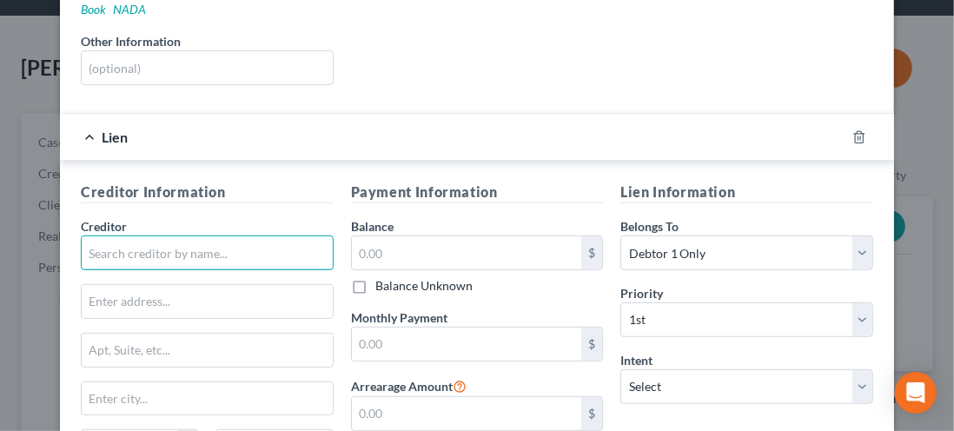
click at [109, 235] on input "text" at bounding box center [207, 252] width 253 height 35
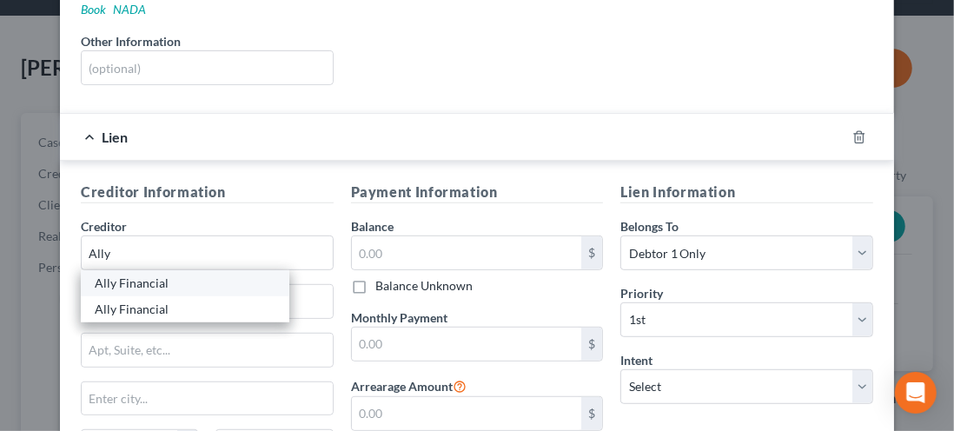
click at [136, 274] on div "Ally Financial" at bounding box center [185, 282] width 181 height 17
type input "Ally Financial"
type input "PO Box 380901"
type input "[GEOGRAPHIC_DATA]"
select select "24"
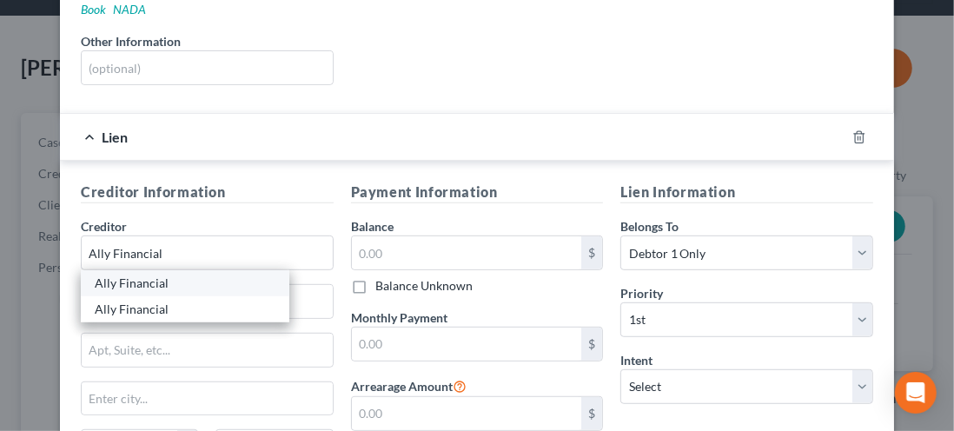
type input "55438"
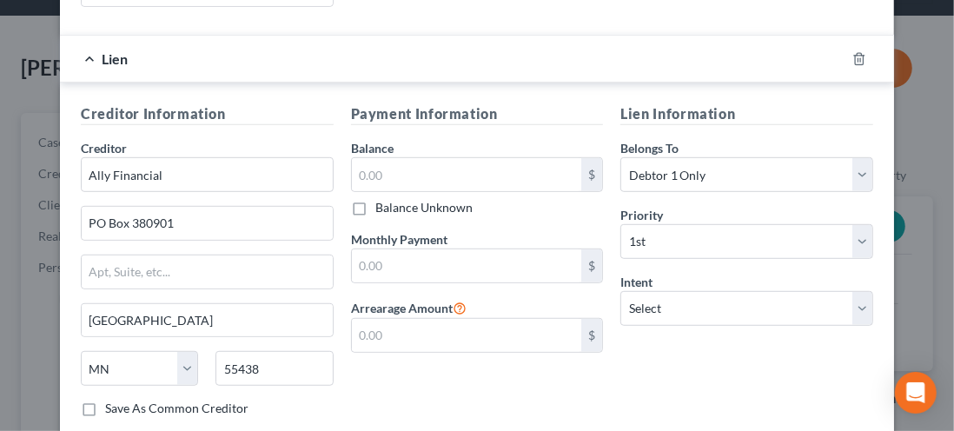
scroll to position [432, 0]
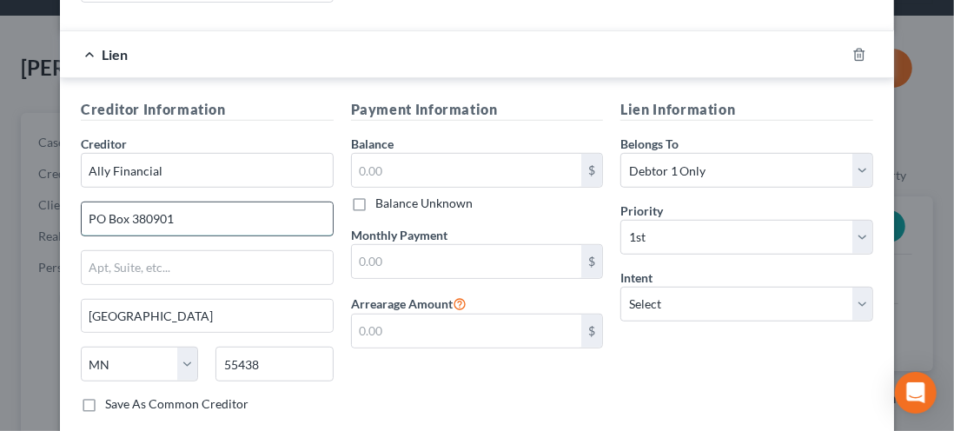
click at [189, 202] on input "PO Box 380901" at bounding box center [207, 218] width 251 height 33
click at [183, 153] on input "Ally Financial" at bounding box center [207, 170] width 253 height 35
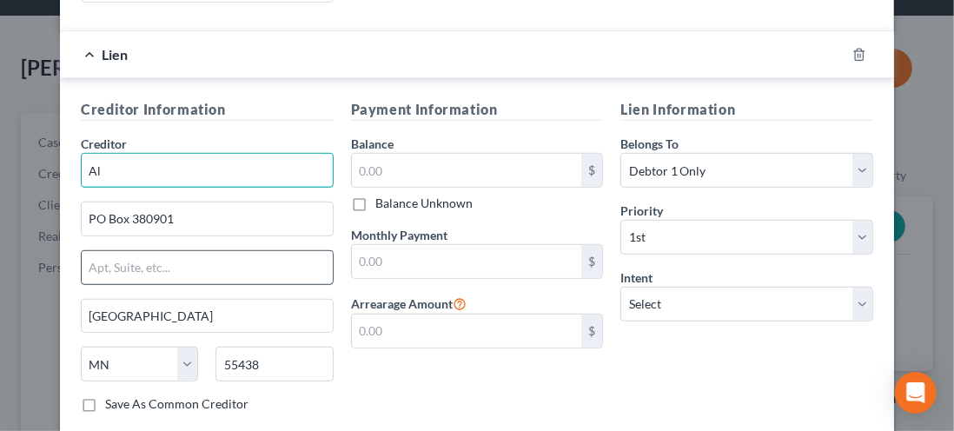
type input "A"
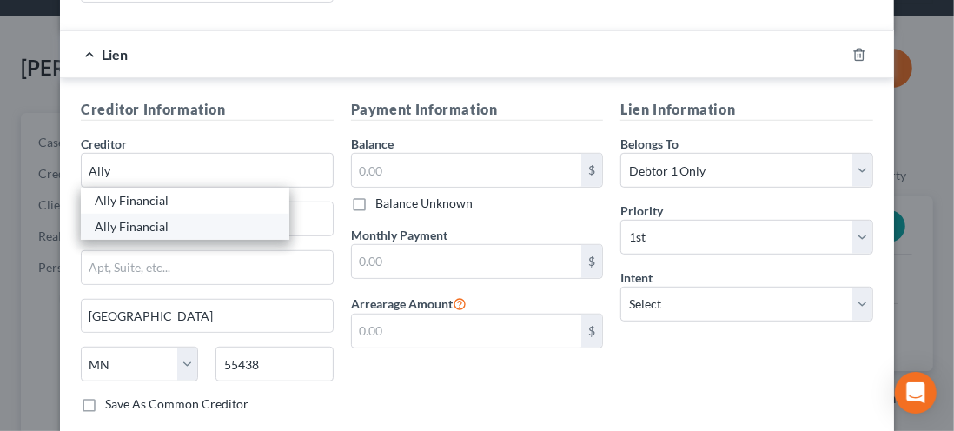
click at [114, 218] on div "Ally Financial" at bounding box center [185, 226] width 181 height 17
type input "Ally Financial"
type input "PO Box 8138"
type input "[GEOGRAPHIC_DATA]"
select select "21"
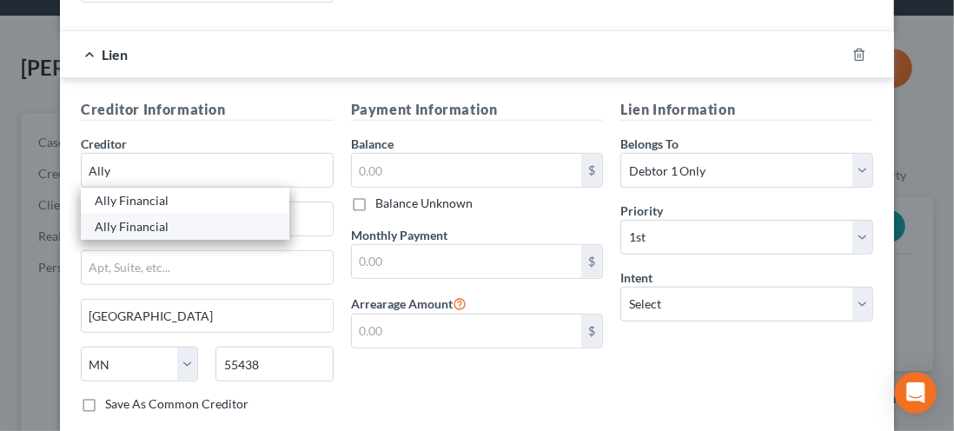
type input "21030"
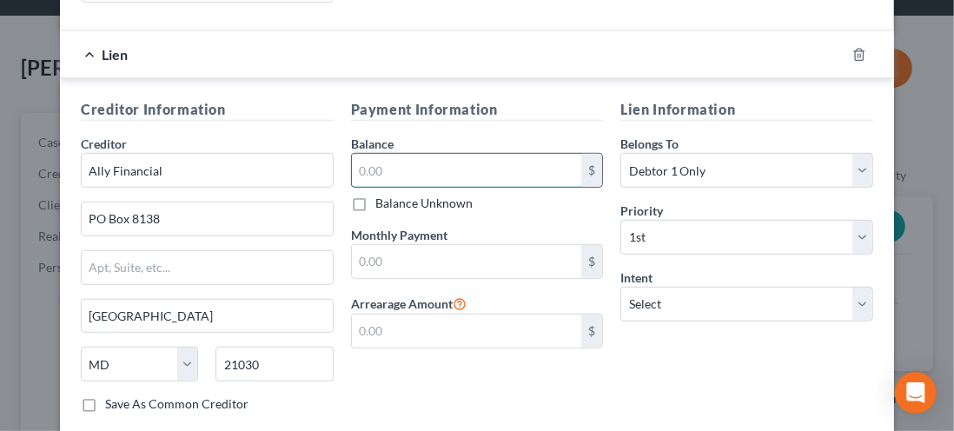
click at [367, 154] on input "text" at bounding box center [467, 170] width 230 height 33
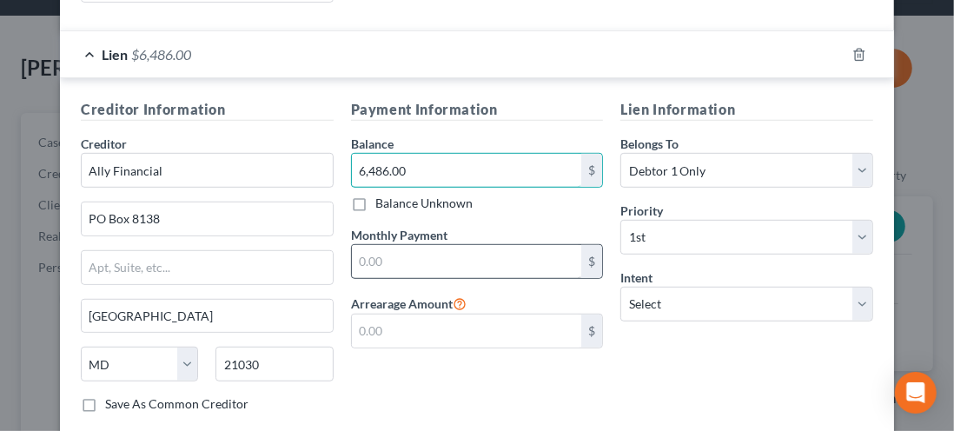
type input "6,486.00"
click at [367, 245] on input "text" at bounding box center [467, 261] width 230 height 33
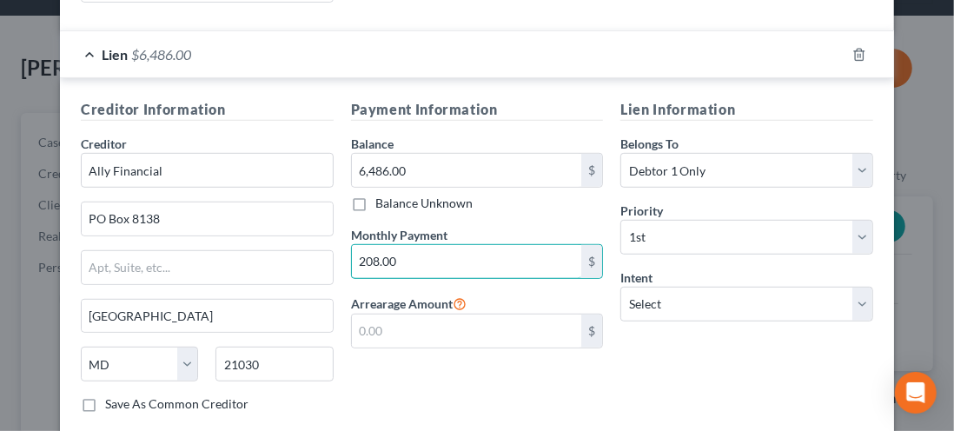
type input "208.00"
click at [858, 287] on select "Select Surrender Redeem Reaffirm Avoid Other" at bounding box center [746, 304] width 253 height 35
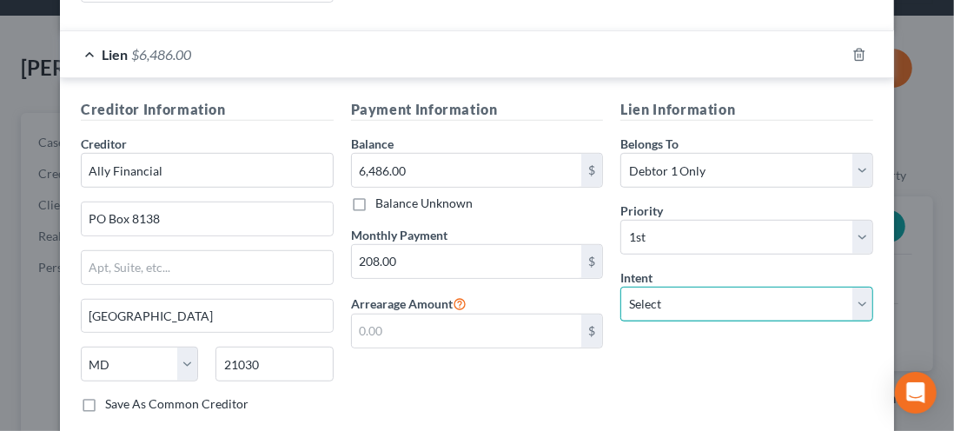
select select "2"
click at [620, 287] on select "Select Surrender Redeem Reaffirm Avoid Other" at bounding box center [746, 304] width 253 height 35
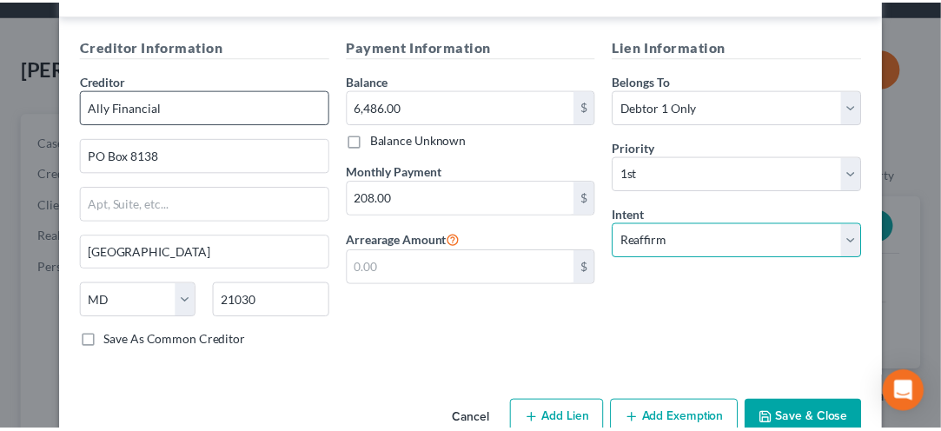
scroll to position [511, 0]
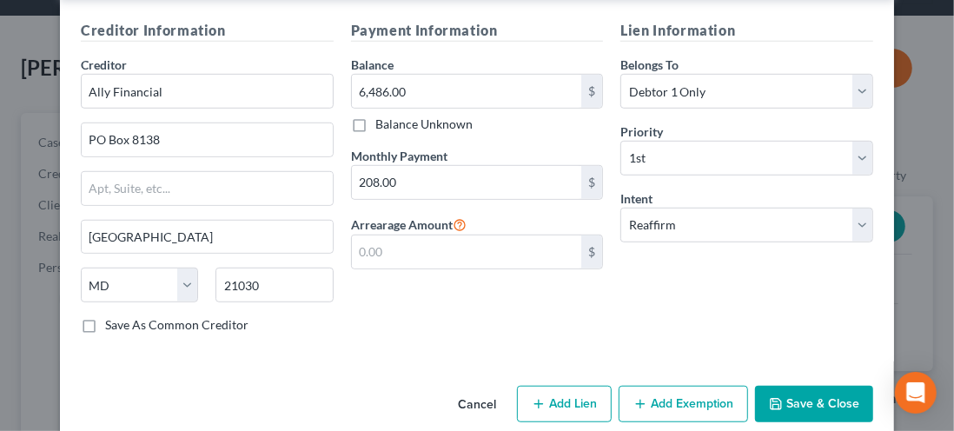
click at [799, 386] on button "Save & Close" at bounding box center [814, 404] width 118 height 36
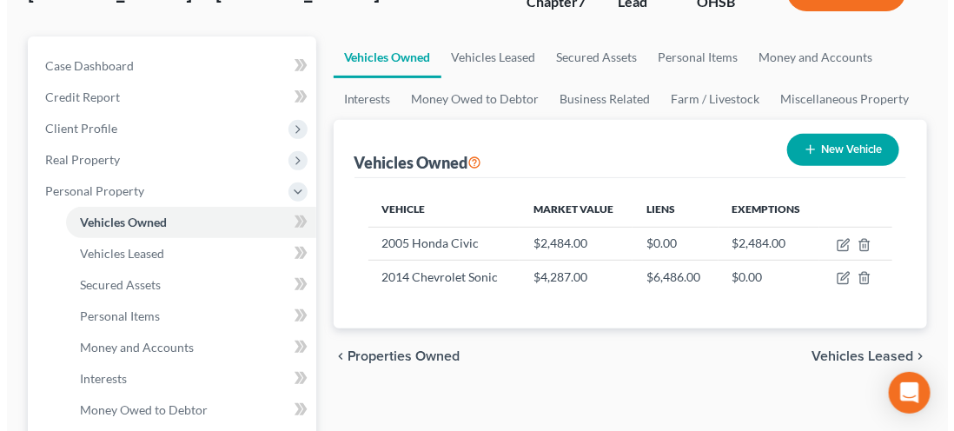
scroll to position [167, 0]
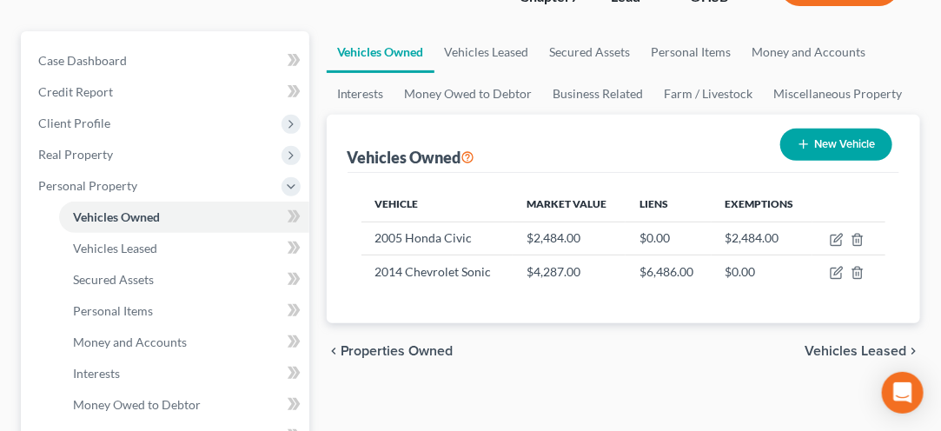
click at [830, 135] on button "New Vehicle" at bounding box center [836, 145] width 112 height 32
select select "0"
select select "2"
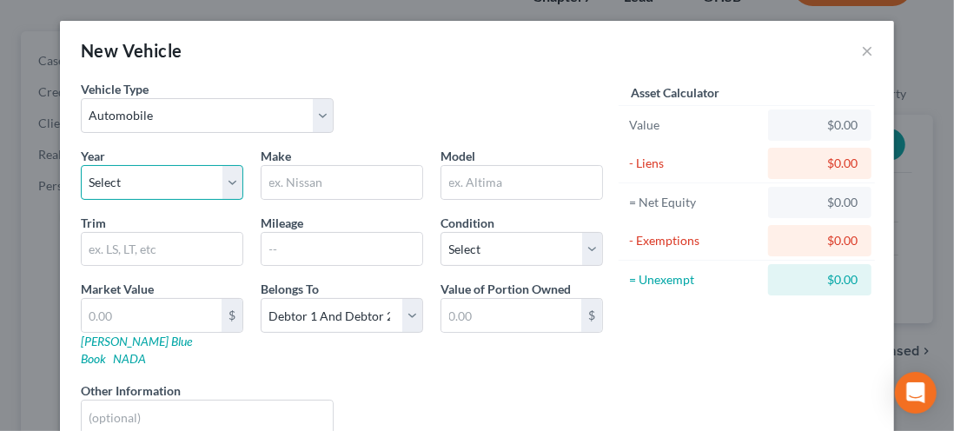
click at [231, 189] on select "Select 2026 2025 2024 2023 2022 2021 2020 2019 2018 2017 2016 2015 2014 2013 20…" at bounding box center [162, 182] width 162 height 35
select select "9"
click at [81, 165] on select "Select 2026 2025 2024 2023 2022 2021 2020 2019 2018 2017 2016 2015 2014 2013 20…" at bounding box center [162, 182] width 162 height 35
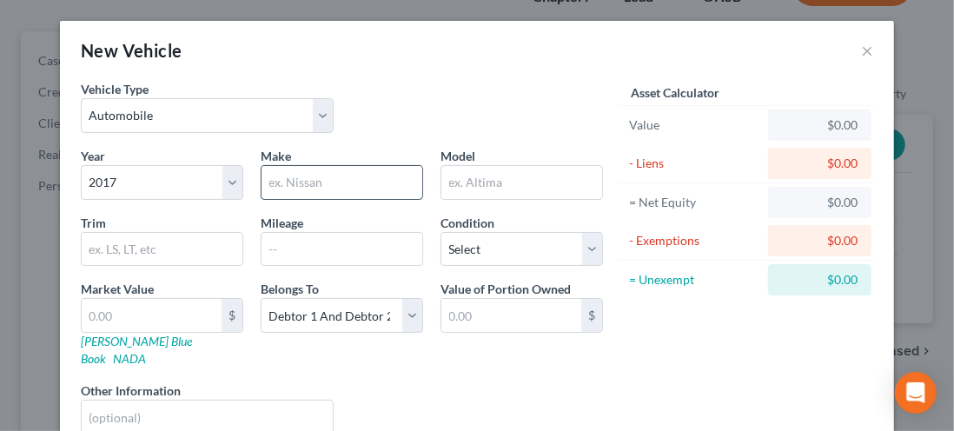
click at [304, 182] on input "text" at bounding box center [341, 182] width 161 height 33
type input "Toyota"
click at [488, 176] on input "text" at bounding box center [521, 182] width 161 height 33
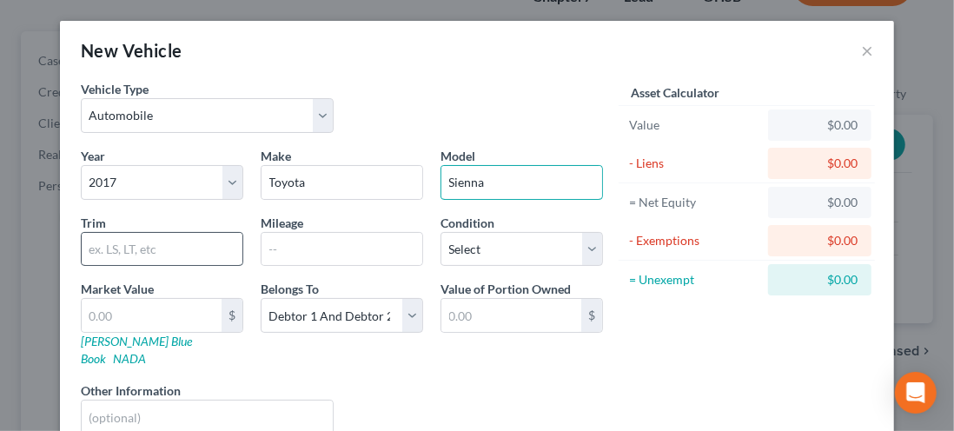
type input "Sienna"
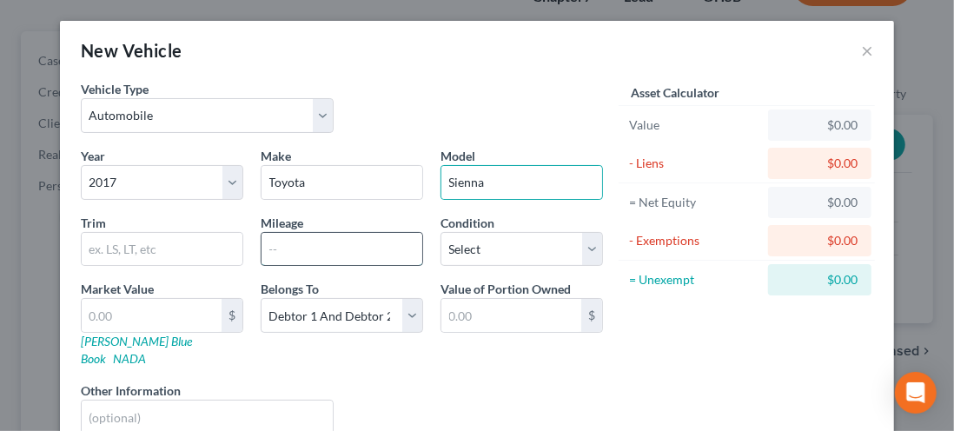
click at [280, 250] on input "text" at bounding box center [341, 249] width 161 height 33
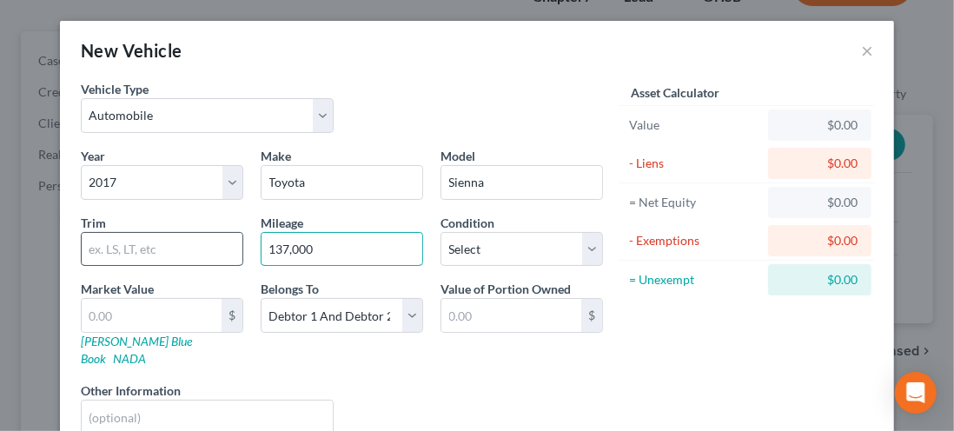
type input "137,000"
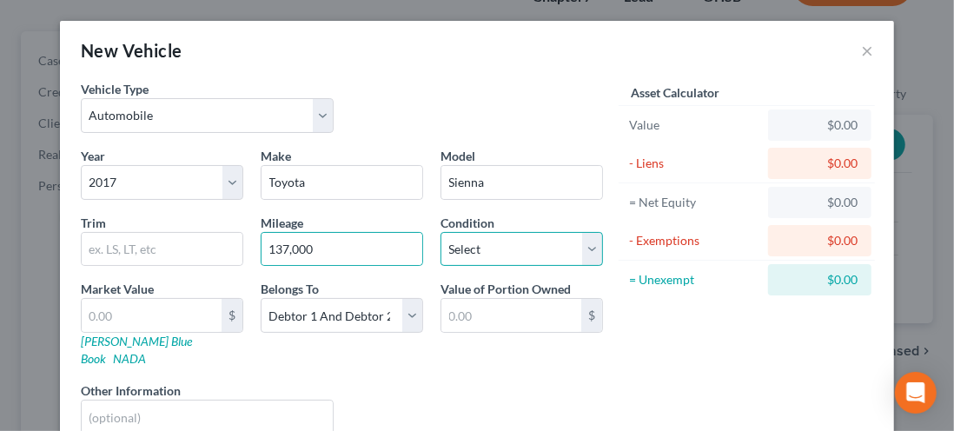
click at [572, 248] on select "Select Excellent Very Good Good Fair Poor" at bounding box center [521, 249] width 162 height 35
select select "2"
click at [440, 232] on select "Select Excellent Very Good Good Fair Poor" at bounding box center [521, 249] width 162 height 35
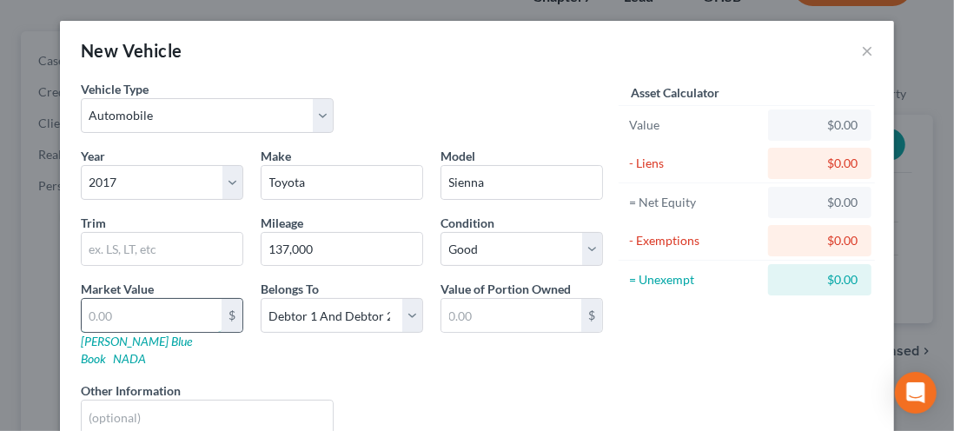
click at [96, 313] on input "text" at bounding box center [152, 315] width 140 height 33
type input "1"
type input "1.00"
type input "11"
type input "11.00"
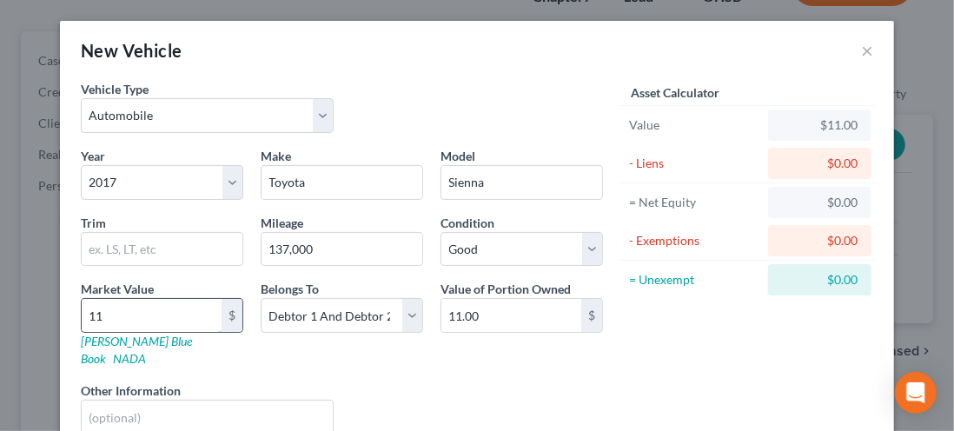
type input "111"
type input "111.00"
type input "1114"
type input "1,114.00"
type input "1,1145"
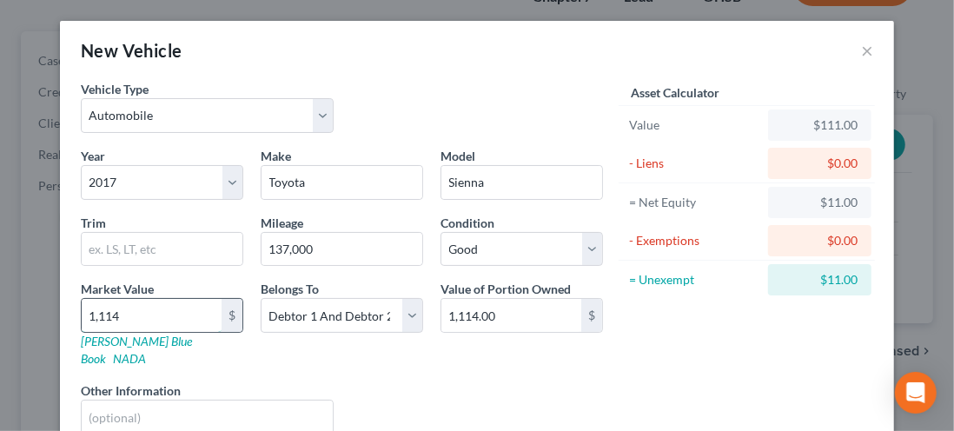
type input "11,145.00"
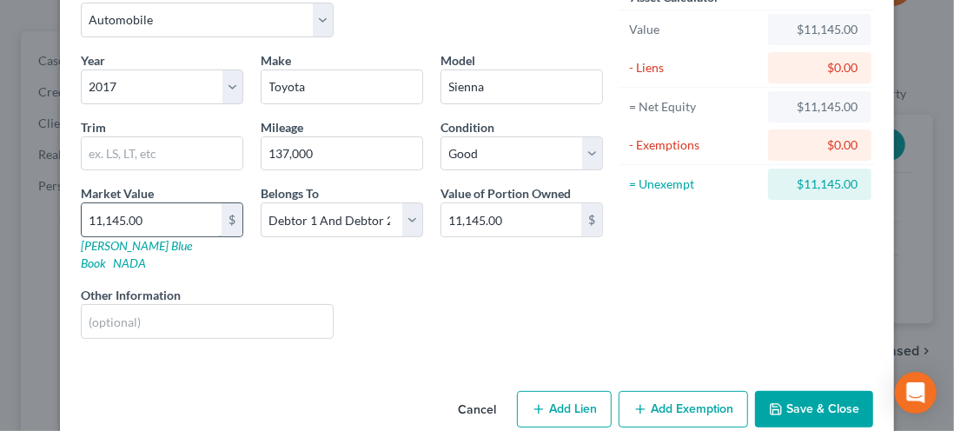
scroll to position [105, 0]
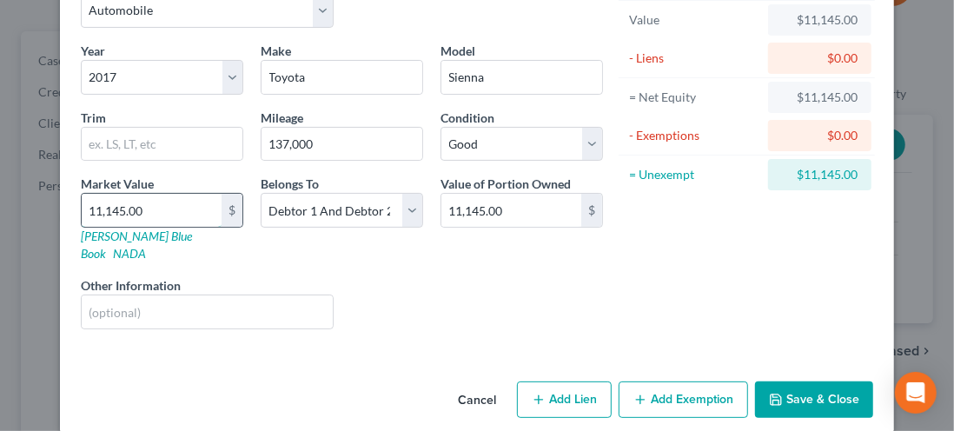
type input "11,145.00"
click at [571, 381] on button "Add Lien" at bounding box center [564, 399] width 95 height 36
select select "2"
select select "0"
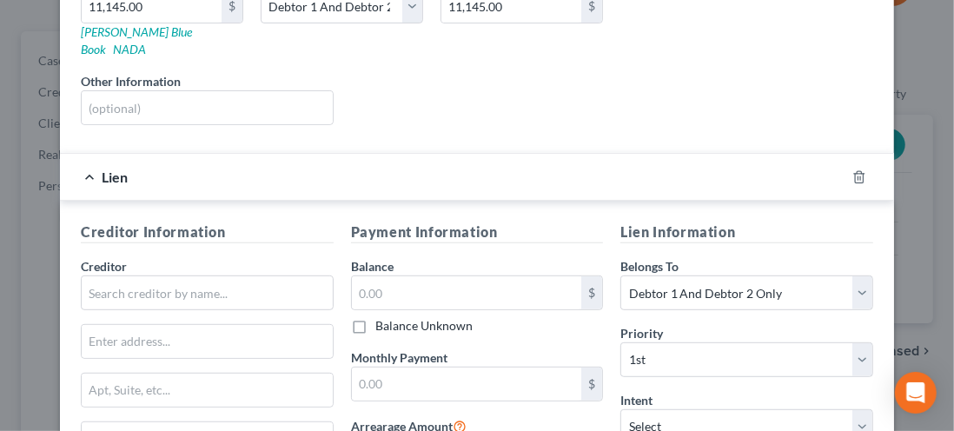
scroll to position [331, 0]
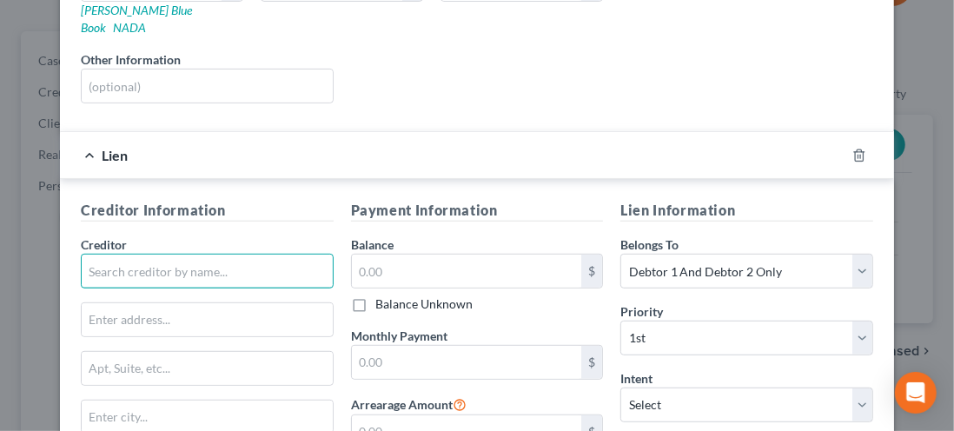
click at [125, 257] on input "text" at bounding box center [207, 271] width 253 height 35
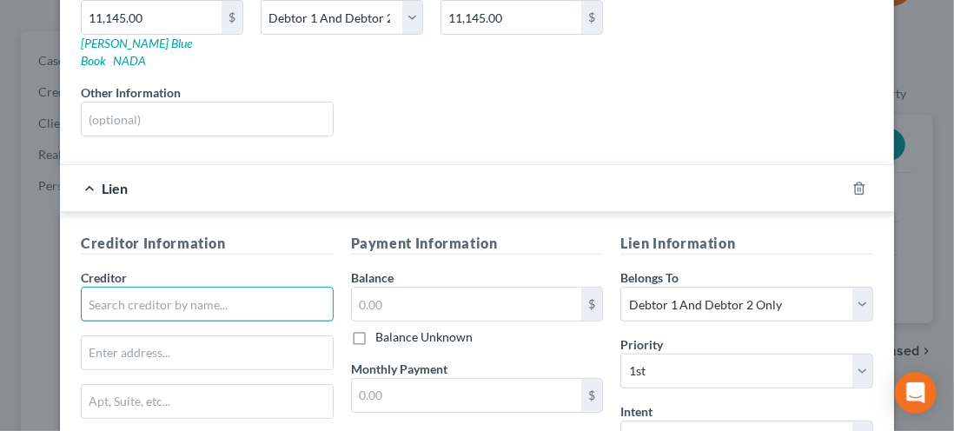
scroll to position [301, 0]
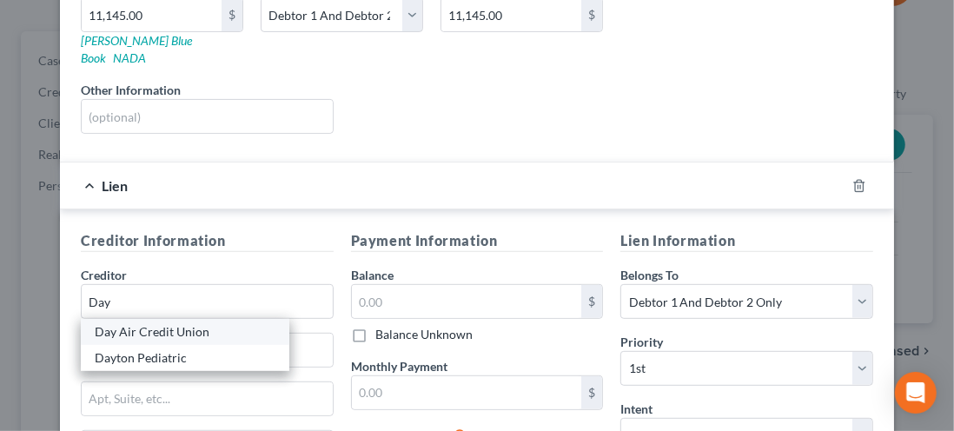
click at [153, 319] on div "Day Air Credit Union" at bounding box center [185, 332] width 208 height 26
type input "Day Air Credit Union"
type input "PO Box 292980"
type input "[GEOGRAPHIC_DATA]"
select select "36"
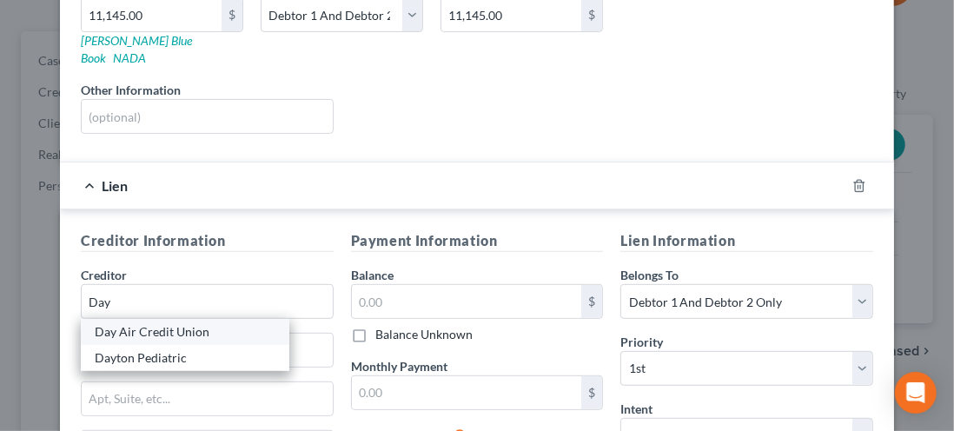
type input "45429"
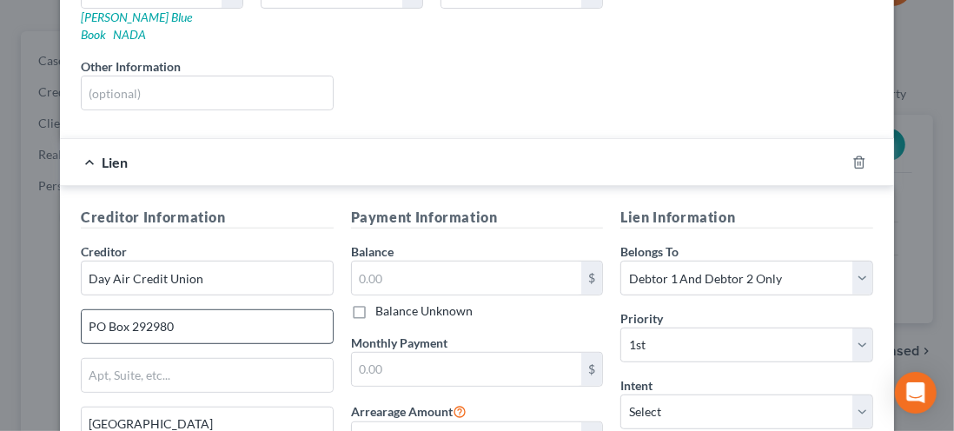
scroll to position [320, 0]
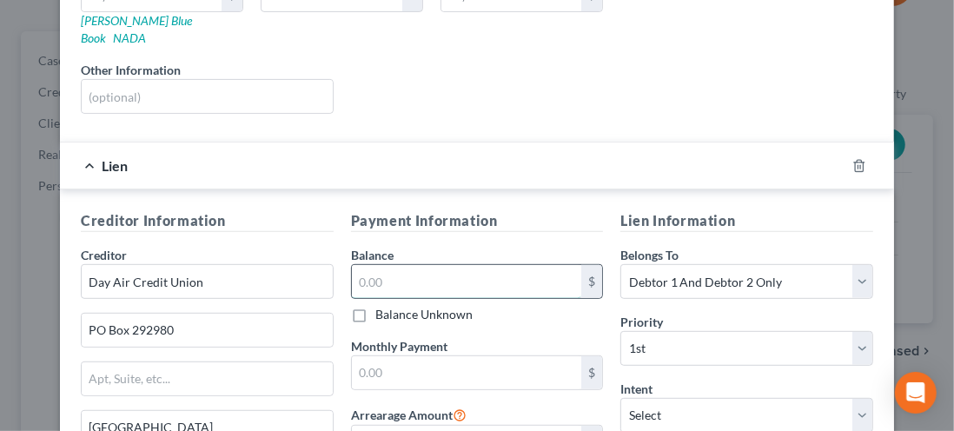
click at [377, 266] on input "text" at bounding box center [467, 281] width 230 height 33
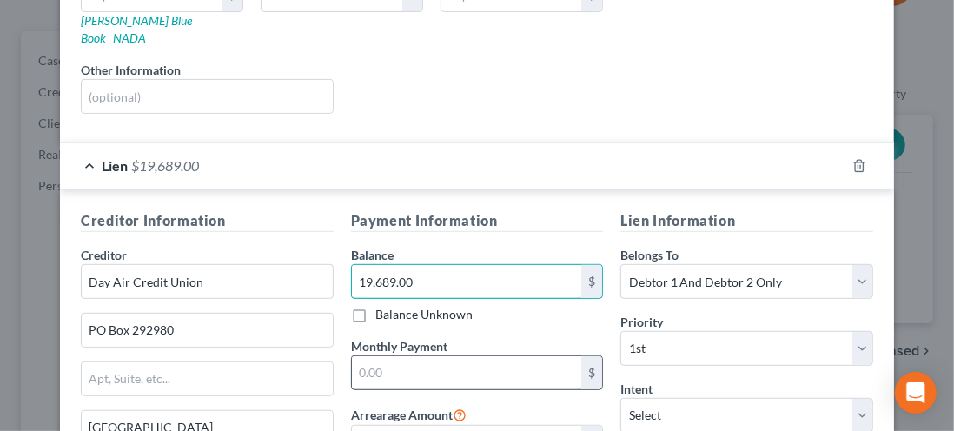
type input "19,689.00"
click at [369, 356] on input "text" at bounding box center [467, 372] width 230 height 33
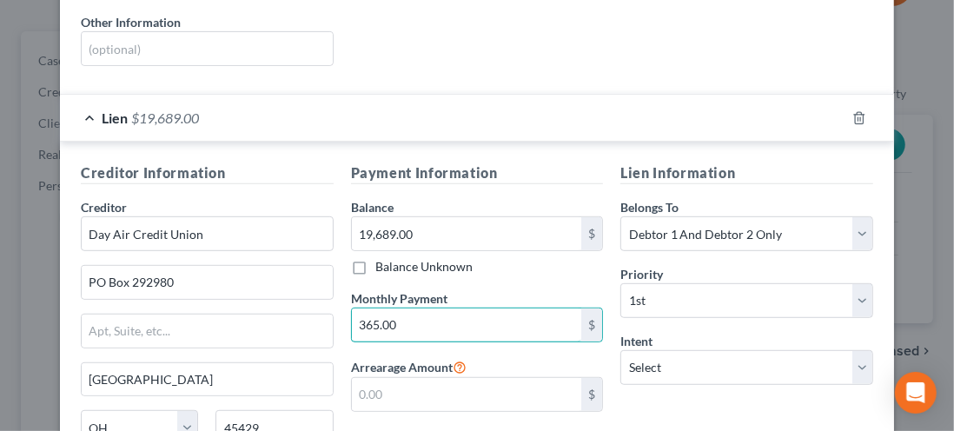
scroll to position [369, 0]
type input "365.00"
click at [841, 349] on select "Select Surrender Redeem Reaffirm Avoid Other" at bounding box center [746, 366] width 253 height 35
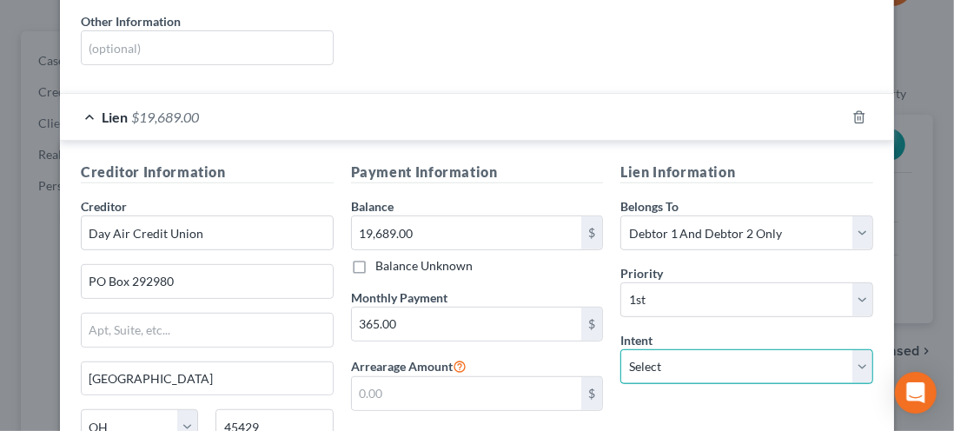
select select "2"
click at [620, 349] on select "Select Surrender Redeem Reaffirm Avoid Other" at bounding box center [746, 366] width 253 height 35
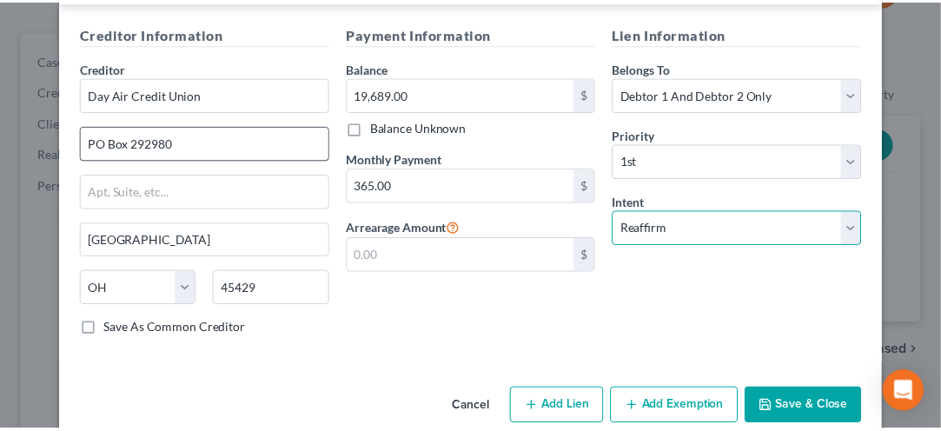
scroll to position [511, 0]
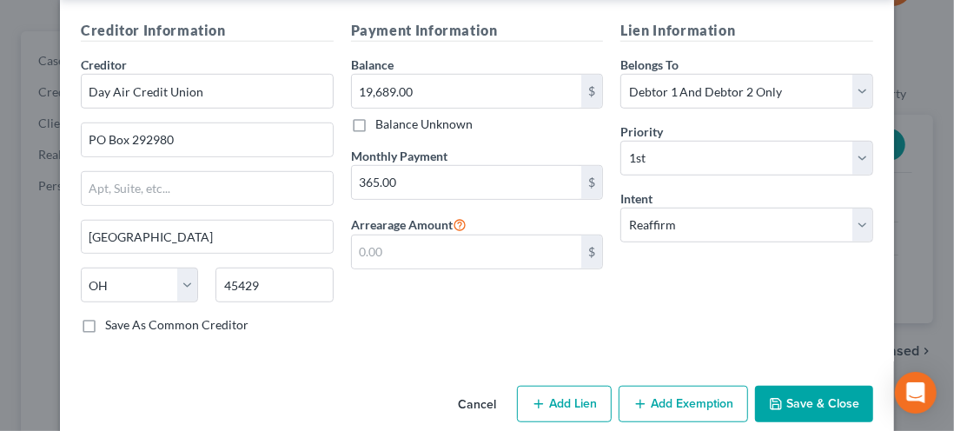
click at [796, 386] on button "Save & Close" at bounding box center [814, 404] width 118 height 36
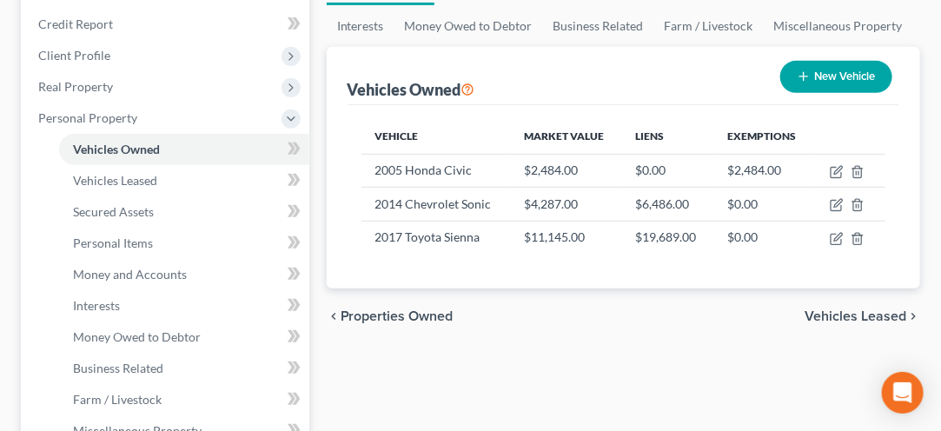
scroll to position [232, 0]
